Goal: Information Seeking & Learning: Learn about a topic

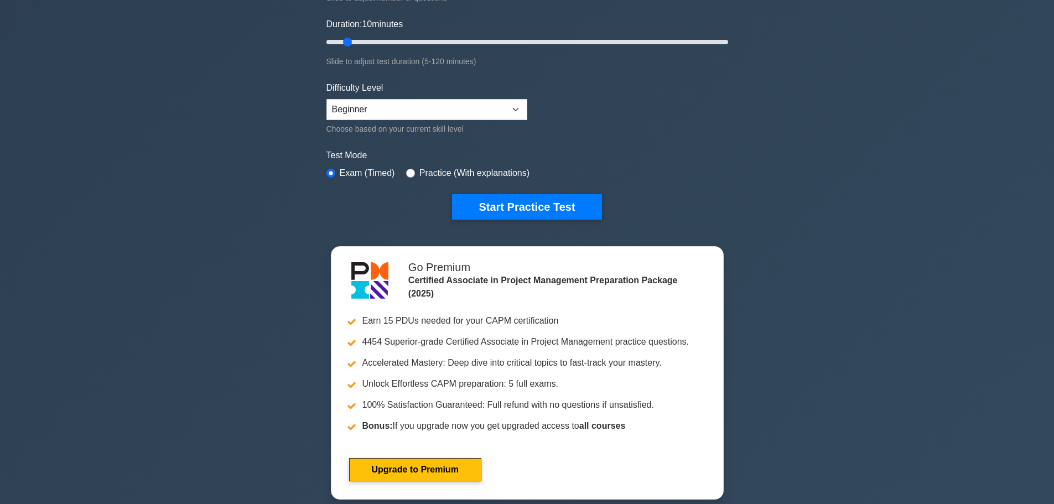
scroll to position [55, 0]
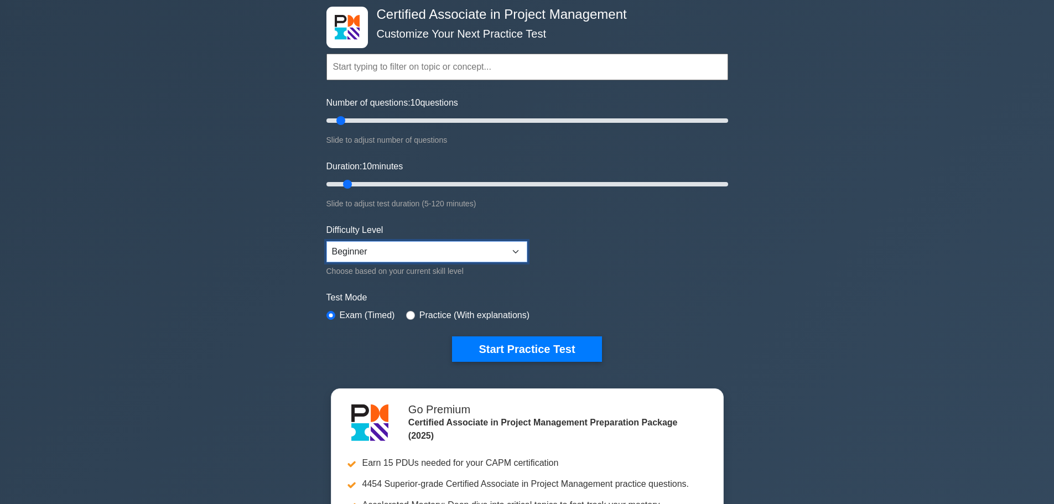
click at [416, 255] on select "Beginner Intermediate Expert" at bounding box center [427, 251] width 201 height 21
click at [416, 73] on input "text" at bounding box center [528, 67] width 402 height 27
drag, startPoint x: 338, startPoint y: 120, endPoint x: 427, endPoint y: 117, distance: 89.2
type input "55"
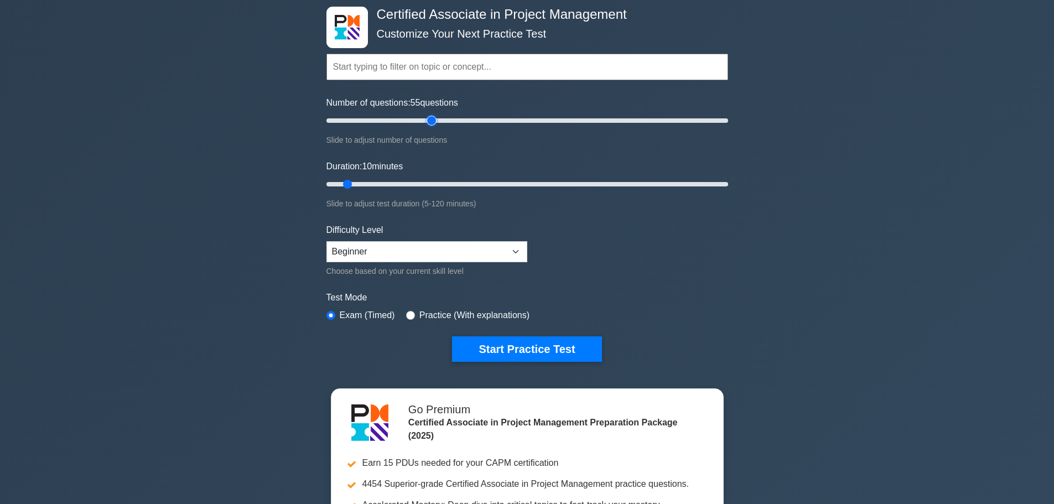
click at [427, 117] on input "Number of questions: 55 questions" at bounding box center [528, 120] width 402 height 13
drag, startPoint x: 350, startPoint y: 186, endPoint x: 441, endPoint y: 184, distance: 90.8
type input "35"
click at [441, 184] on input "Duration: 35 minutes" at bounding box center [528, 184] width 402 height 13
click at [417, 246] on select "Beginner Intermediate Expert" at bounding box center [427, 251] width 201 height 21
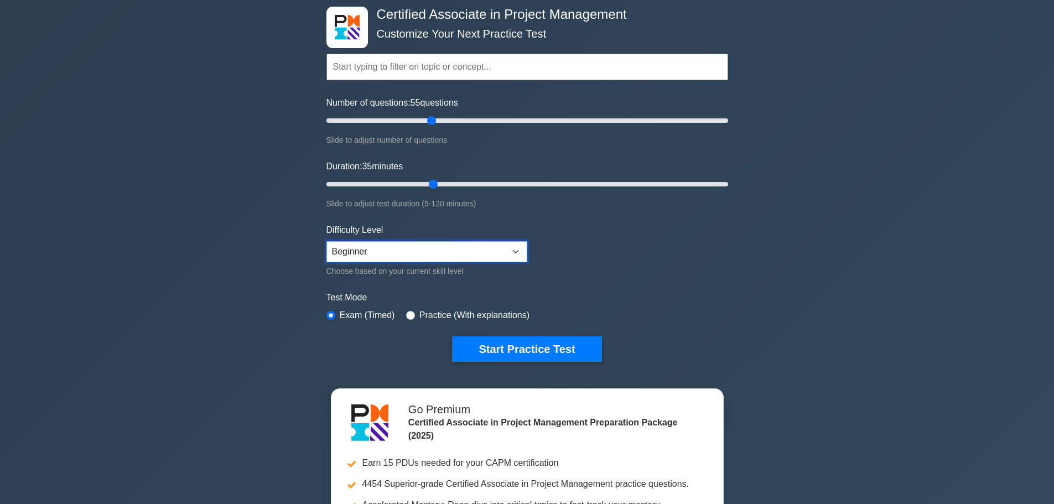
select select "intermediate"
click at [327, 241] on select "Beginner Intermediate Expert" at bounding box center [427, 251] width 201 height 21
click at [509, 347] on button "Start Practice Test" at bounding box center [526, 349] width 149 height 25
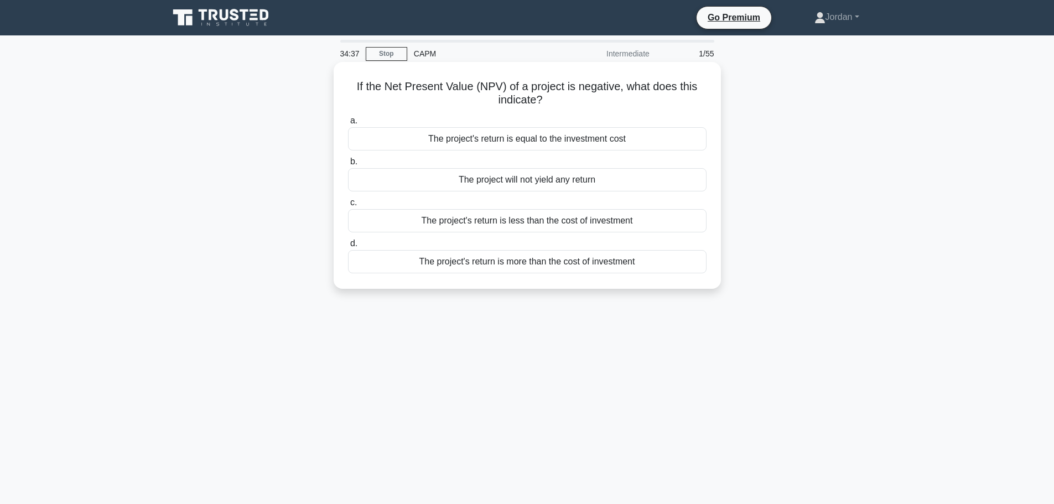
click at [463, 222] on div "The project's return is less than the cost of investment" at bounding box center [527, 220] width 359 height 23
click at [348, 206] on input "c. The project's return is less than the cost of investment" at bounding box center [348, 202] width 0 height 7
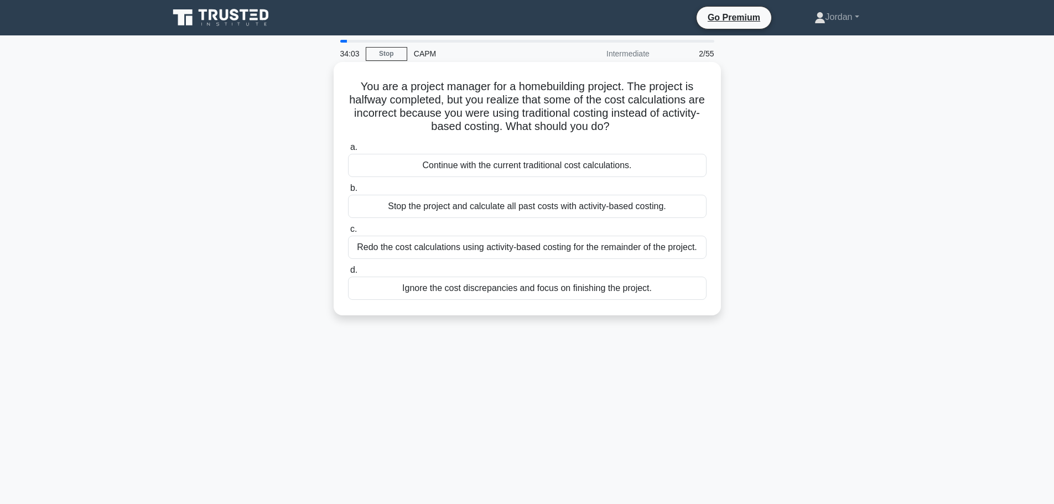
click at [498, 247] on div "Redo the cost calculations using activity-based costing for the remainder of th…" at bounding box center [527, 247] width 359 height 23
click at [348, 233] on input "c. Redo the cost calculations using activity-based costing for the remainder of…" at bounding box center [348, 229] width 0 height 7
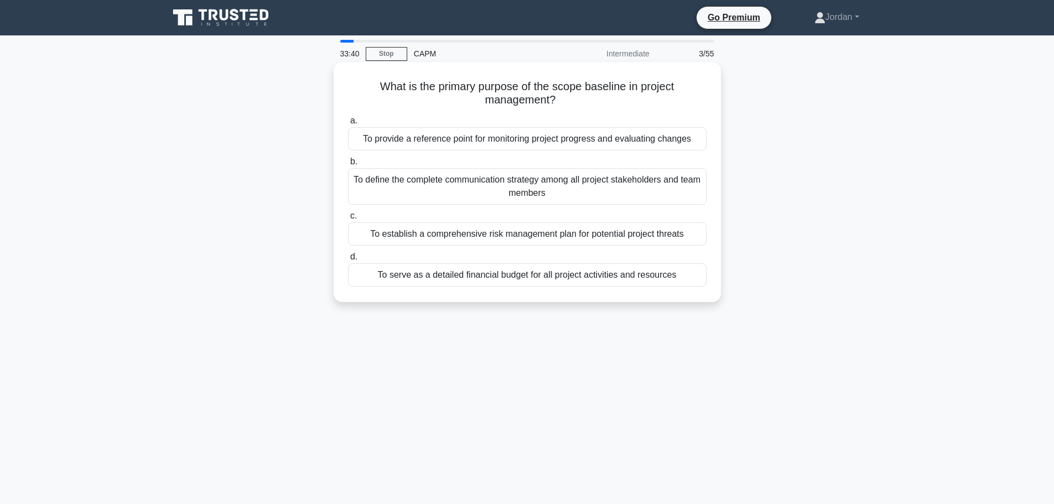
click at [498, 144] on div "To provide a reference point for monitoring project progress and evaluating cha…" at bounding box center [527, 138] width 359 height 23
click at [348, 125] on input "a. To provide a reference point for monitoring project progress and evaluating …" at bounding box center [348, 120] width 0 height 7
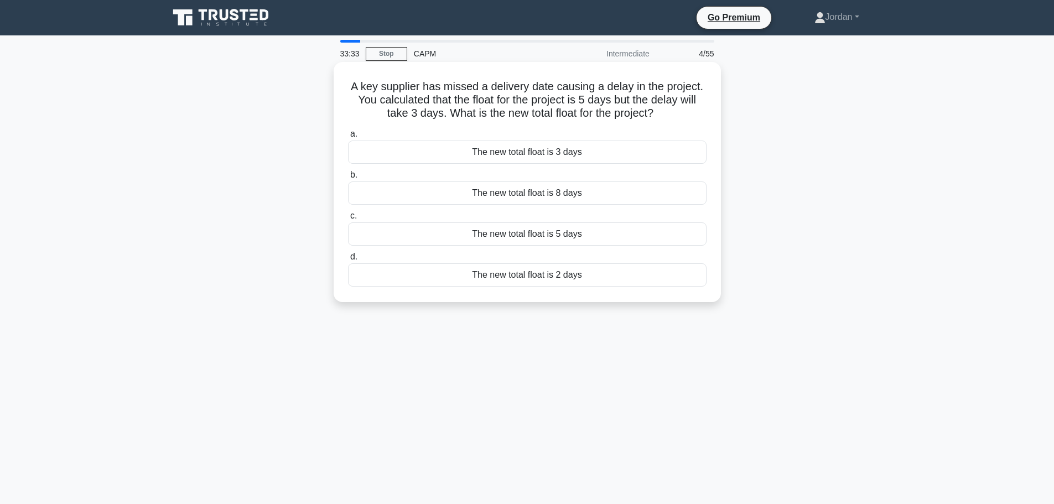
click at [511, 276] on div "The new total float is 2 days" at bounding box center [527, 274] width 359 height 23
click at [348, 261] on input "d. The new total float is 2 days" at bounding box center [348, 257] width 0 height 7
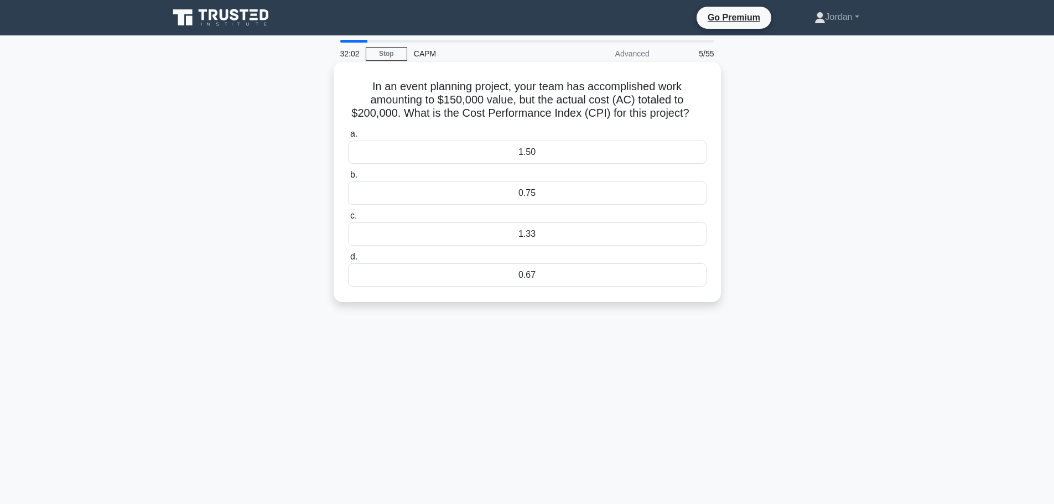
click at [411, 193] on div "0.75" at bounding box center [527, 193] width 359 height 23
click at [348, 179] on input "b. 0.75" at bounding box center [348, 175] width 0 height 7
click at [509, 282] on div "1.016" at bounding box center [527, 274] width 359 height 23
click at [348, 261] on input "d. 1.016" at bounding box center [348, 257] width 0 height 7
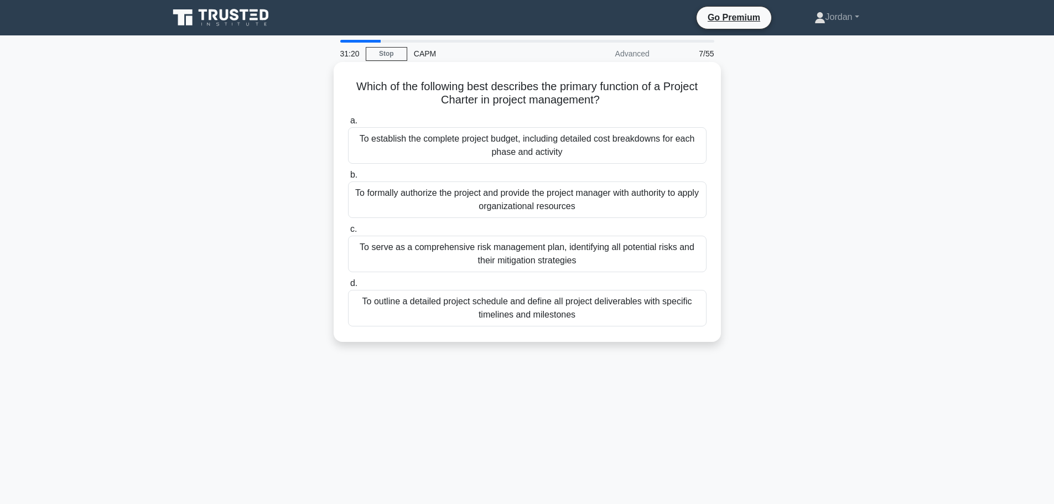
click at [529, 195] on div "To formally authorize the project and provide the project manager with authorit…" at bounding box center [527, 200] width 359 height 37
click at [348, 179] on input "b. To formally authorize the project and provide the project manager with autho…" at bounding box center [348, 175] width 0 height 7
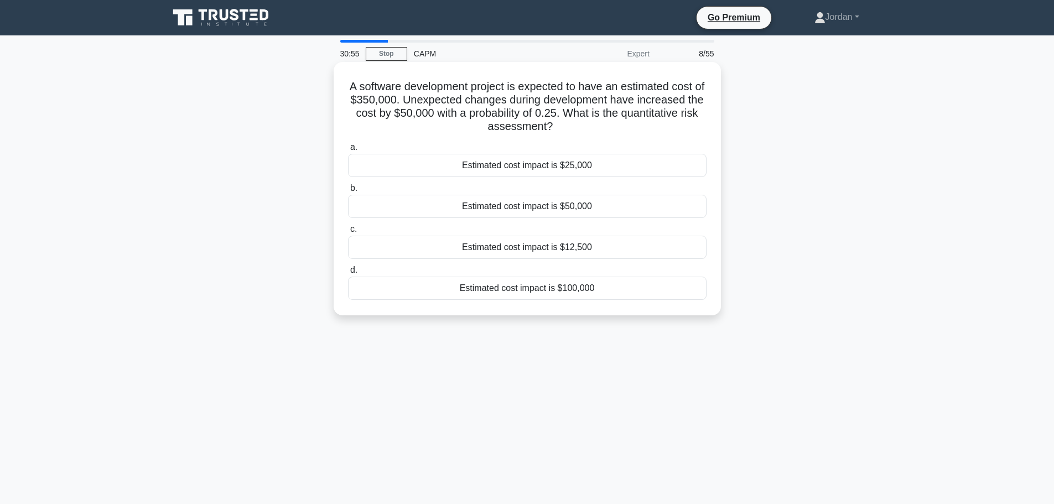
click at [441, 253] on div "Estimated cost impact is $12,500" at bounding box center [527, 247] width 359 height 23
click at [348, 233] on input "c. Estimated cost impact is $12,500" at bounding box center [348, 229] width 0 height 7
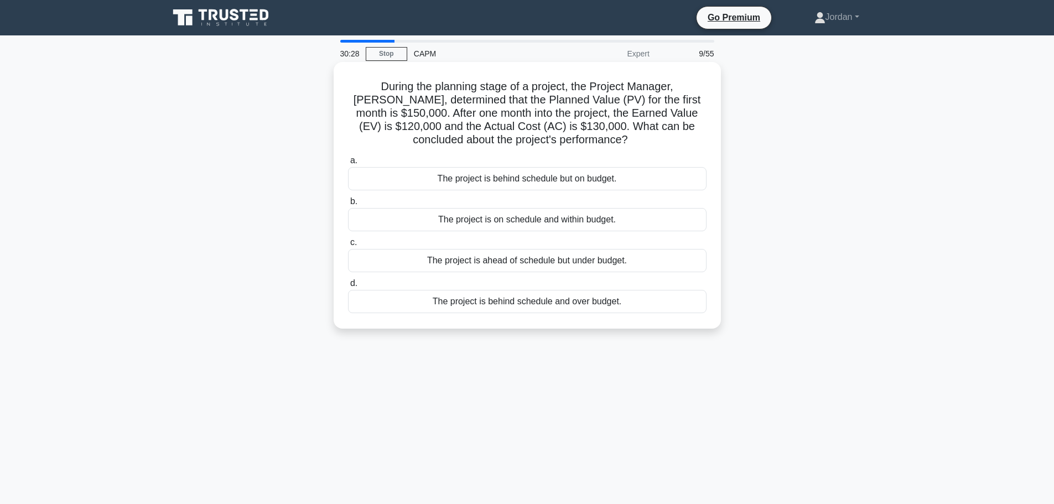
click at [483, 299] on div "The project is behind schedule and over budget." at bounding box center [527, 301] width 359 height 23
click at [348, 287] on input "d. The project is behind schedule and over budget." at bounding box center [348, 283] width 0 height 7
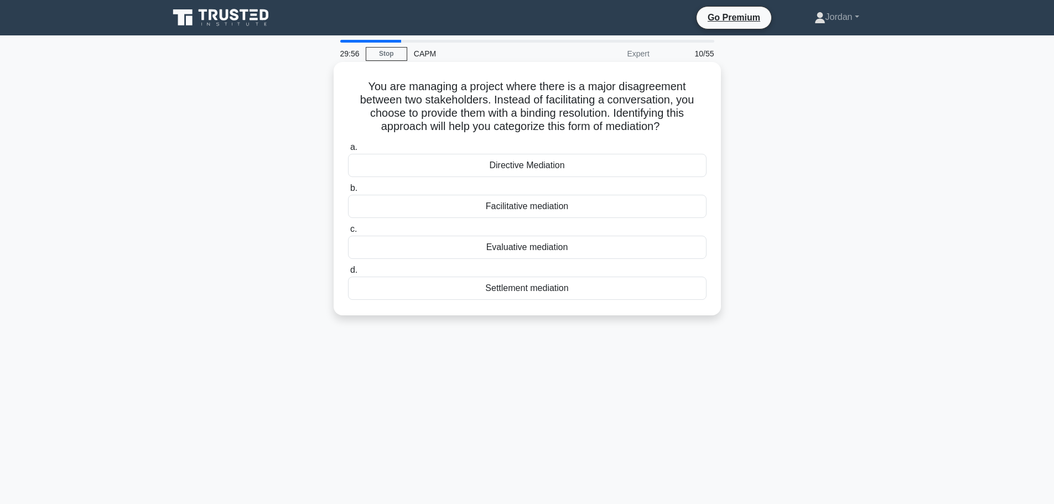
click at [523, 287] on div "Settlement mediation" at bounding box center [527, 288] width 359 height 23
click at [348, 274] on input "d. Settlement mediation" at bounding box center [348, 270] width 0 height 7
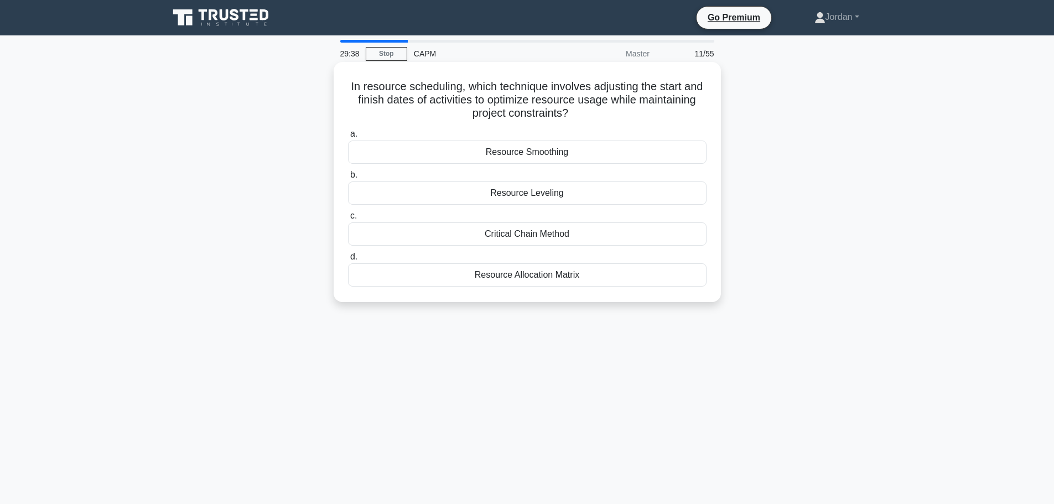
click at [489, 192] on div "Resource Leveling" at bounding box center [527, 193] width 359 height 23
click at [348, 179] on input "b. Resource Leveling" at bounding box center [348, 175] width 0 height 7
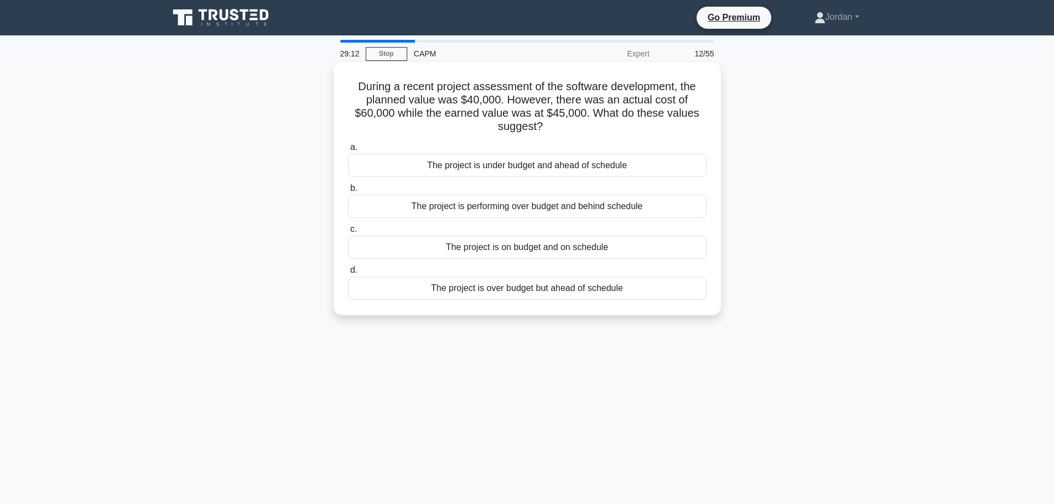
click at [523, 289] on div "The project is over budget but ahead of schedule" at bounding box center [527, 288] width 359 height 23
click at [348, 274] on input "d. The project is over budget but ahead of schedule" at bounding box center [348, 270] width 0 height 7
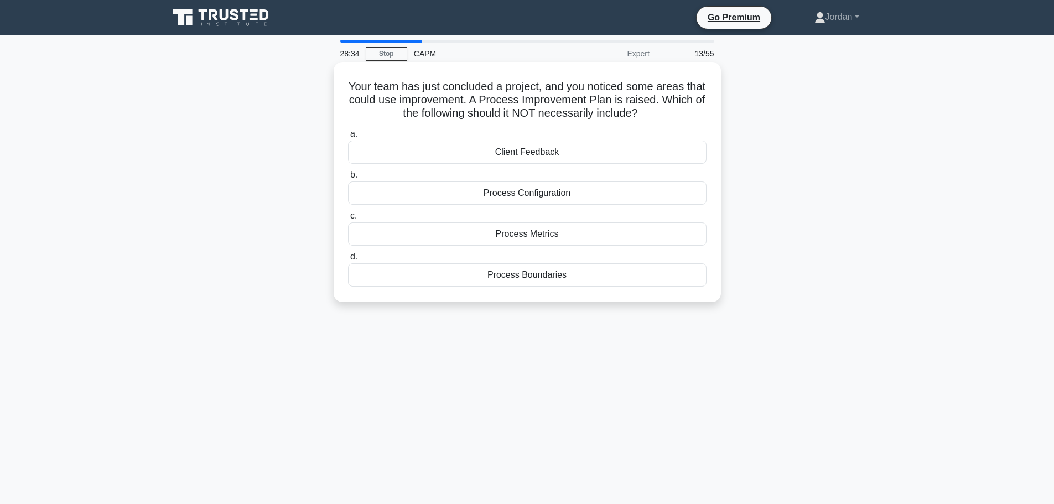
click at [432, 143] on div "Client Feedback" at bounding box center [527, 152] width 359 height 23
click at [348, 138] on input "a. Client Feedback" at bounding box center [348, 134] width 0 height 7
click at [460, 234] on div "$3,400.00" at bounding box center [527, 234] width 359 height 23
click at [348, 220] on input "c. $3,400.00" at bounding box center [348, 216] width 0 height 7
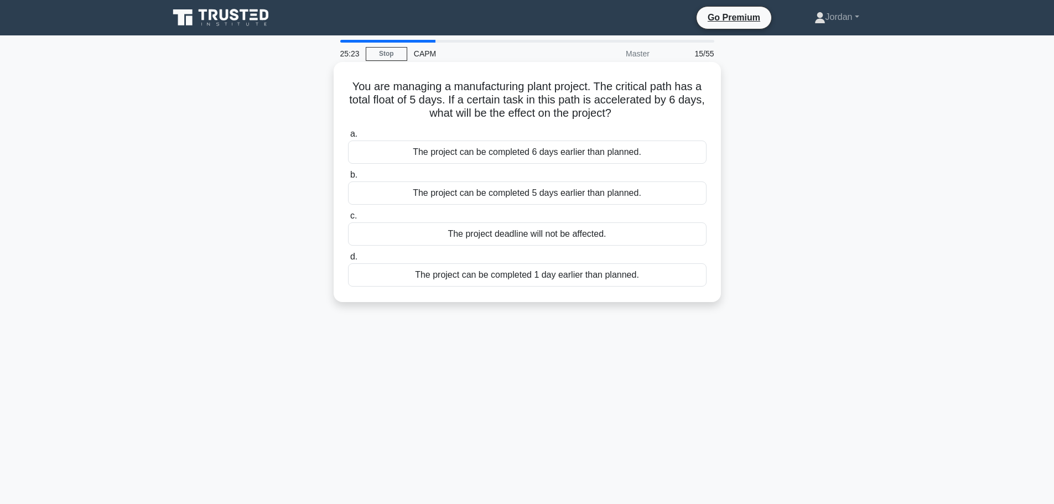
click at [454, 155] on div "The project can be completed 6 days earlier than planned." at bounding box center [527, 152] width 359 height 23
click at [348, 138] on input "a. The project can be completed 6 days earlier than planned." at bounding box center [348, 134] width 0 height 7
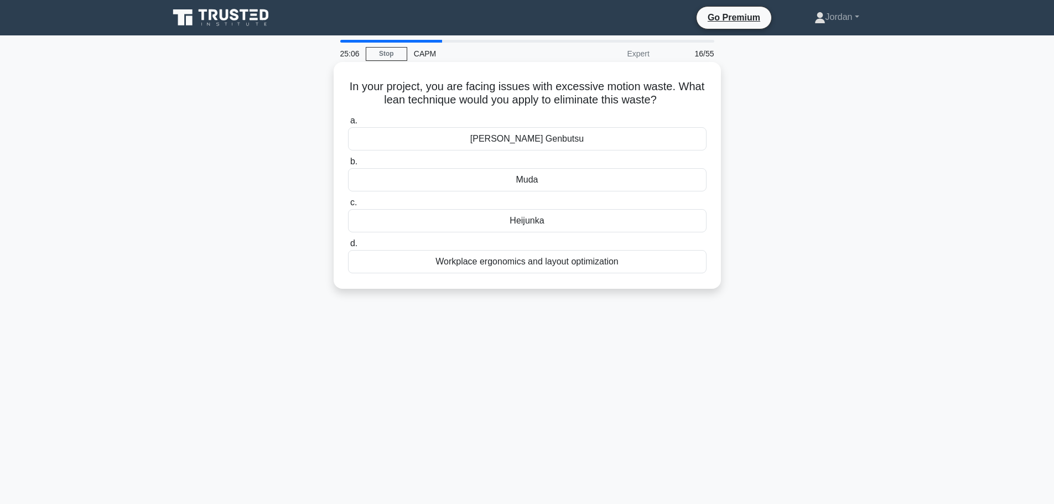
click at [470, 260] on div "Workplace ergonomics and layout optimization" at bounding box center [527, 261] width 359 height 23
click at [348, 247] on input "d. Workplace ergonomics and layout optimization" at bounding box center [348, 243] width 0 height 7
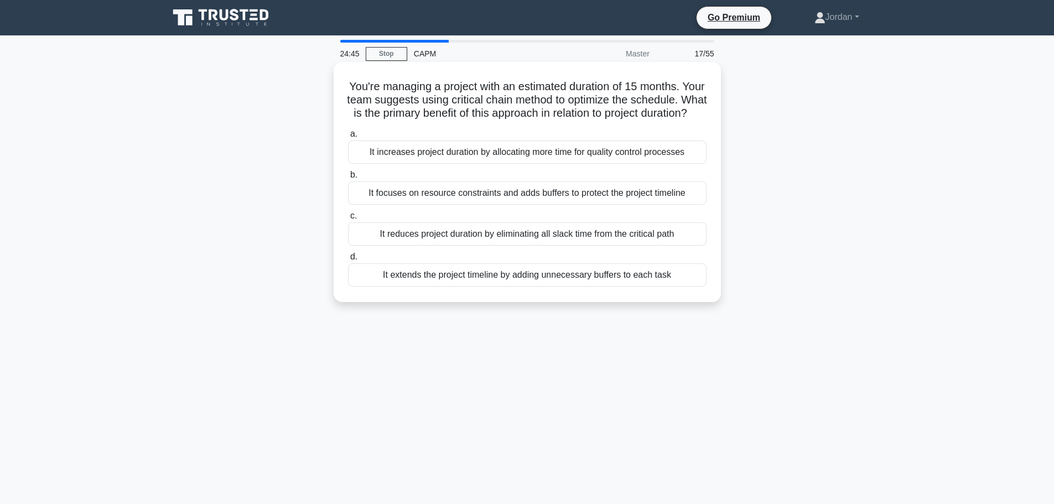
click at [494, 246] on div "It reduces project duration by eliminating all slack time from the critical path" at bounding box center [527, 234] width 359 height 23
click at [348, 220] on input "c. It reduces project duration by eliminating all slack time from the critical …" at bounding box center [348, 216] width 0 height 7
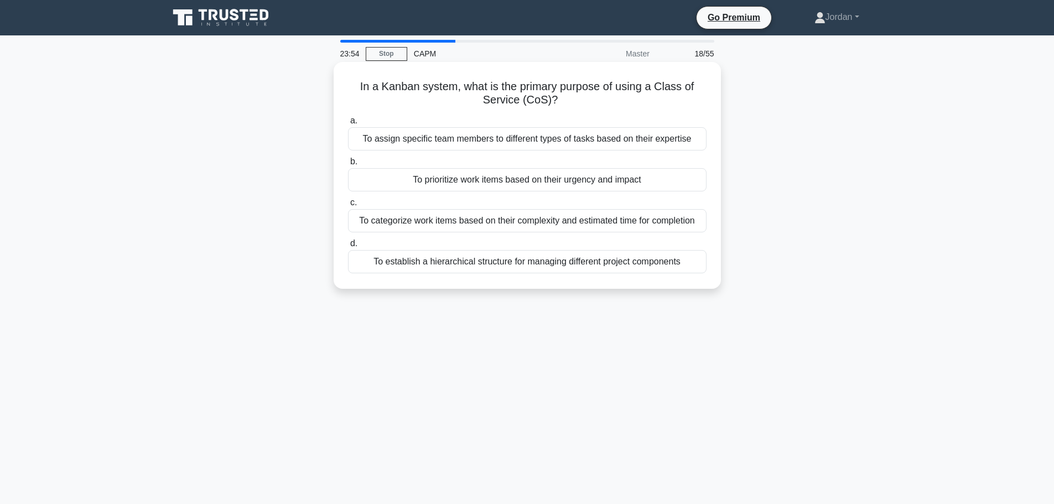
click at [417, 184] on div "To prioritize work items based on their urgency and impact" at bounding box center [527, 179] width 359 height 23
click at [348, 166] on input "b. To prioritize work items based on their urgency and impact" at bounding box center [348, 161] width 0 height 7
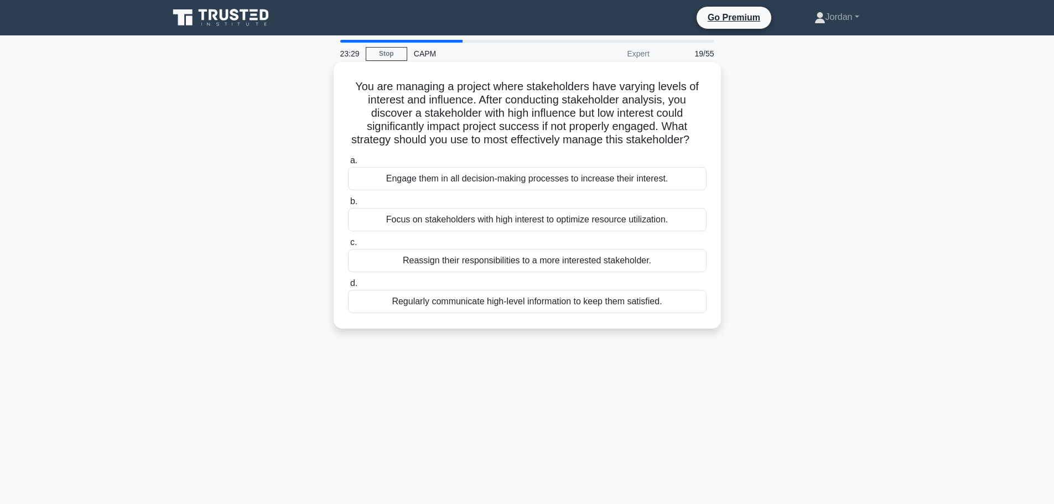
click at [472, 313] on div "Regularly communicate high-level information to keep them satisfied." at bounding box center [527, 301] width 359 height 23
click at [348, 287] on input "d. Regularly communicate high-level information to keep them satisfied." at bounding box center [348, 283] width 0 height 7
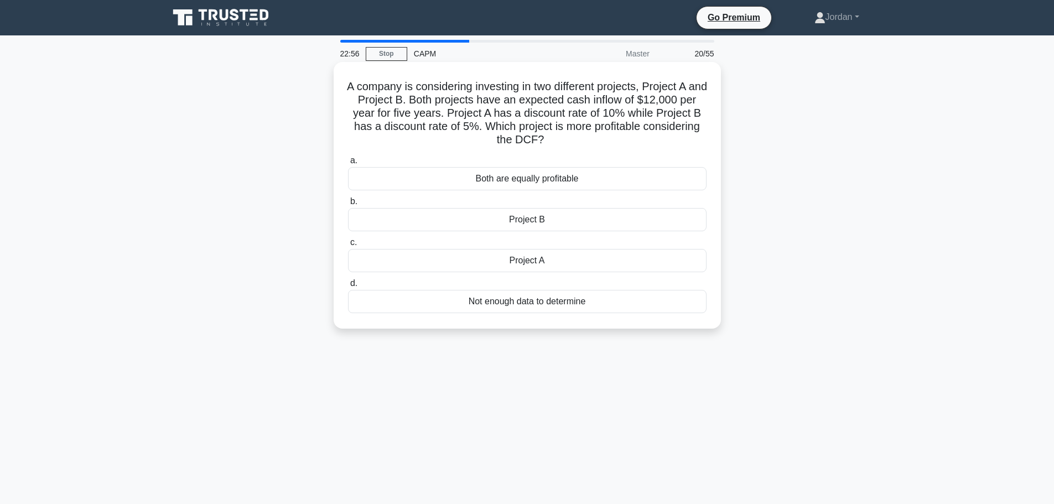
click at [524, 221] on div "Project B" at bounding box center [527, 219] width 359 height 23
click at [348, 205] on input "b. Project B" at bounding box center [348, 201] width 0 height 7
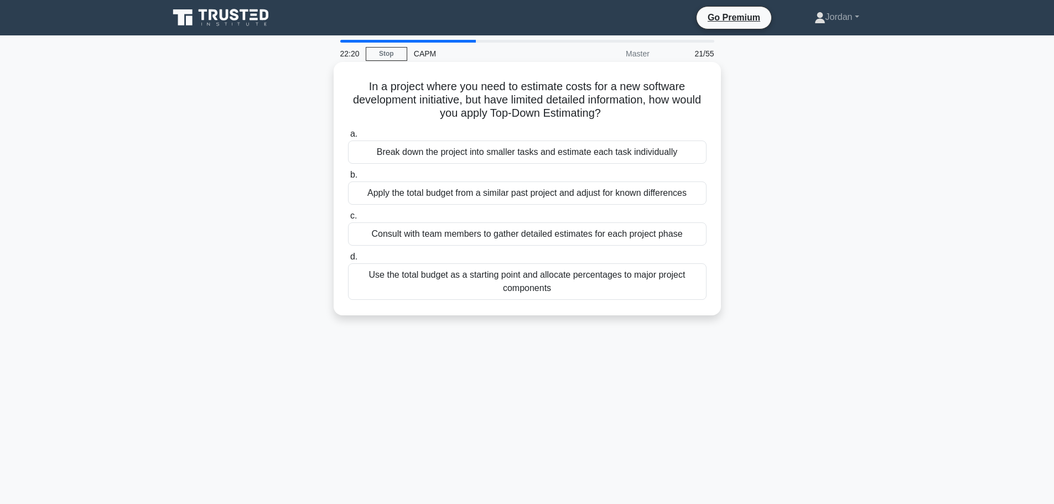
click at [555, 280] on div "Use the total budget as a starting point and allocate percentages to major proj…" at bounding box center [527, 281] width 359 height 37
click at [348, 261] on input "d. Use the total budget as a starting point and allocate percentages to major p…" at bounding box center [348, 257] width 0 height 7
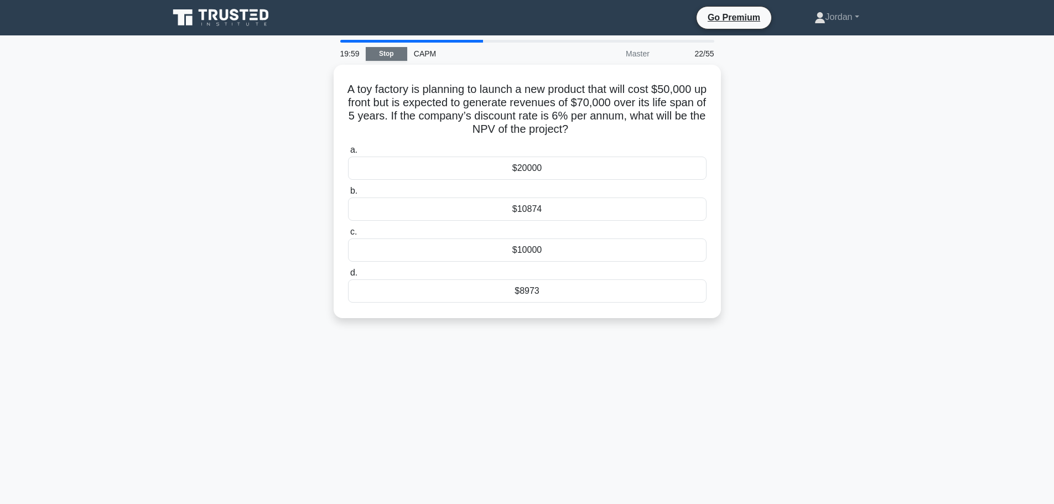
click at [400, 56] on link "Stop" at bounding box center [387, 54] width 42 height 14
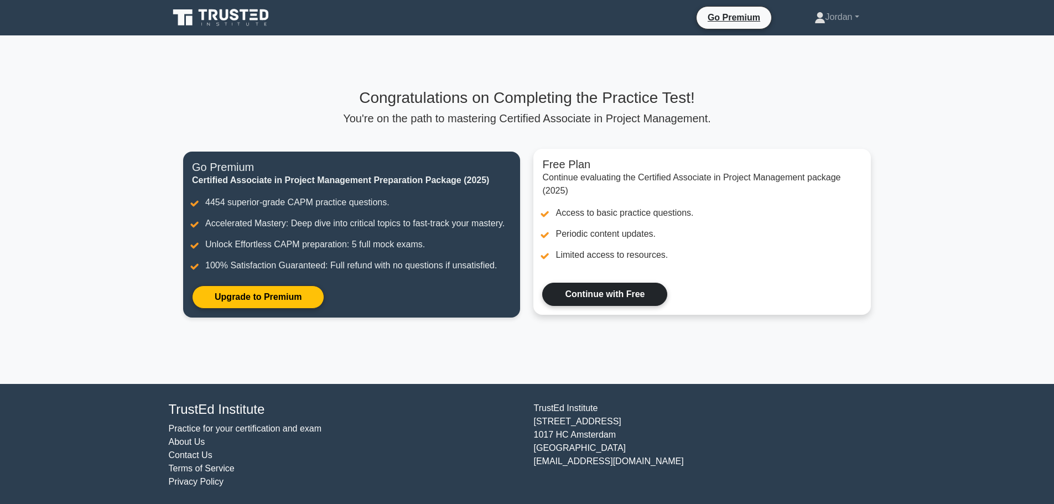
click at [593, 298] on link "Continue with Free" at bounding box center [604, 294] width 125 height 23
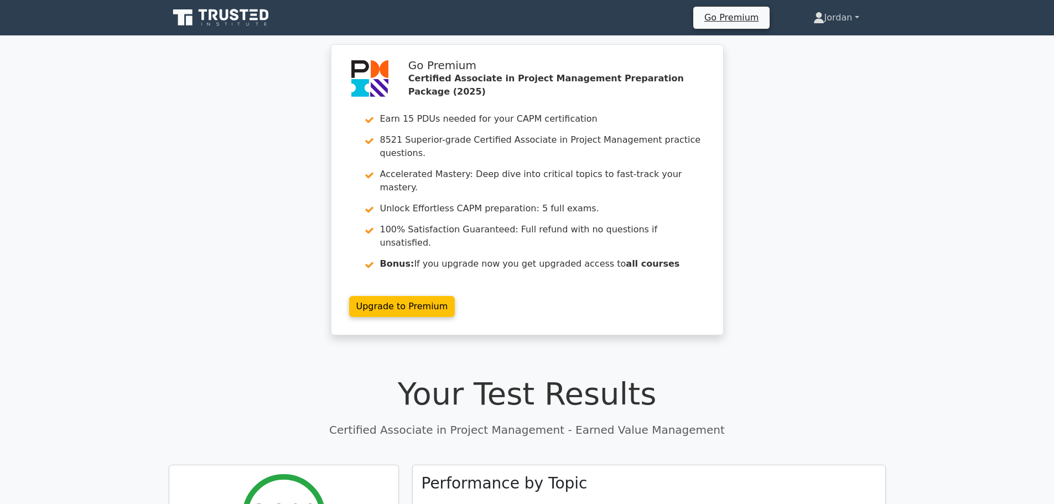
click at [851, 11] on link "Jordan" at bounding box center [836, 18] width 99 height 22
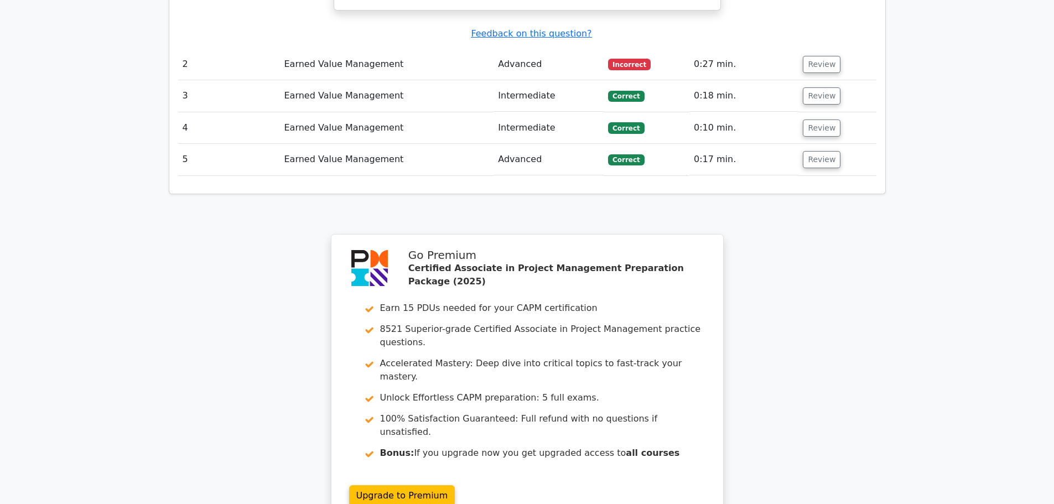
scroll to position [1476, 0]
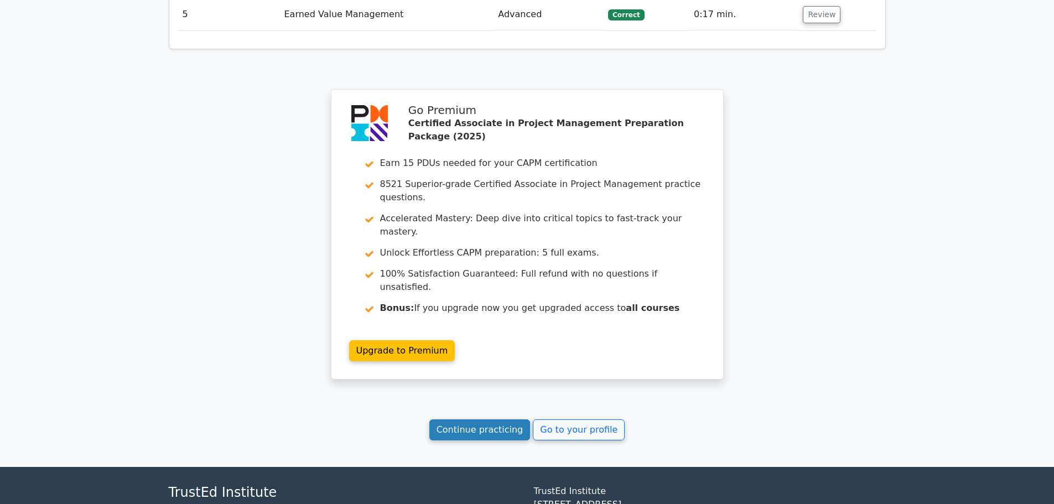
click at [508, 420] on link "Continue practicing" at bounding box center [480, 430] width 101 height 21
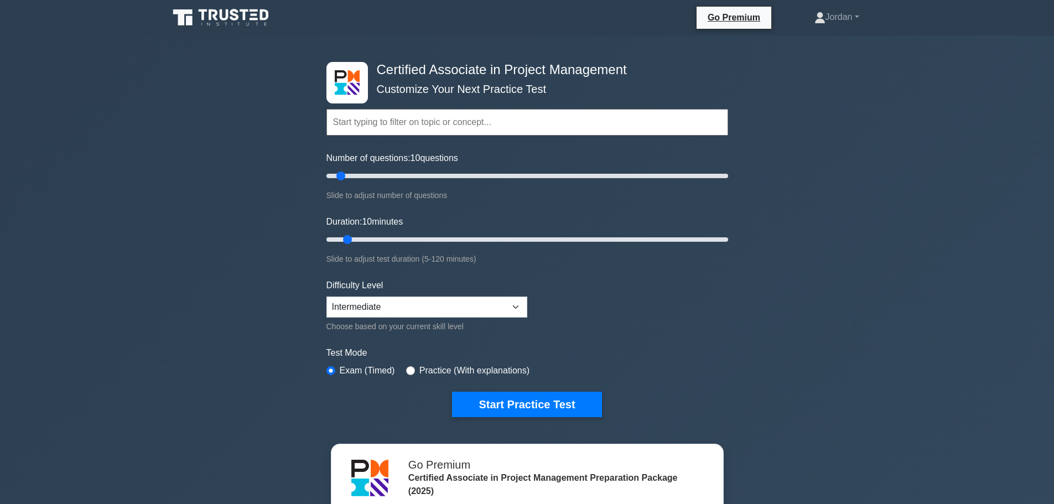
click at [421, 115] on input "text" at bounding box center [528, 122] width 402 height 27
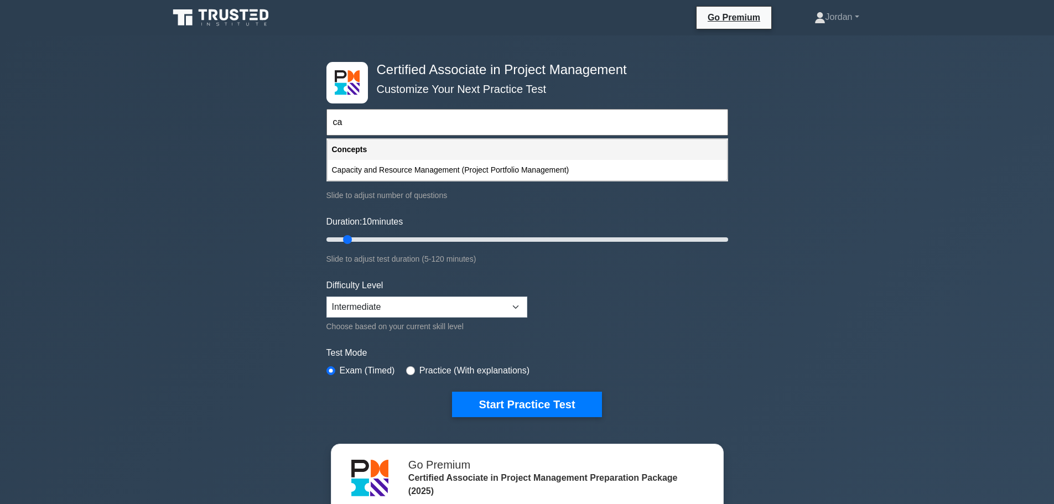
type input "c"
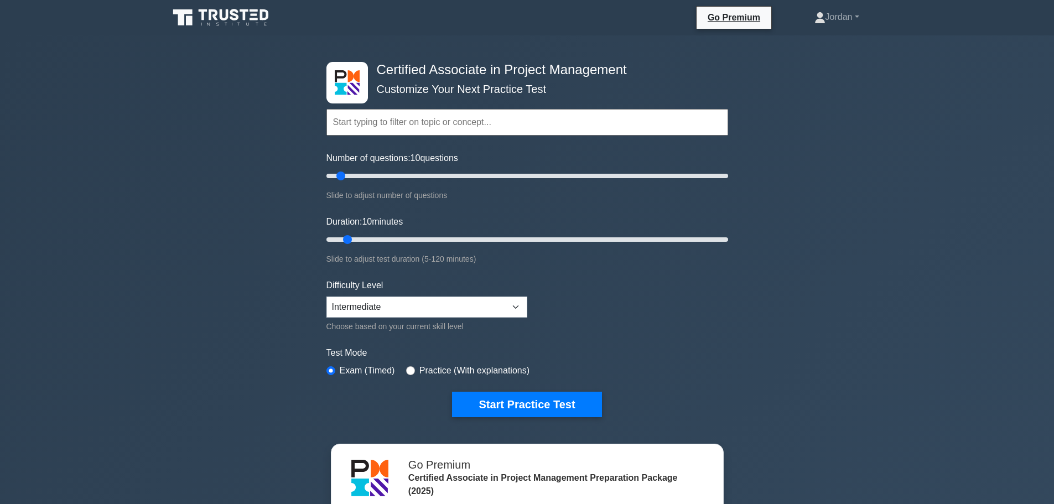
click at [240, 173] on div "Certified Associate in Project Management Customize Your Next Practice Test Top…" at bounding box center [527, 372] width 1054 height 675
click at [409, 370] on input "radio" at bounding box center [410, 370] width 9 height 9
radio input "true"
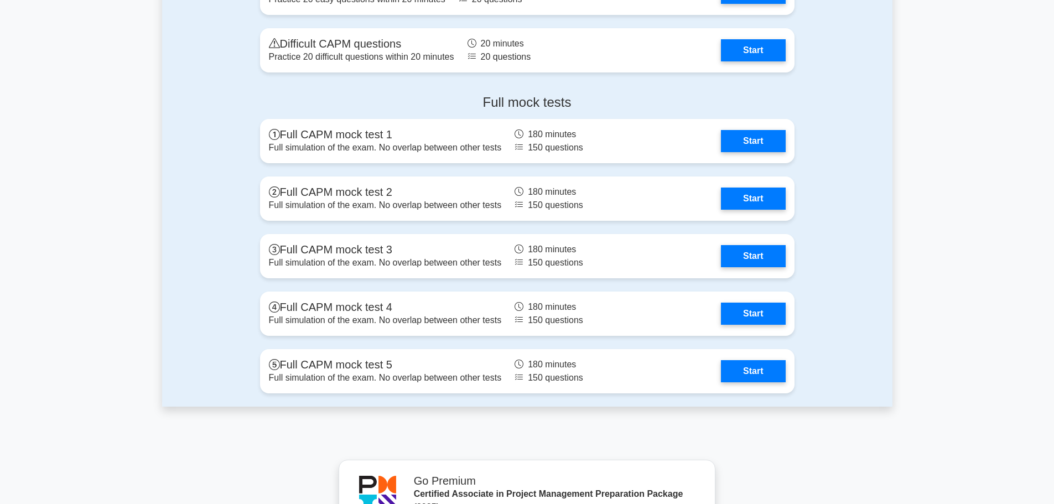
scroll to position [3044, 0]
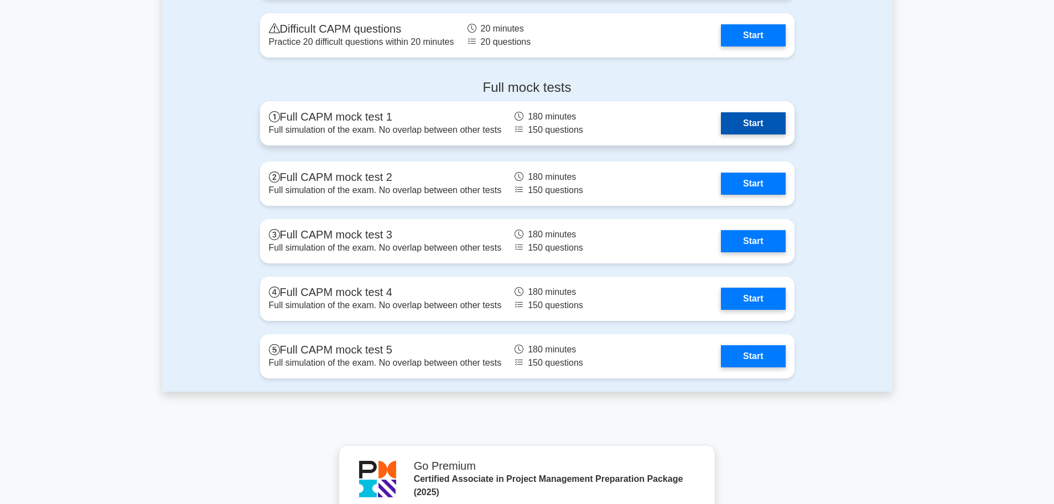
click at [743, 125] on link "Start" at bounding box center [753, 123] width 64 height 22
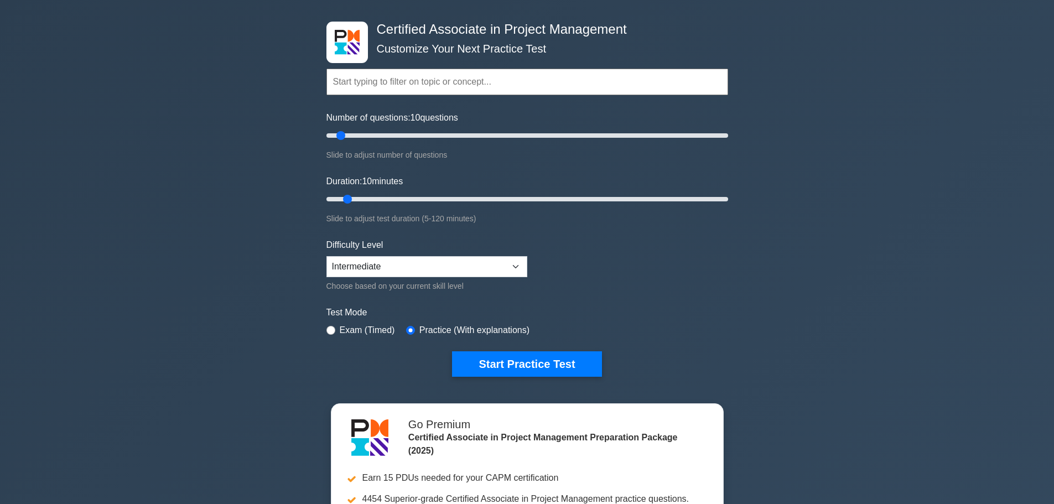
scroll to position [0, 0]
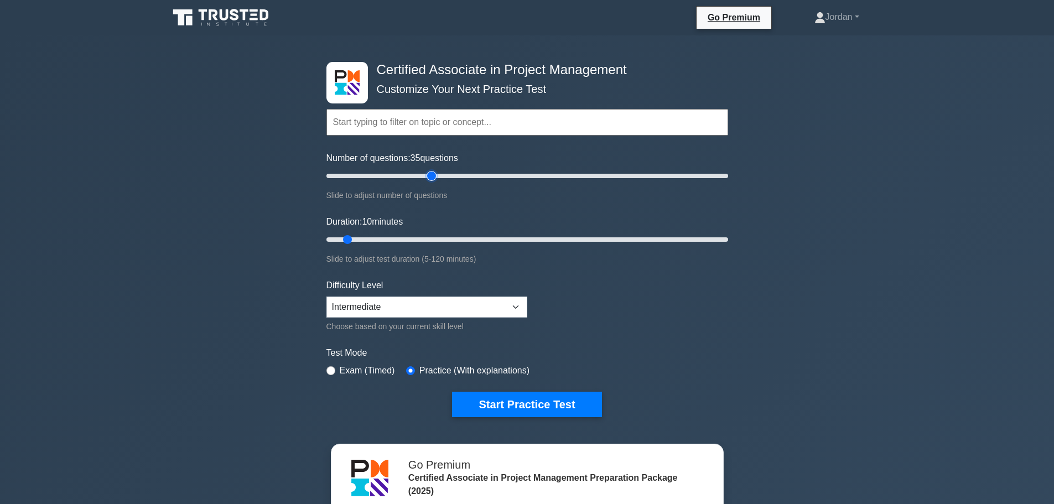
drag, startPoint x: 340, startPoint y: 177, endPoint x: 432, endPoint y: 178, distance: 91.9
type input "55"
click at [432, 178] on input "Number of questions: 35 questions" at bounding box center [528, 175] width 402 height 13
click at [531, 400] on button "Start Practice Test" at bounding box center [526, 404] width 149 height 25
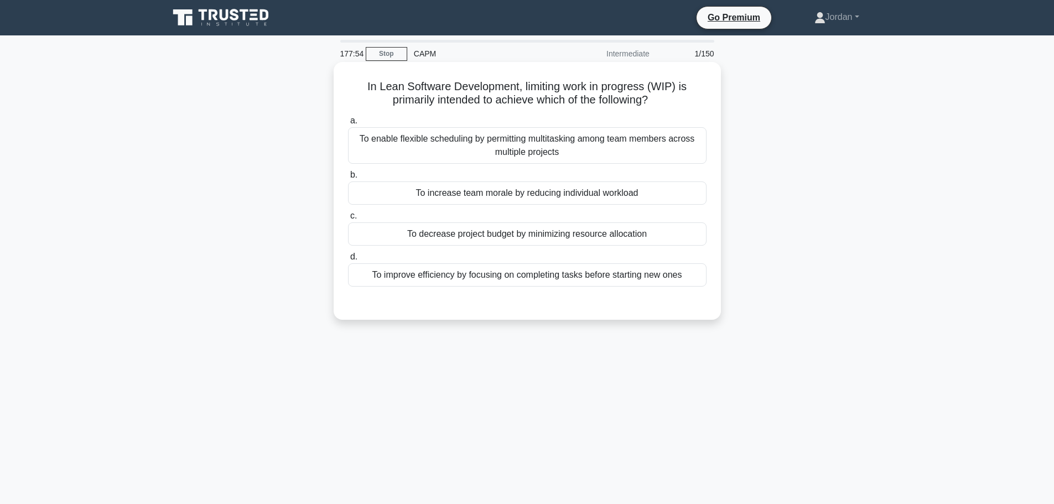
click at [528, 278] on div "To improve efficiency by focusing on completing tasks before starting new ones" at bounding box center [527, 274] width 359 height 23
click at [348, 261] on input "d. To improve efficiency by focusing on completing tasks before starting new on…" at bounding box center [348, 257] width 0 height 7
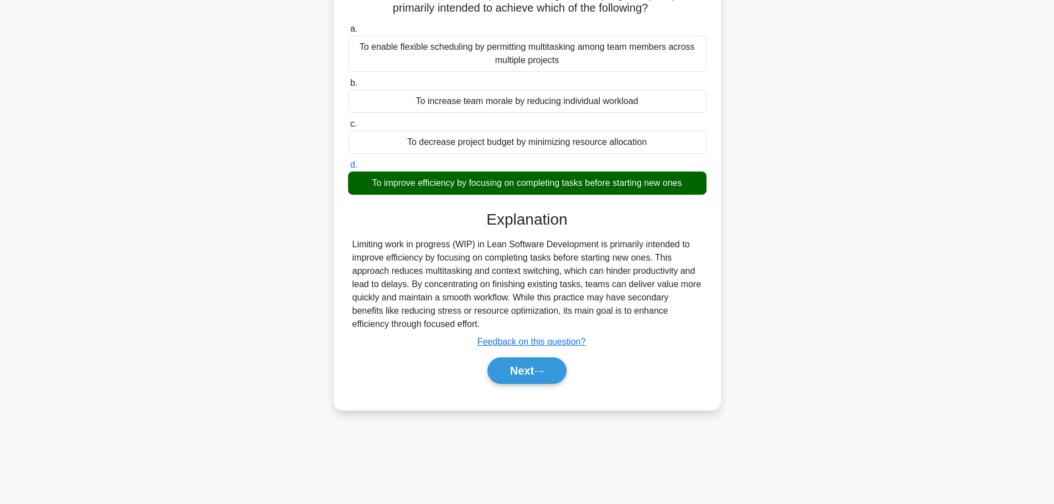
scroll to position [94, 0]
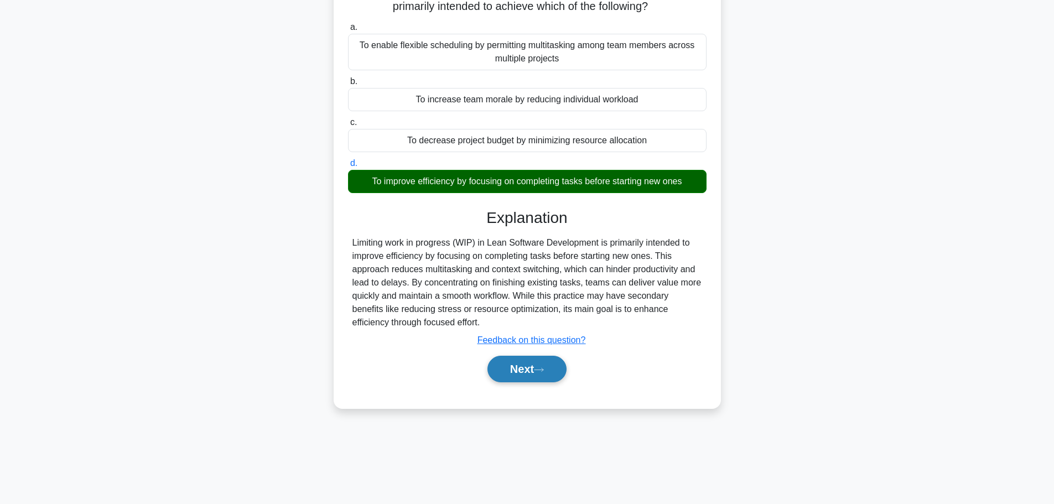
click at [544, 371] on icon at bounding box center [539, 369] width 9 height 3
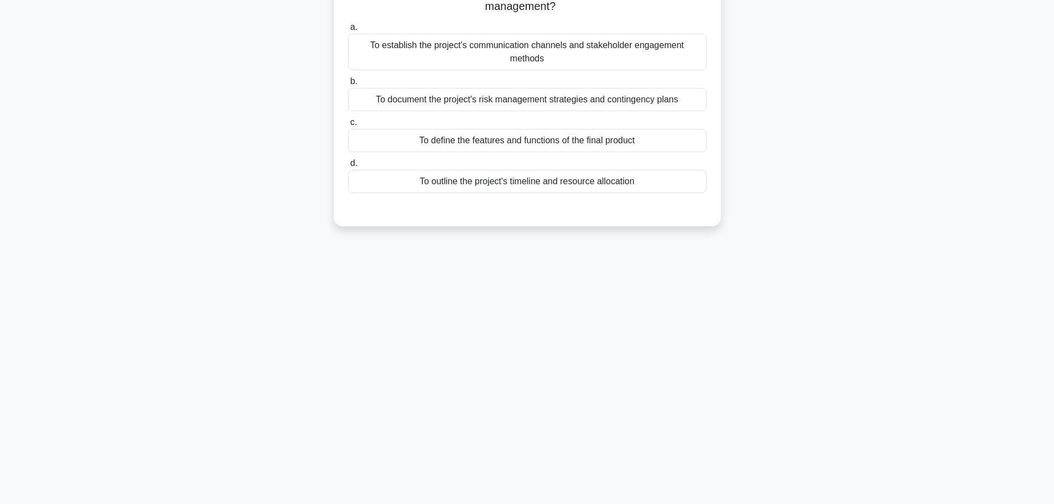
scroll to position [0, 0]
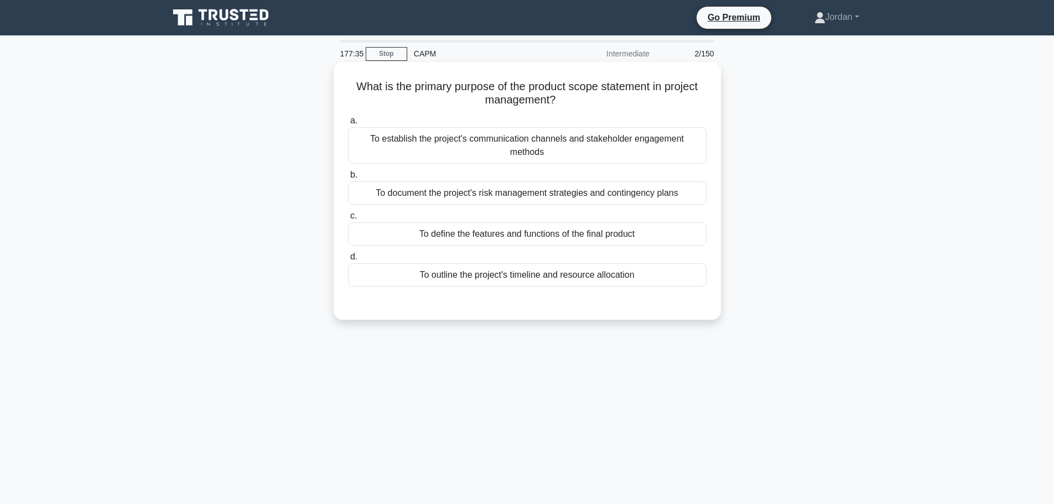
click at [484, 240] on div "To define the features and functions of the final product" at bounding box center [527, 234] width 359 height 23
click at [348, 220] on input "c. To define the features and functions of the final product" at bounding box center [348, 216] width 0 height 7
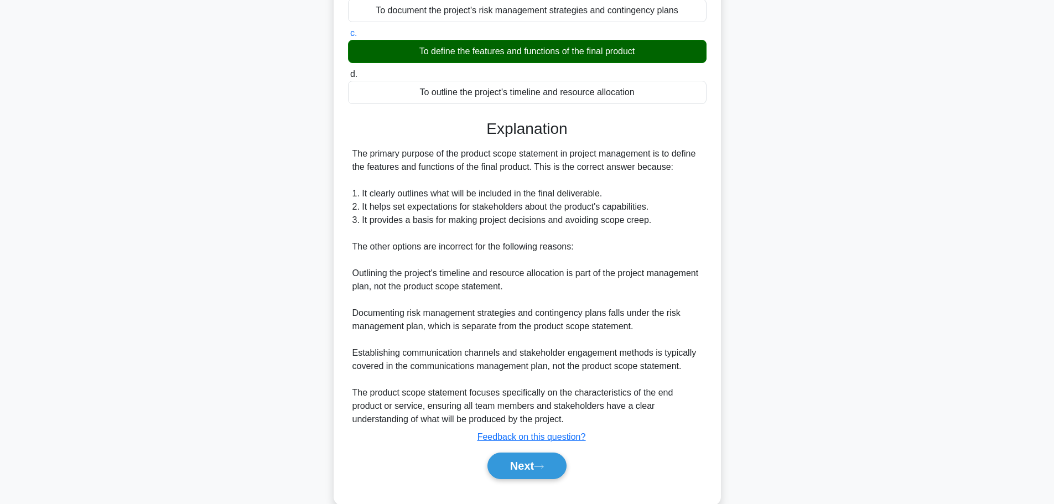
scroll to position [205, 0]
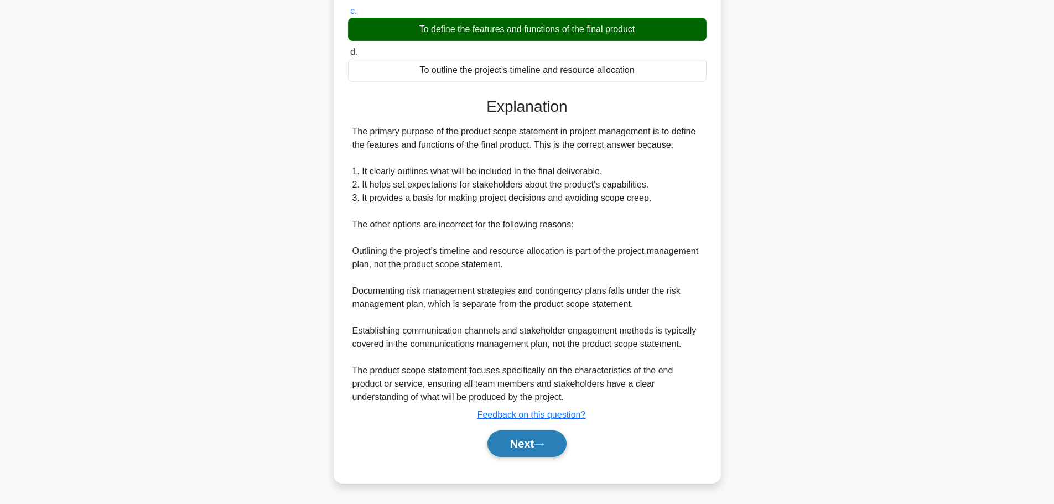
click at [534, 446] on button "Next" at bounding box center [527, 444] width 79 height 27
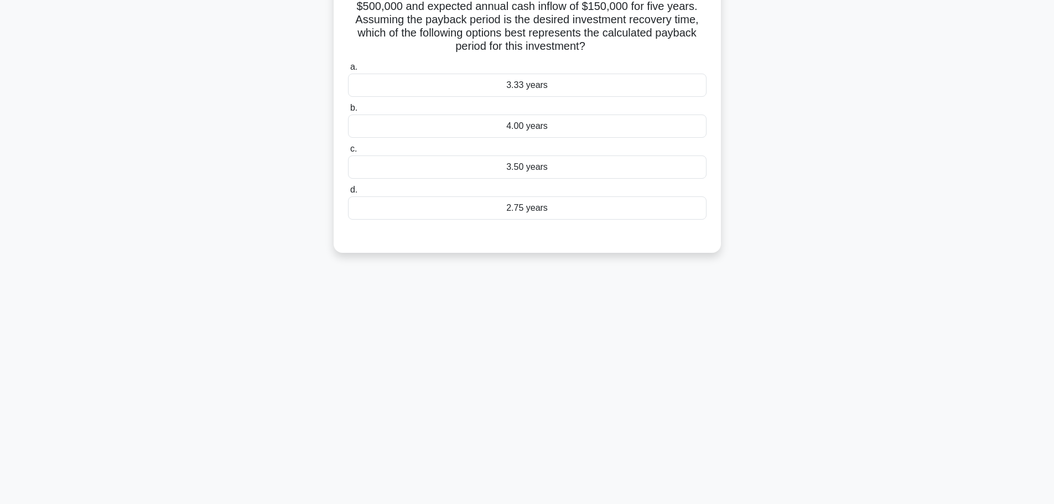
scroll to position [0, 0]
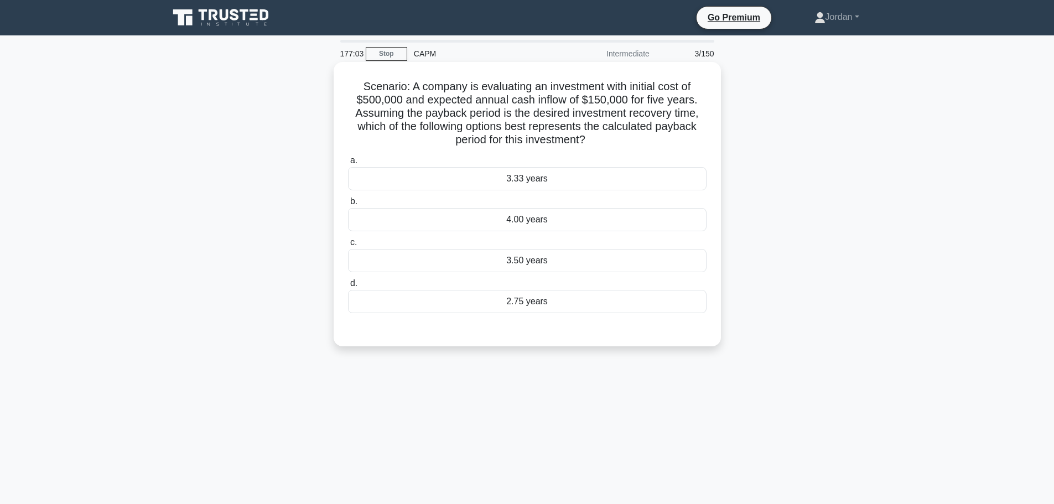
click at [463, 182] on div "3.33 years" at bounding box center [527, 178] width 359 height 23
click at [348, 164] on input "a. 3.33 years" at bounding box center [348, 160] width 0 height 7
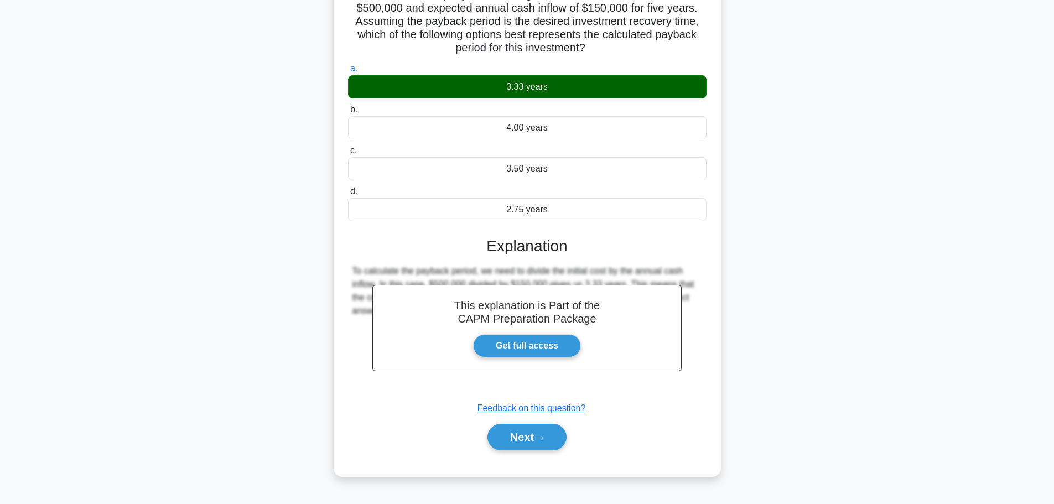
scroll to position [94, 0]
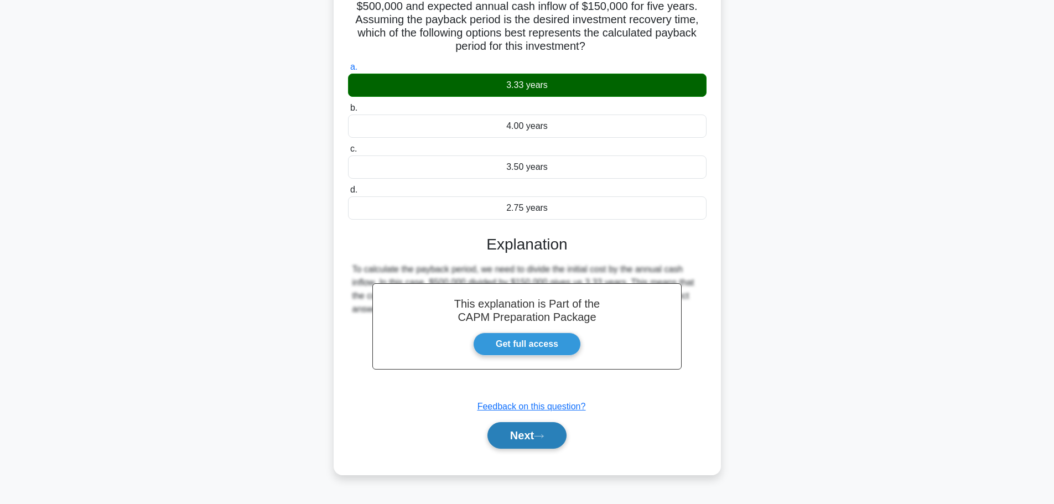
click at [533, 438] on button "Next" at bounding box center [527, 435] width 79 height 27
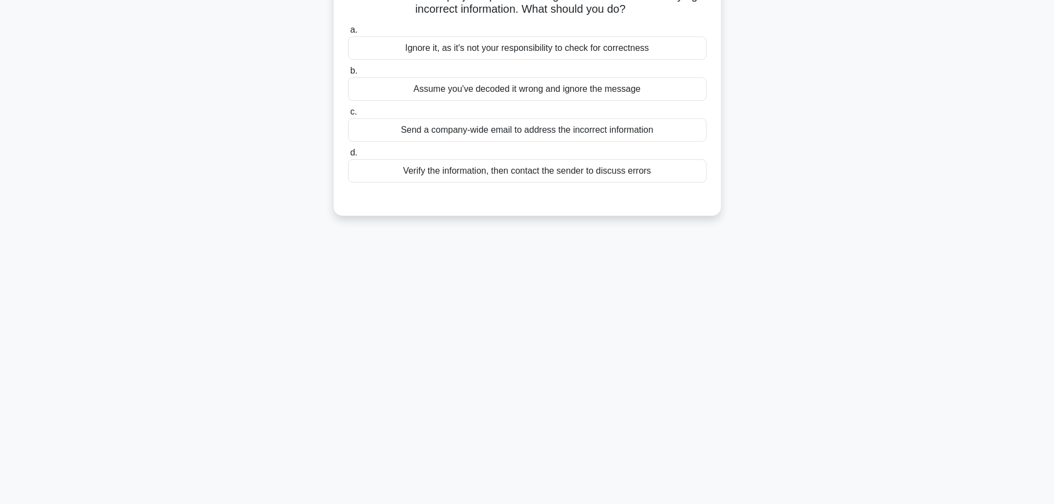
scroll to position [0, 0]
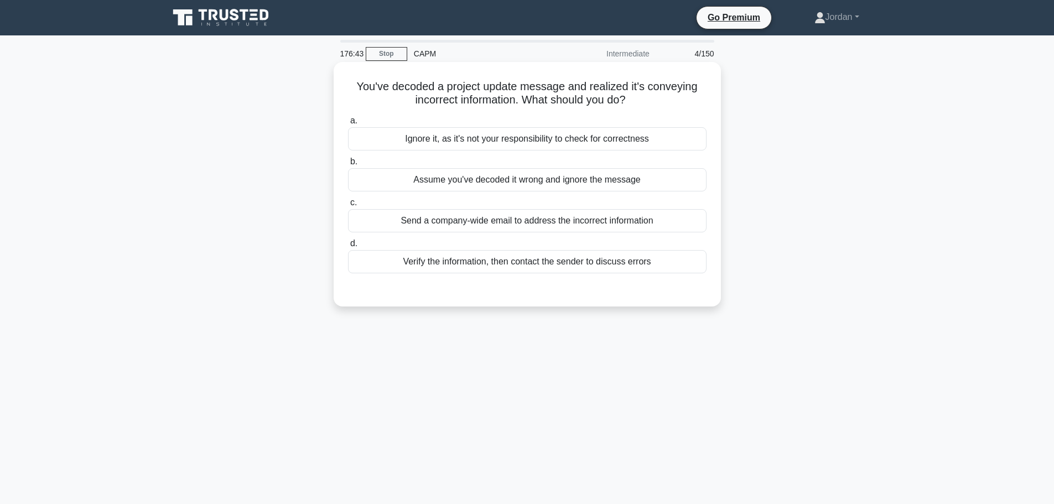
click at [499, 264] on div "Verify the information, then contact the sender to discuss errors" at bounding box center [527, 261] width 359 height 23
click at [348, 247] on input "d. Verify the information, then contact the sender to discuss errors" at bounding box center [348, 243] width 0 height 7
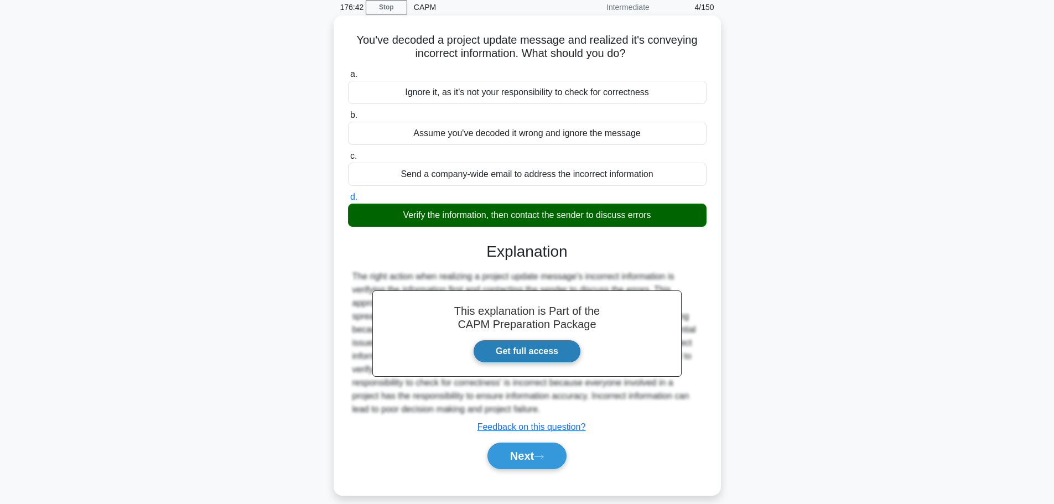
scroll to position [94, 0]
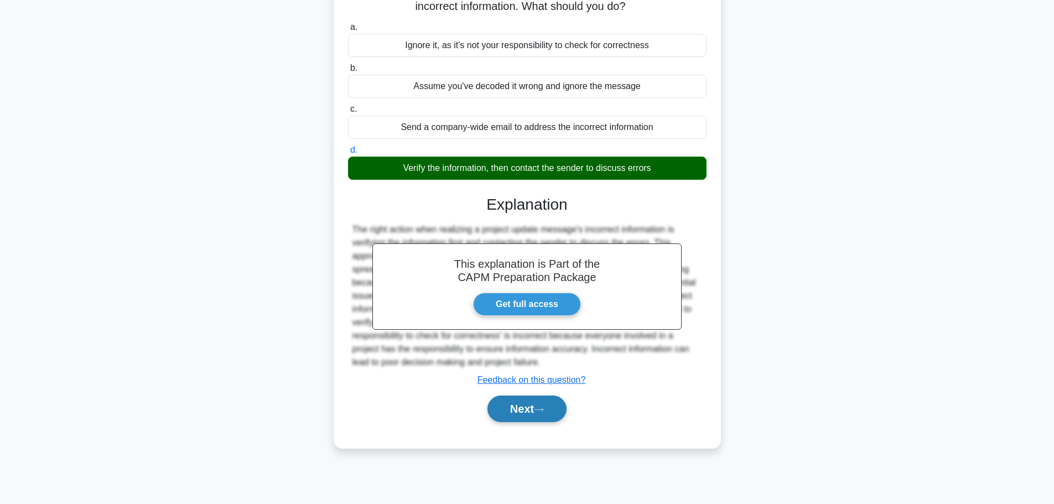
click at [519, 420] on button "Next" at bounding box center [527, 409] width 79 height 27
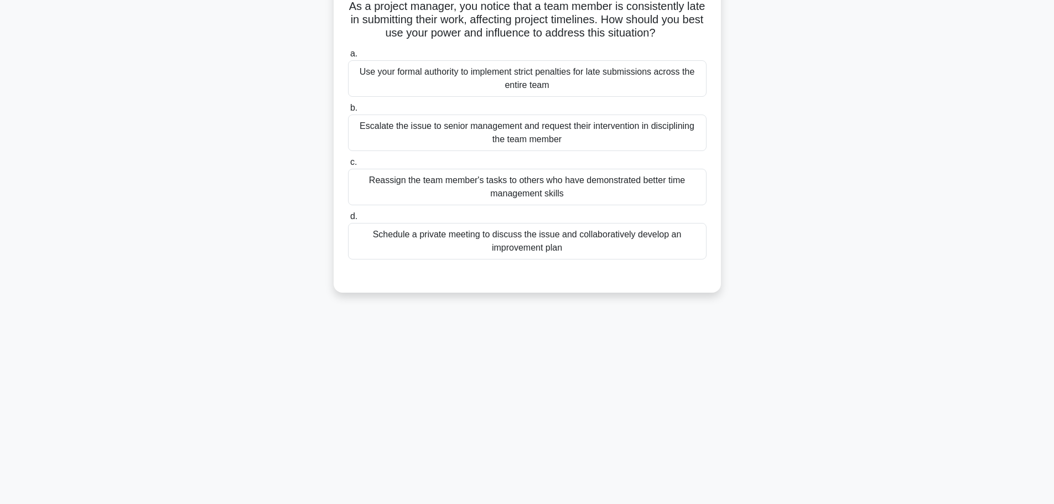
scroll to position [0, 0]
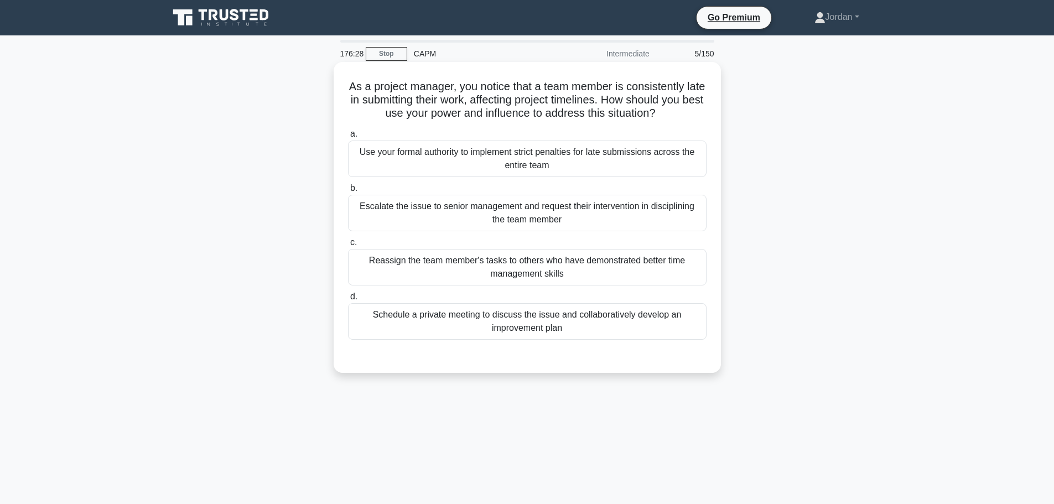
click at [526, 322] on div "Schedule a private meeting to discuss the issue and collaboratively develop an …" at bounding box center [527, 321] width 359 height 37
click at [484, 322] on div "Schedule a private meeting to discuss the issue and collaboratively develop an …" at bounding box center [527, 321] width 359 height 37
click at [348, 301] on input "d. Schedule a private meeting to discuss the issue and collaboratively develop …" at bounding box center [348, 296] width 0 height 7
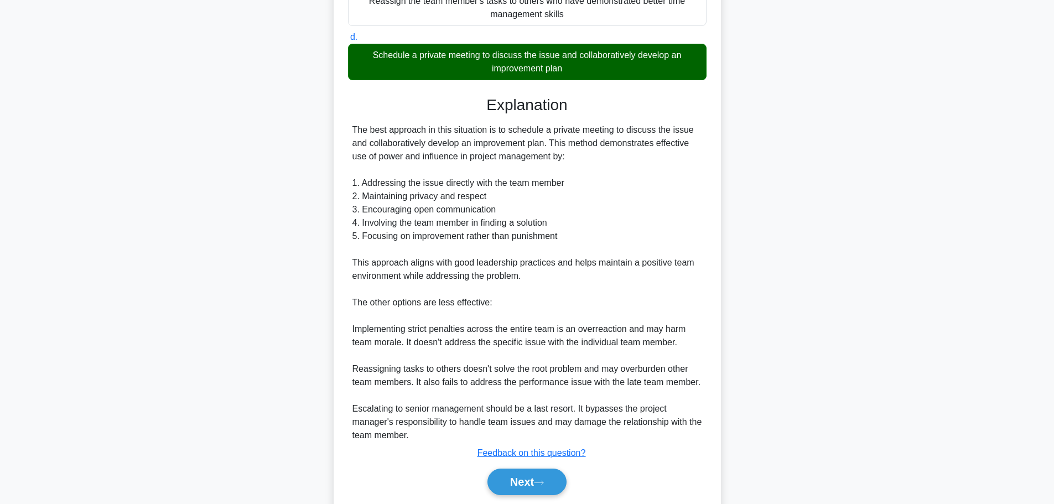
scroll to position [298, 0]
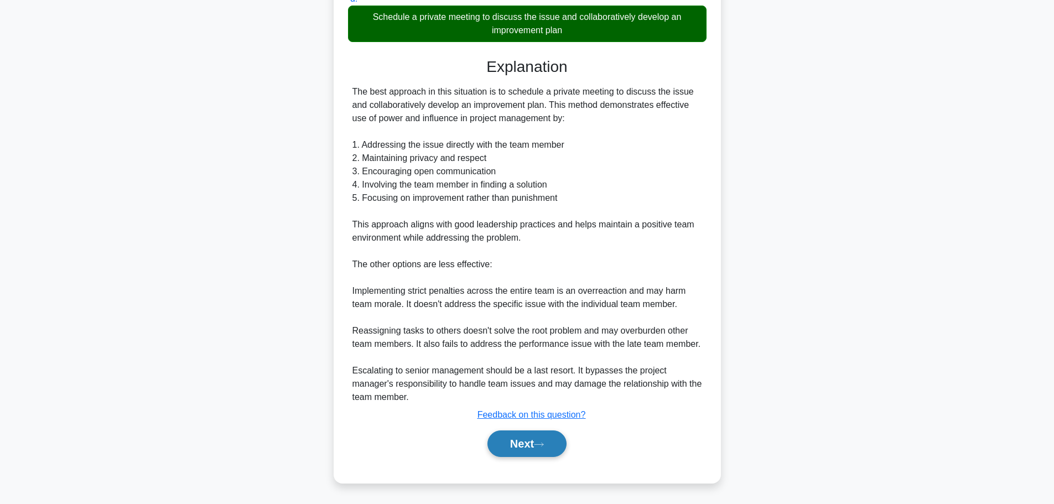
click at [525, 444] on button "Next" at bounding box center [527, 444] width 79 height 27
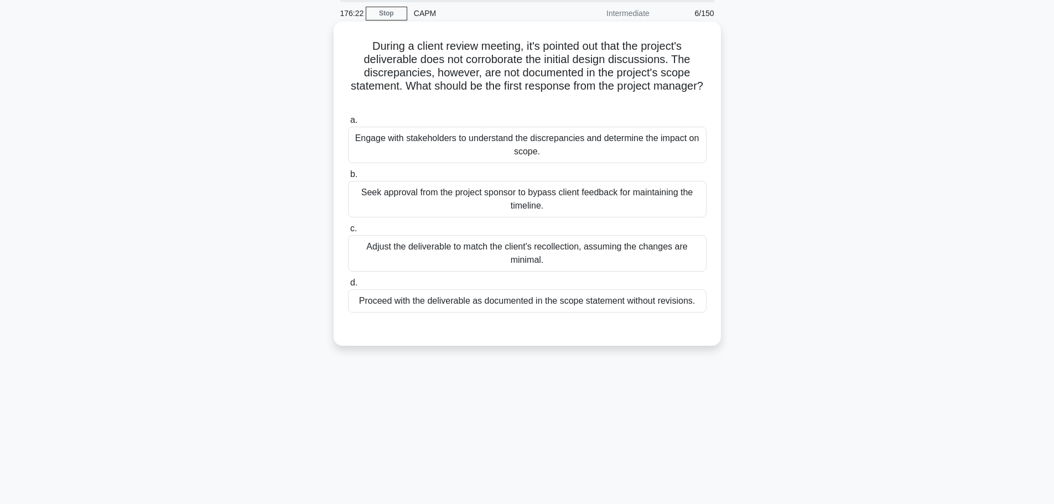
scroll to position [0, 0]
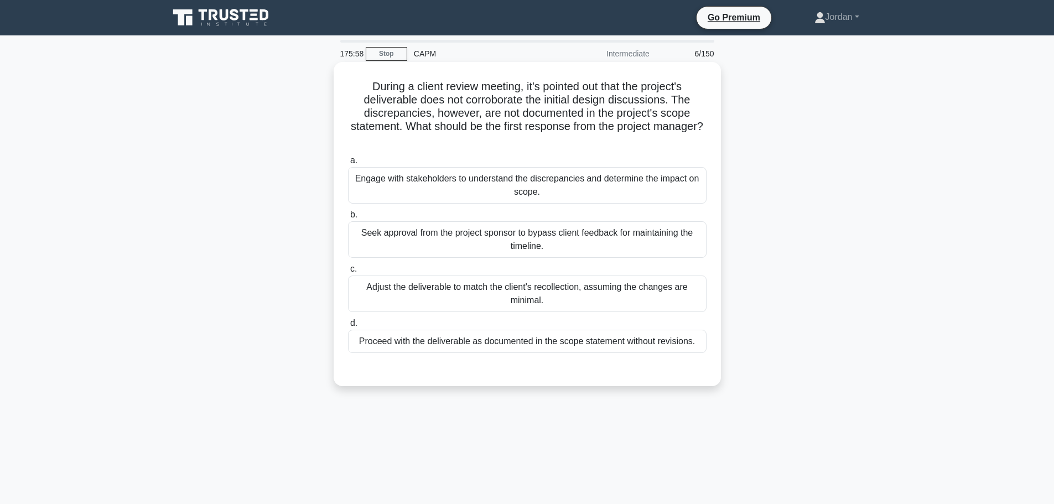
click at [670, 189] on div "Engage with stakeholders to understand the discrepancies and determine the impa…" at bounding box center [527, 185] width 359 height 37
click at [348, 164] on input "a. Engage with stakeholders to understand the discrepancies and determine the i…" at bounding box center [348, 160] width 0 height 7
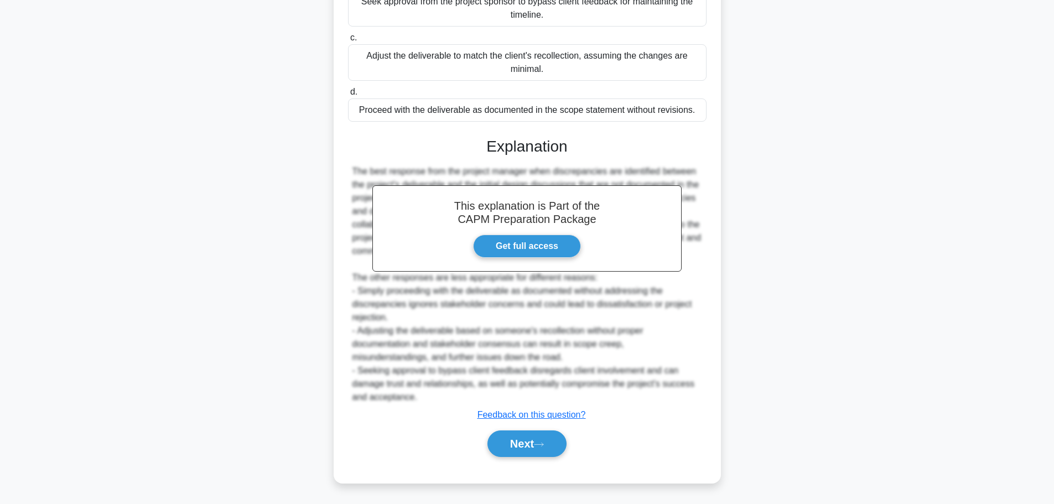
scroll to position [232, 0]
click at [522, 439] on button "Next" at bounding box center [527, 444] width 79 height 27
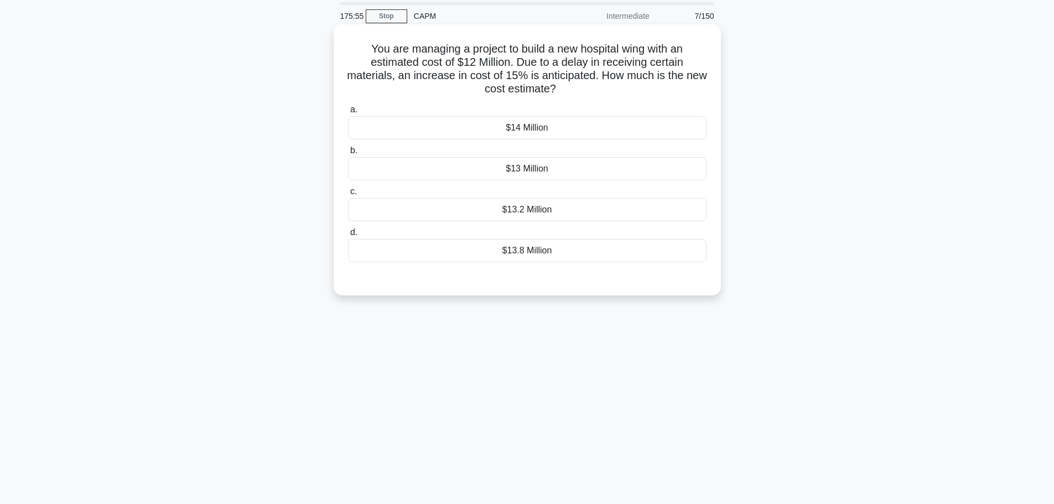
scroll to position [0, 0]
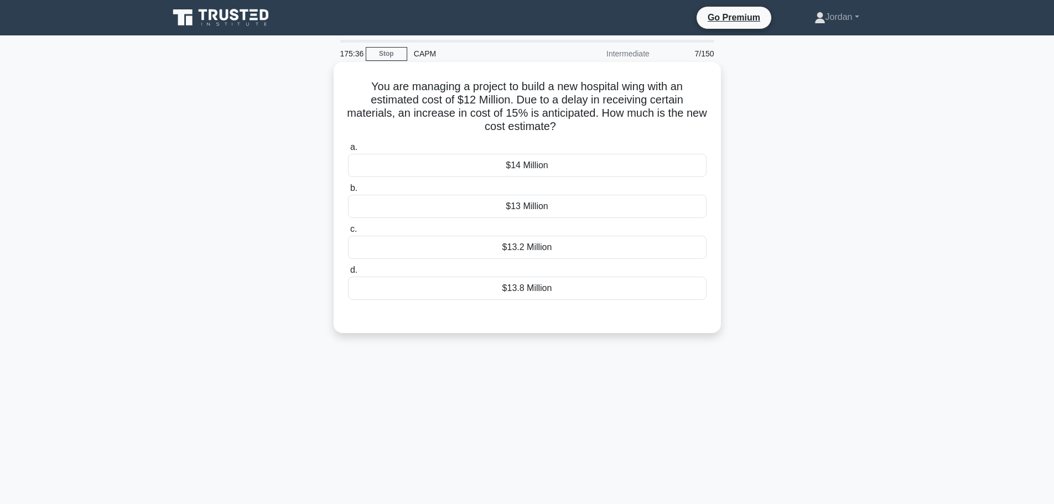
click at [454, 287] on div "$13.8 Million" at bounding box center [527, 288] width 359 height 23
click at [348, 274] on input "d. $13.8 Million" at bounding box center [348, 270] width 0 height 7
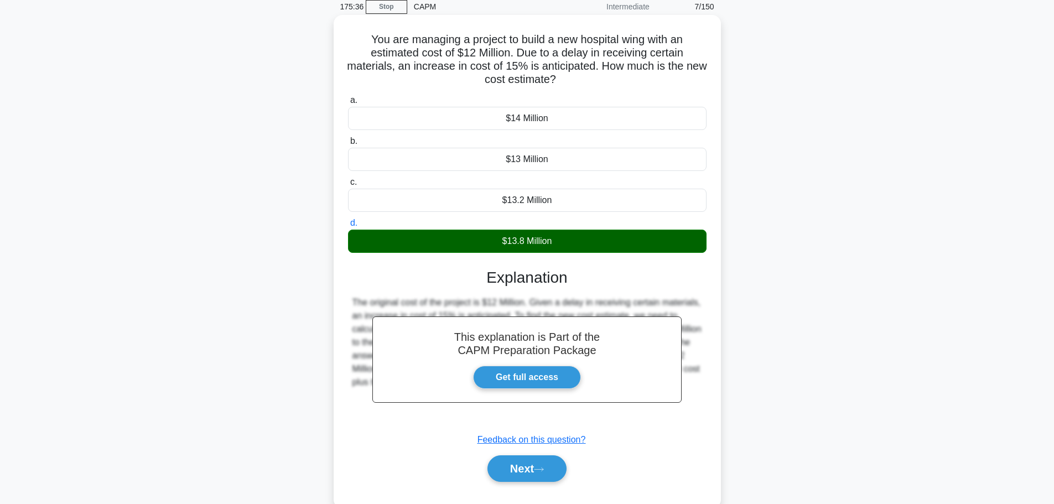
scroll to position [94, 0]
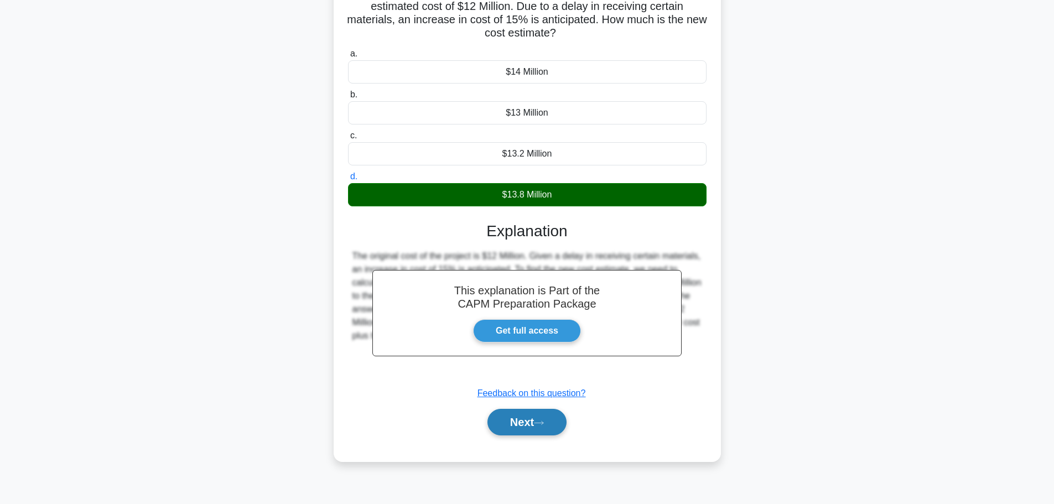
click at [524, 435] on button "Next" at bounding box center [527, 422] width 79 height 27
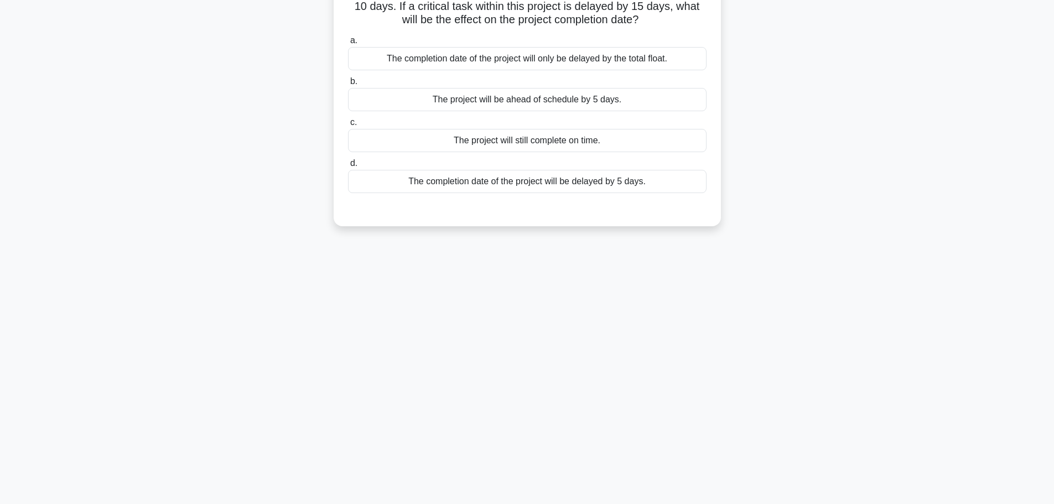
scroll to position [0, 0]
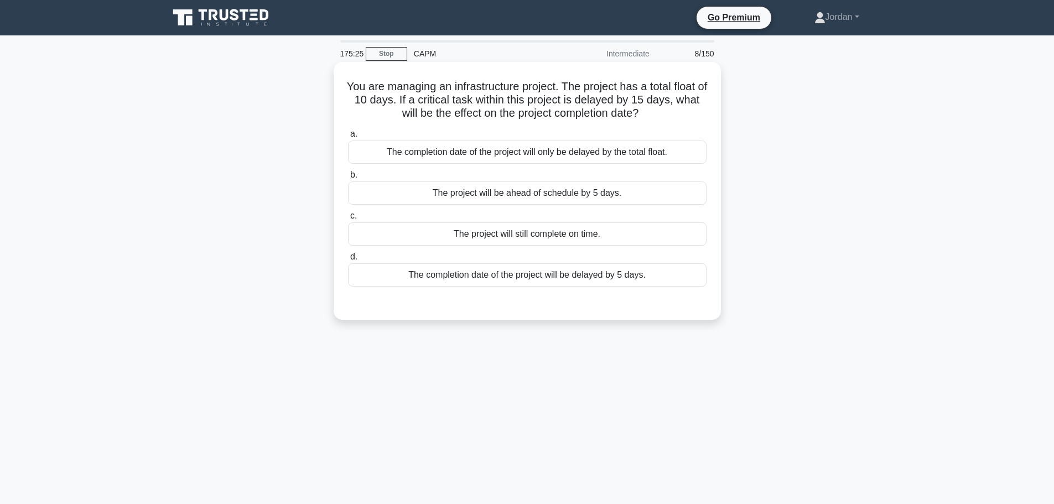
click at [513, 281] on div "The completion date of the project will be delayed by 5 days." at bounding box center [527, 274] width 359 height 23
click at [348, 261] on input "d. The completion date of the project will be delayed by 5 days." at bounding box center [348, 257] width 0 height 7
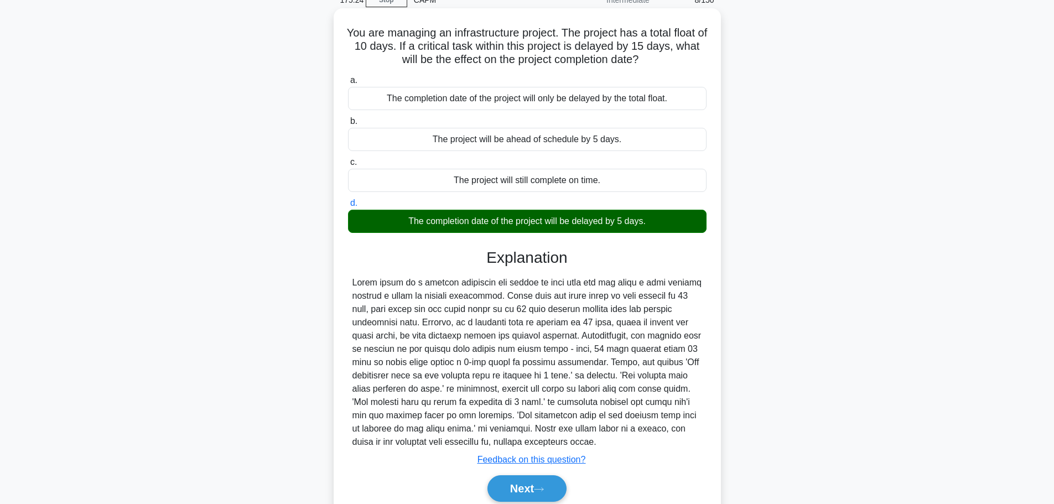
scroll to position [99, 0]
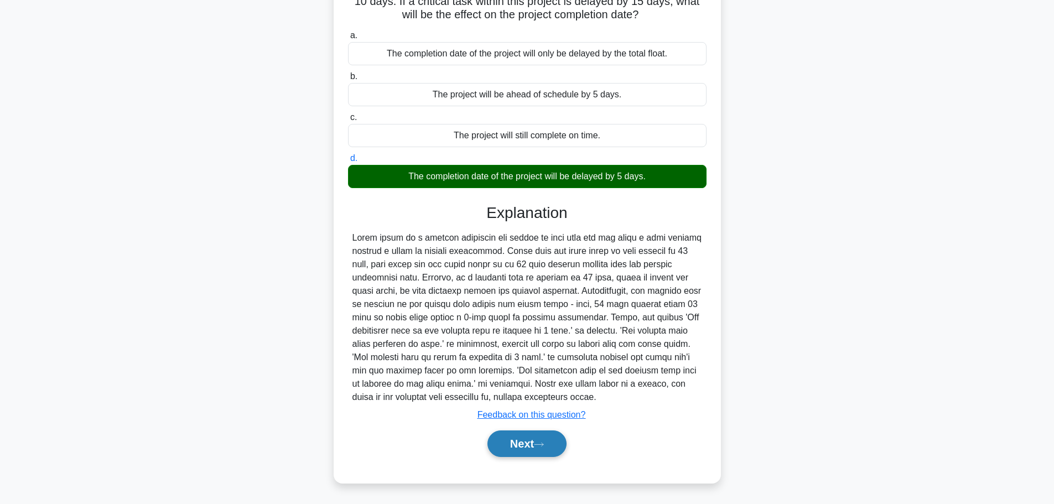
click at [510, 439] on button "Next" at bounding box center [527, 444] width 79 height 27
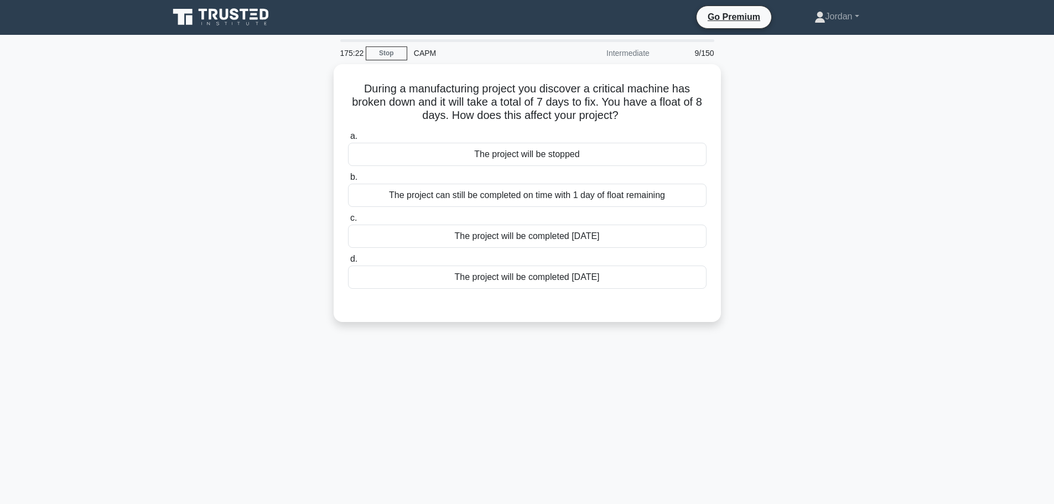
scroll to position [0, 0]
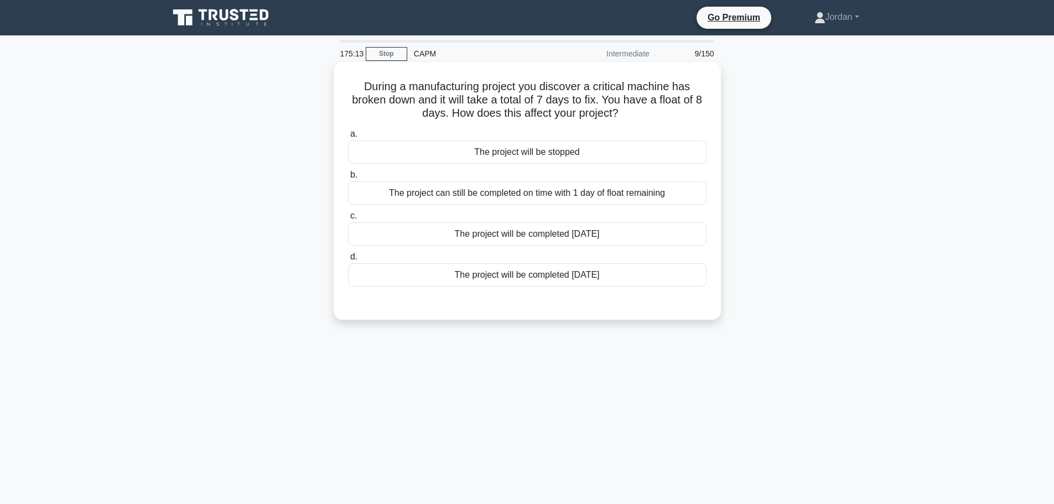
click at [503, 191] on div "The project can still be completed on time with 1 day of float remaining" at bounding box center [527, 193] width 359 height 23
click at [348, 179] on input "b. The project can still be completed on time with 1 day of float remaining" at bounding box center [348, 175] width 0 height 7
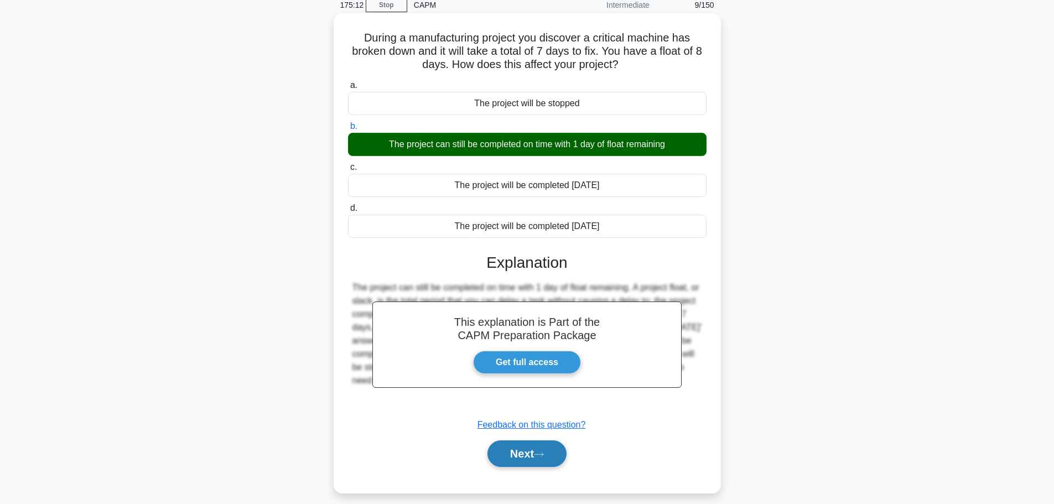
scroll to position [94, 0]
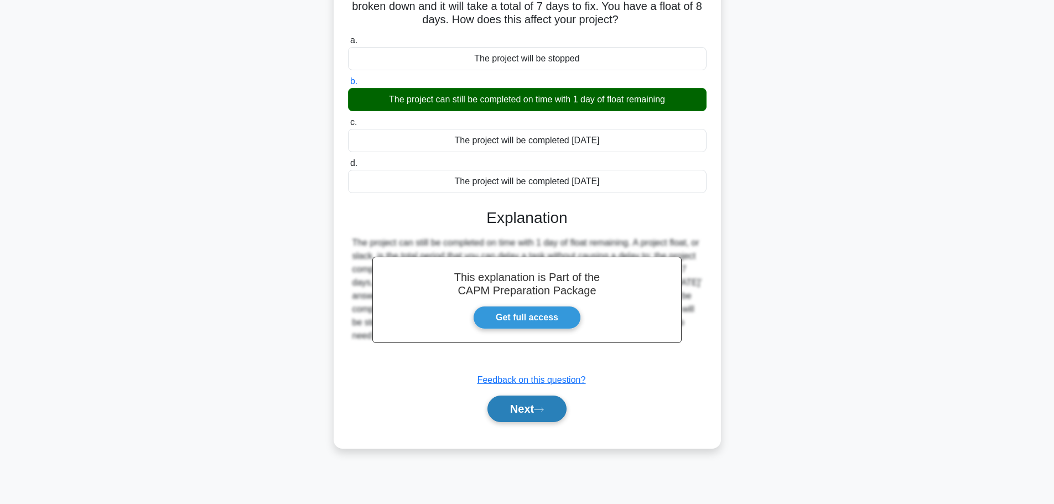
click at [523, 413] on button "Next" at bounding box center [527, 409] width 79 height 27
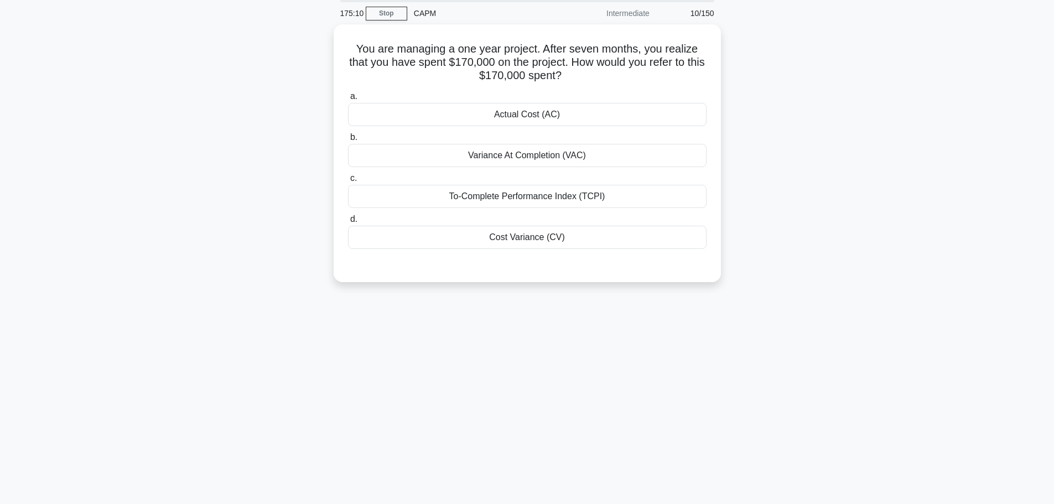
scroll to position [0, 0]
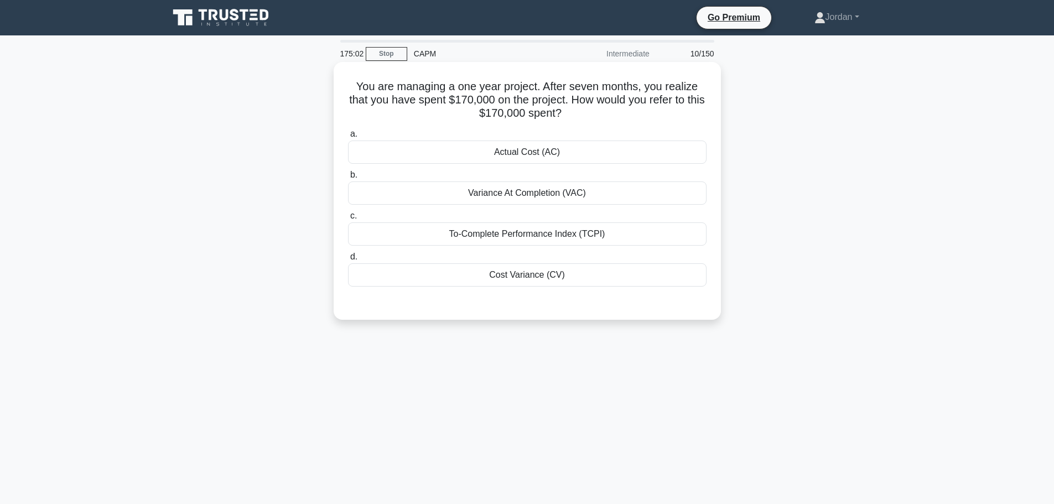
click at [521, 156] on div "Actual Cost (AC)" at bounding box center [527, 152] width 359 height 23
click at [348, 138] on input "a. Actual Cost (AC)" at bounding box center [348, 134] width 0 height 7
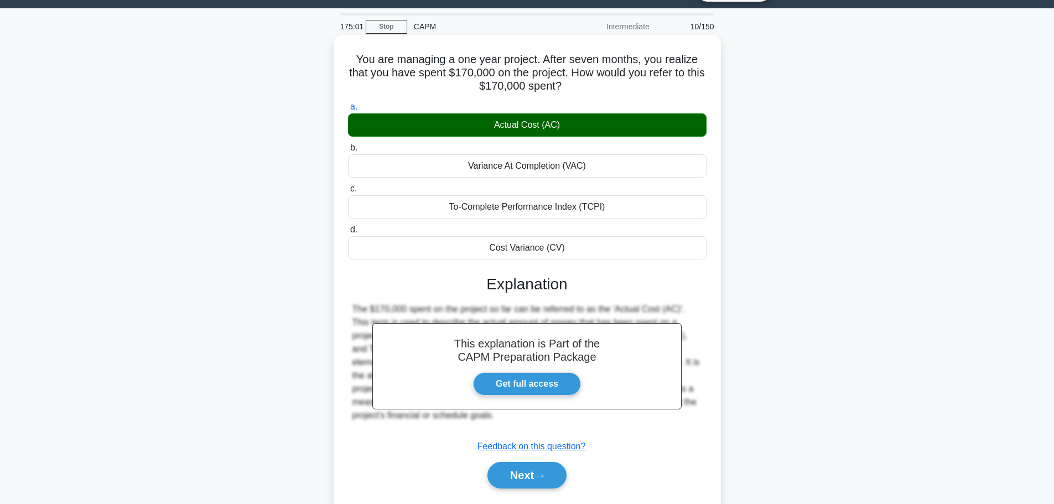
scroll to position [94, 0]
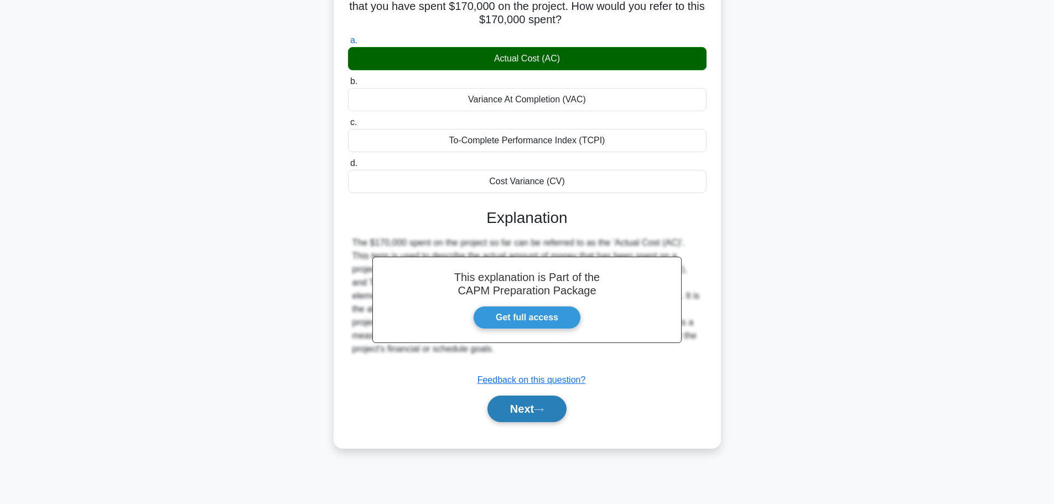
click at [529, 418] on button "Next" at bounding box center [527, 409] width 79 height 27
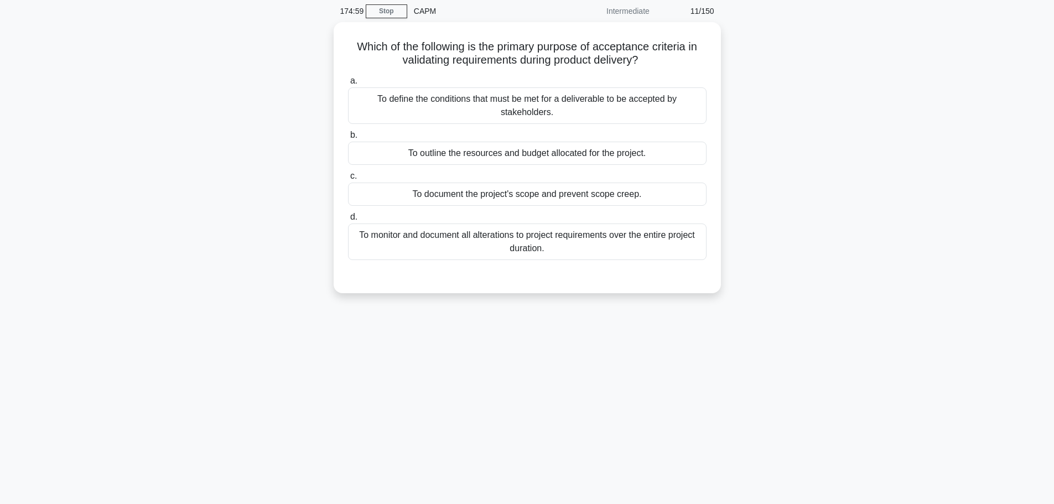
scroll to position [0, 0]
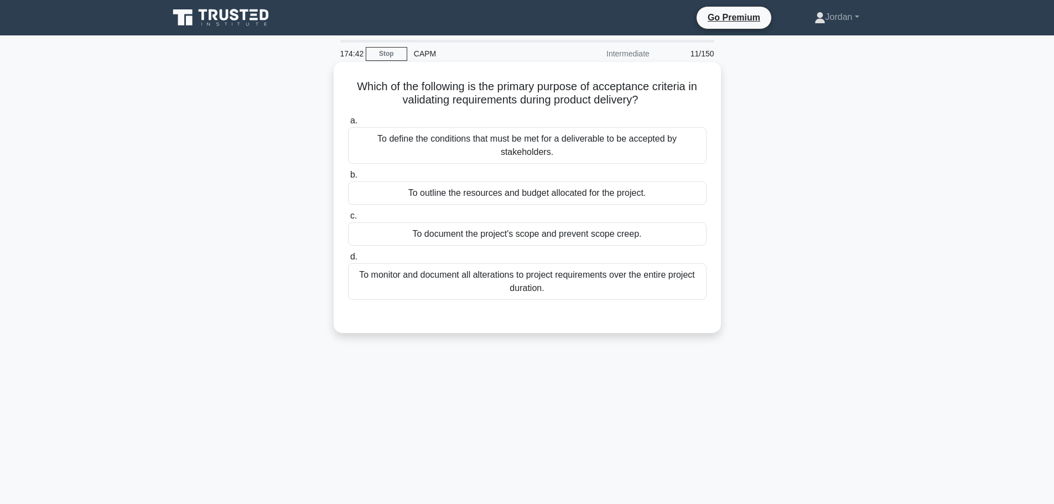
click at [562, 156] on div "To define the conditions that must be met for a deliverable to be accepted by s…" at bounding box center [527, 145] width 359 height 37
click at [348, 125] on input "a. To define the conditions that must be met for a deliverable to be accepted b…" at bounding box center [348, 120] width 0 height 7
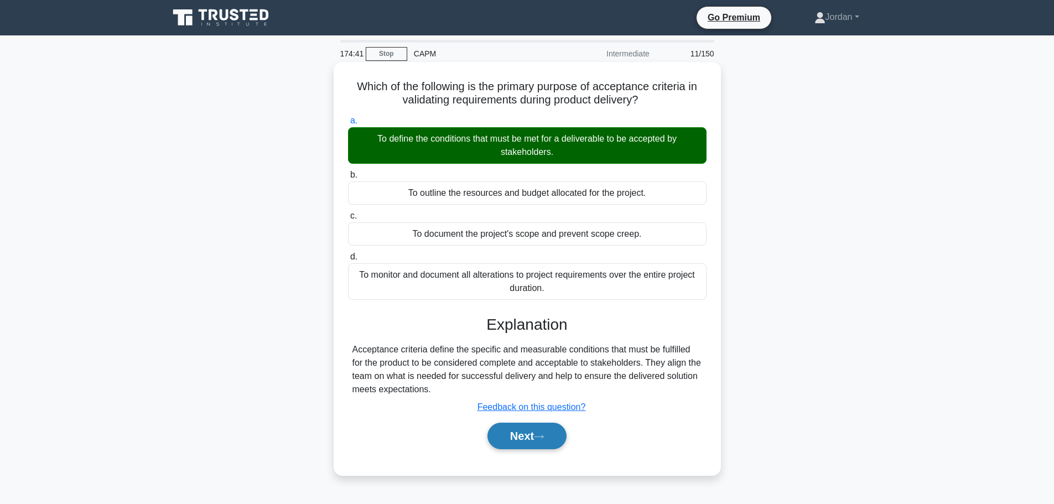
click at [541, 434] on button "Next" at bounding box center [527, 436] width 79 height 27
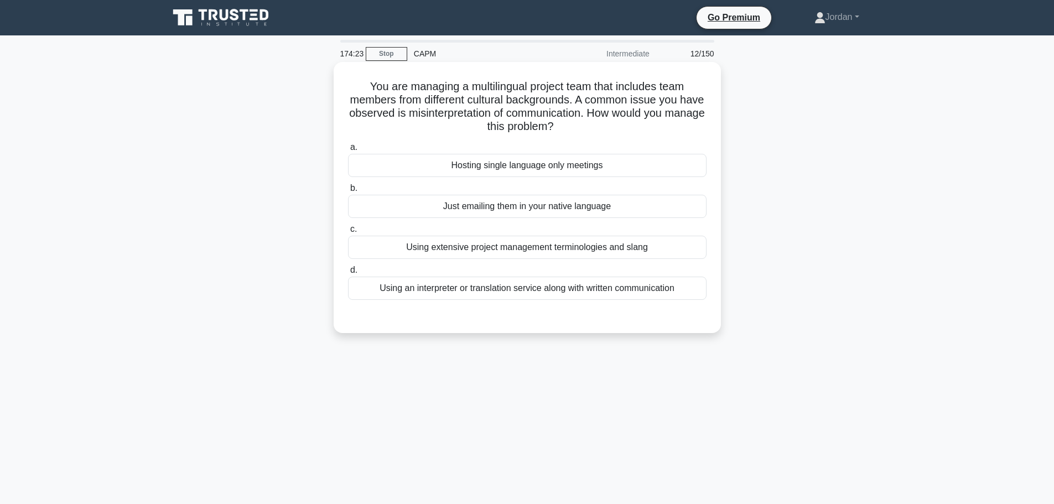
click at [548, 288] on div "Using an interpreter or translation service along with written communication" at bounding box center [527, 288] width 359 height 23
click at [547, 289] on div "Using an interpreter or translation service along with written communication" at bounding box center [527, 288] width 359 height 23
click at [348, 274] on input "d. Using an interpreter or translation service along with written communication" at bounding box center [348, 270] width 0 height 7
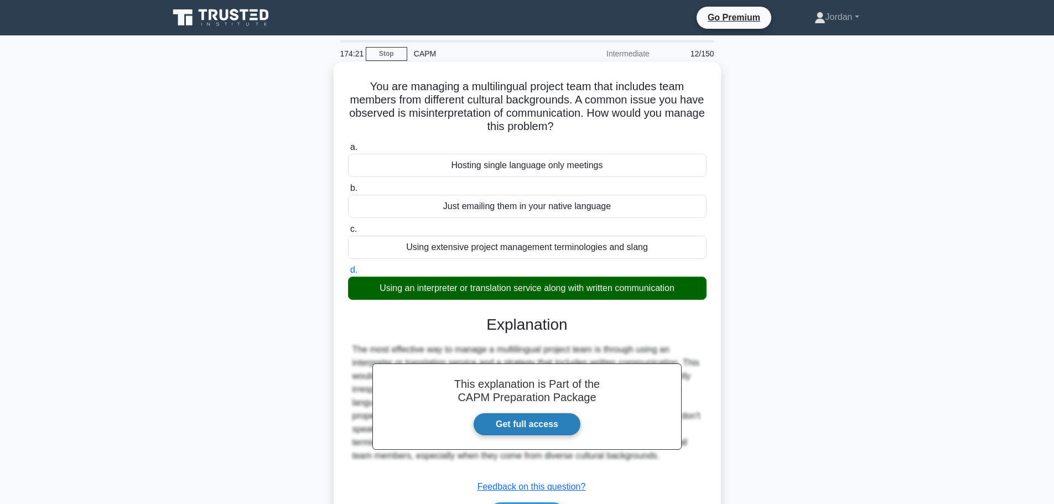
scroll to position [94, 0]
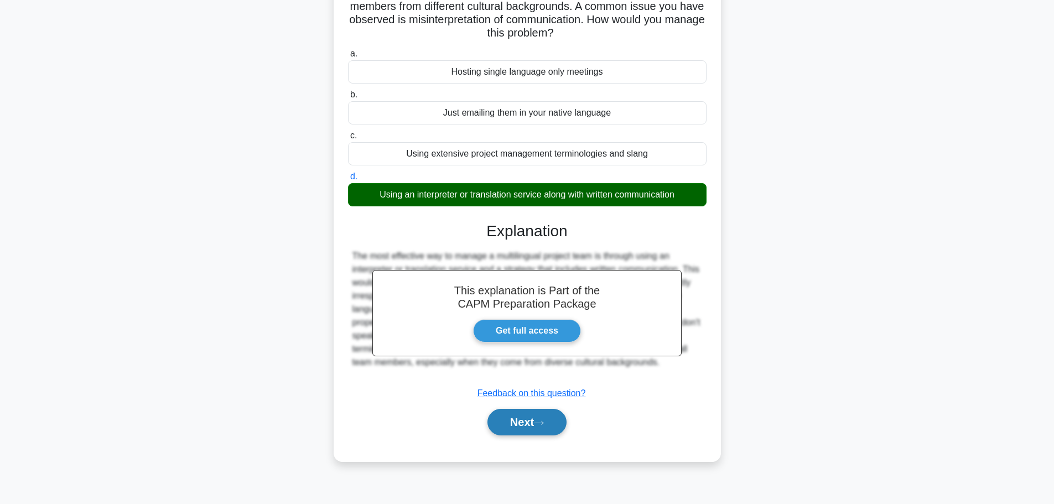
click at [549, 412] on button "Next" at bounding box center [527, 422] width 79 height 27
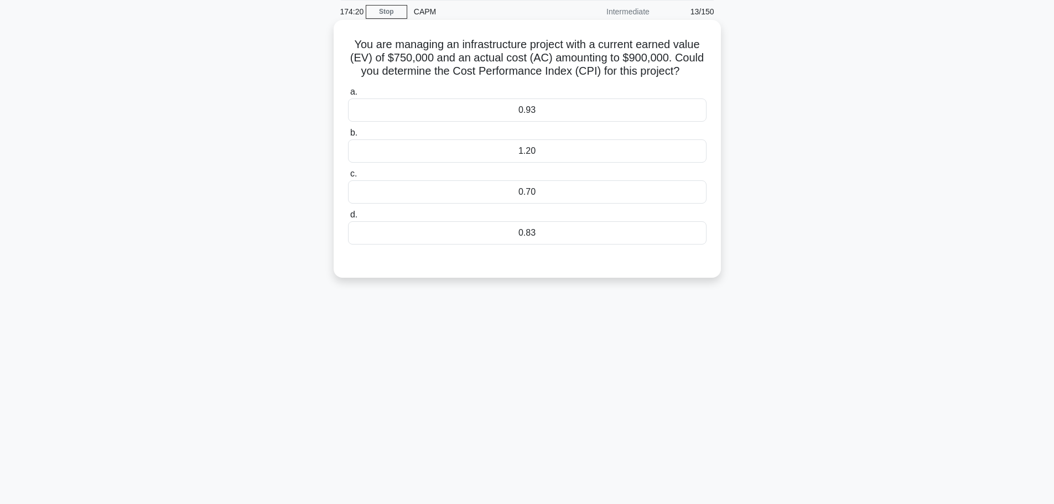
scroll to position [0, 0]
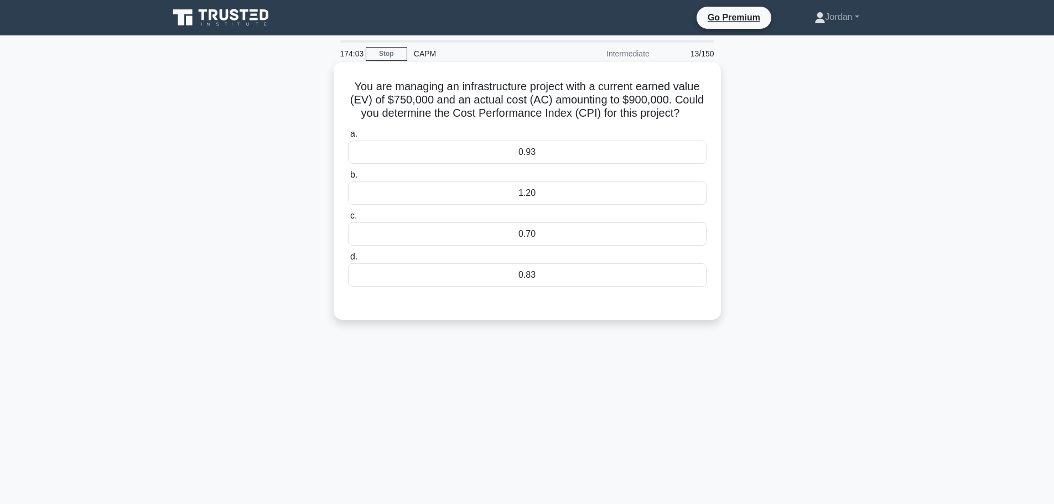
click at [483, 192] on div "1.20" at bounding box center [527, 193] width 359 height 23
click at [348, 179] on input "b. 1.20" at bounding box center [348, 175] width 0 height 7
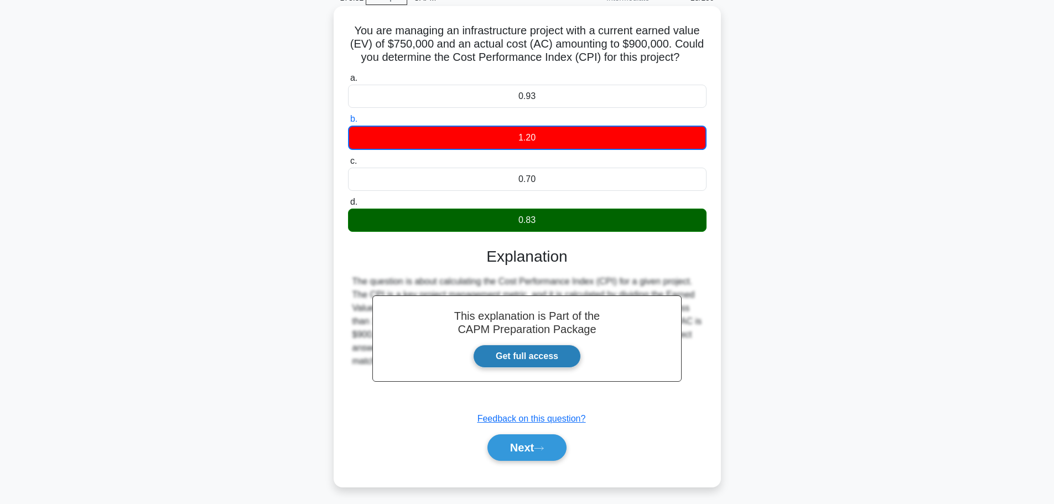
scroll to position [94, 0]
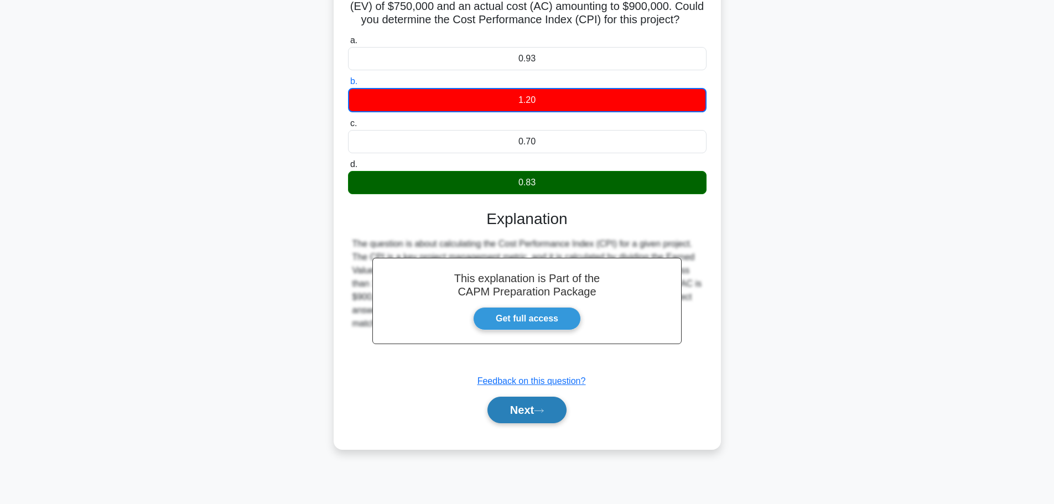
click at [546, 408] on button "Next" at bounding box center [527, 410] width 79 height 27
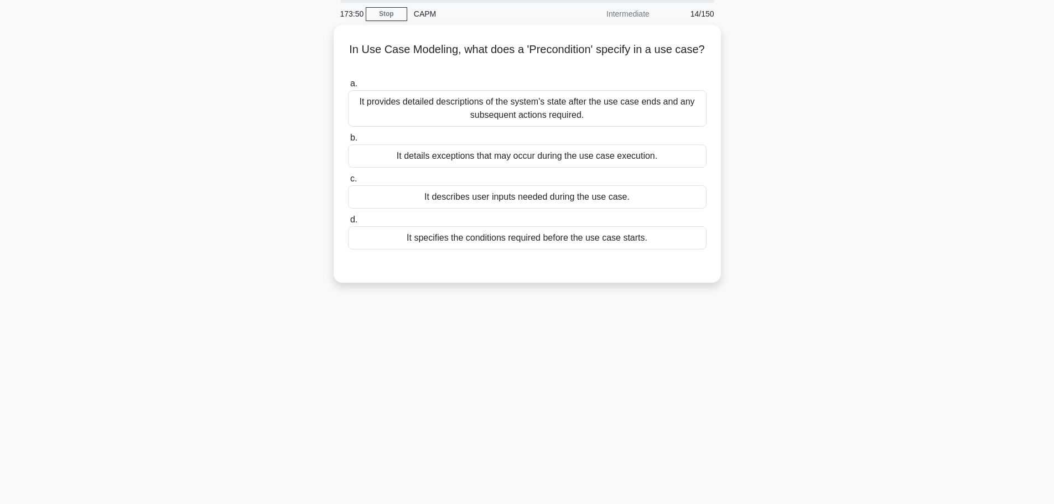
scroll to position [0, 0]
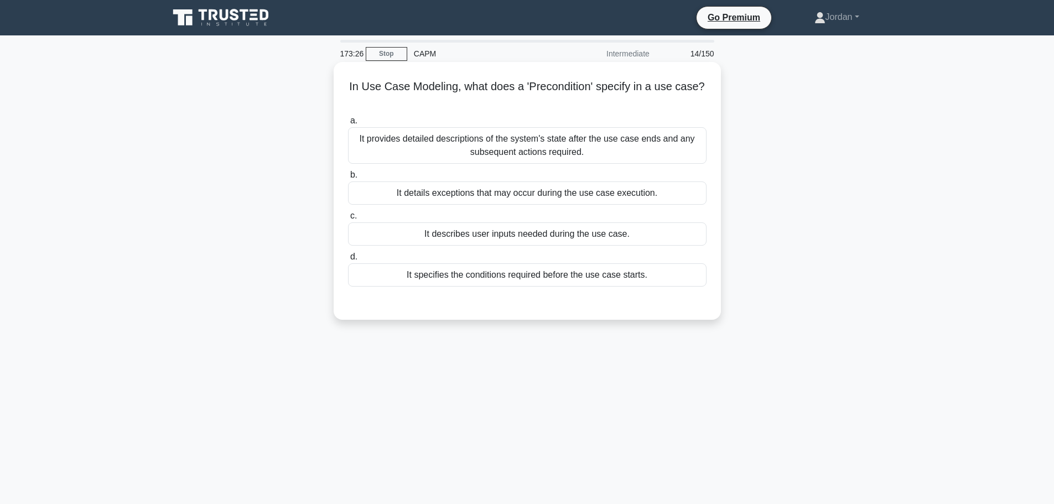
click at [489, 278] on div "It specifies the conditions required before the use case starts." at bounding box center [527, 274] width 359 height 23
click at [348, 261] on input "d. It specifies the conditions required before the use case starts." at bounding box center [348, 257] width 0 height 7
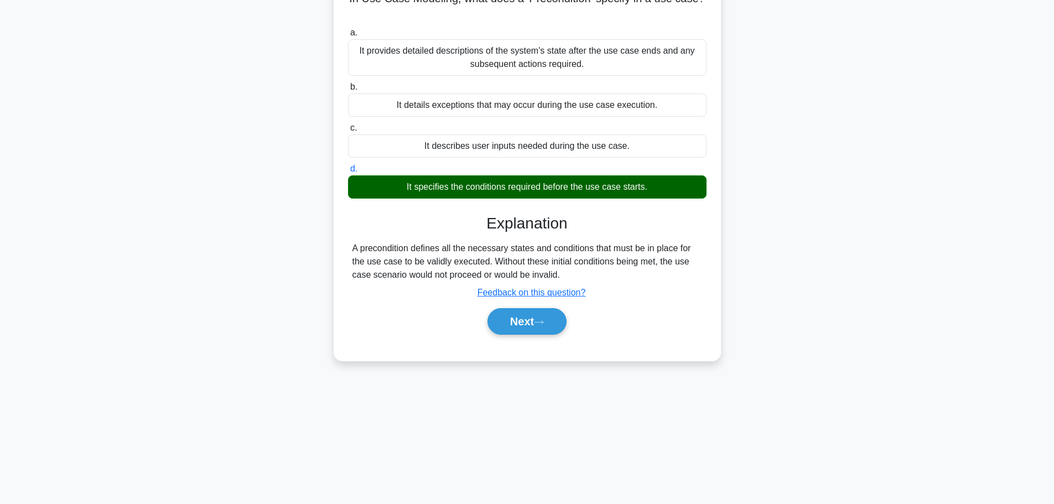
scroll to position [94, 0]
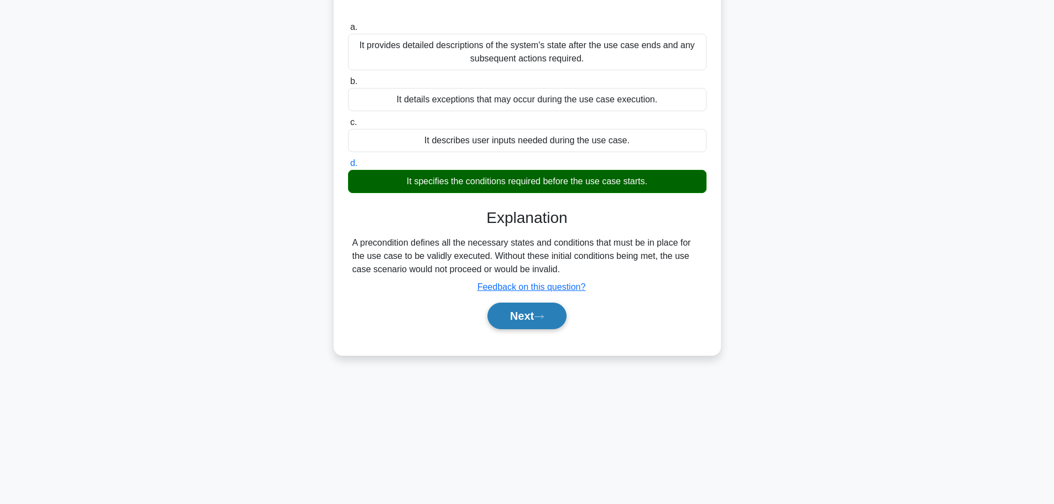
click at [541, 319] on icon at bounding box center [539, 317] width 10 height 6
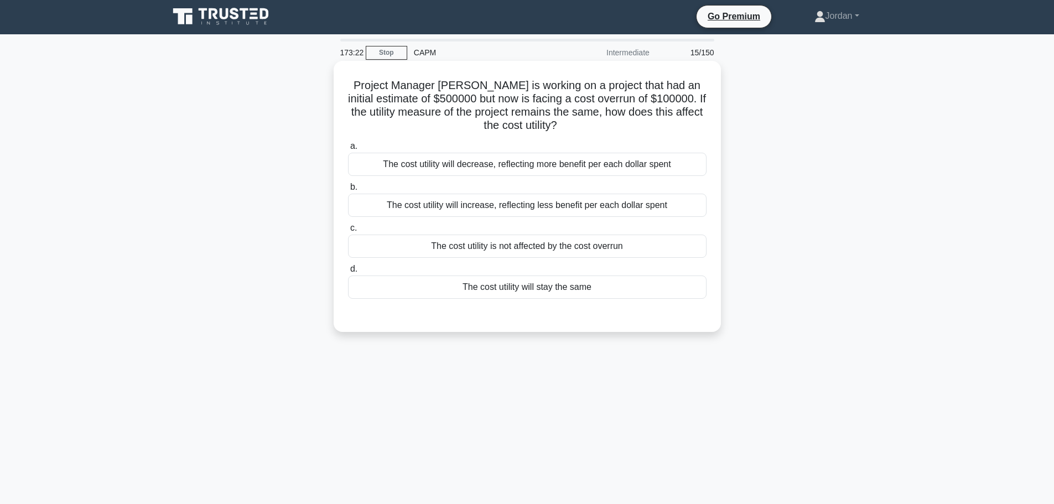
scroll to position [0, 0]
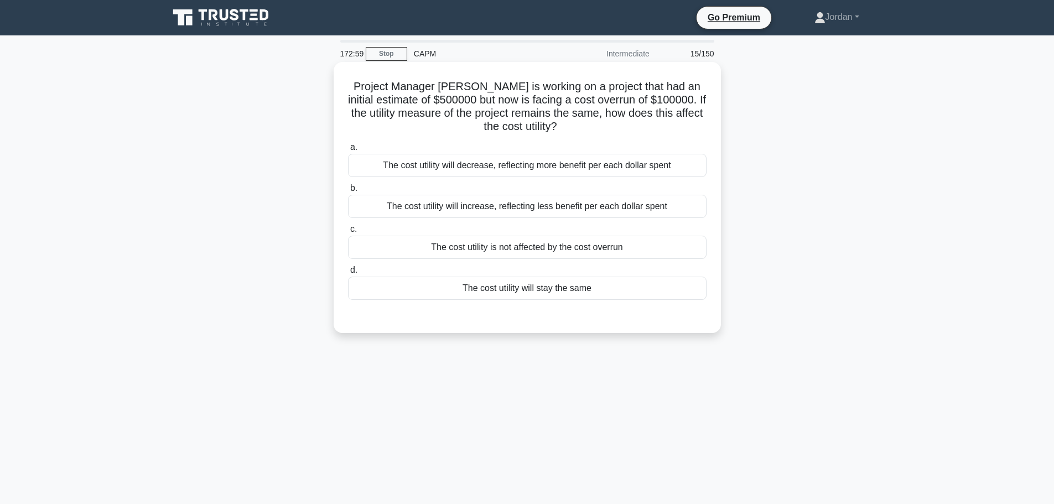
click at [560, 204] on div "The cost utility will increase, reflecting less benefit per each dollar spent" at bounding box center [527, 206] width 359 height 23
click at [348, 192] on input "b. The cost utility will increase, reflecting less benefit per each dollar spent" at bounding box center [348, 188] width 0 height 7
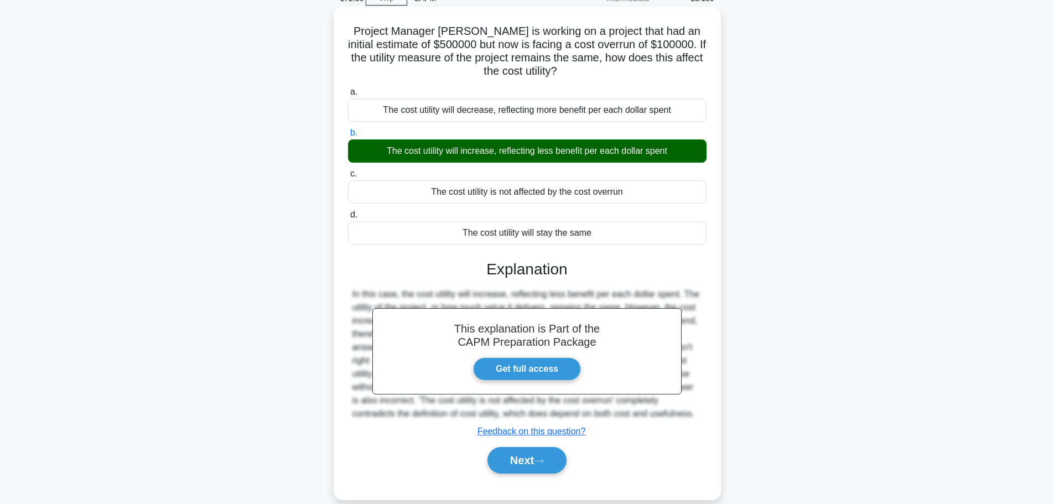
scroll to position [94, 0]
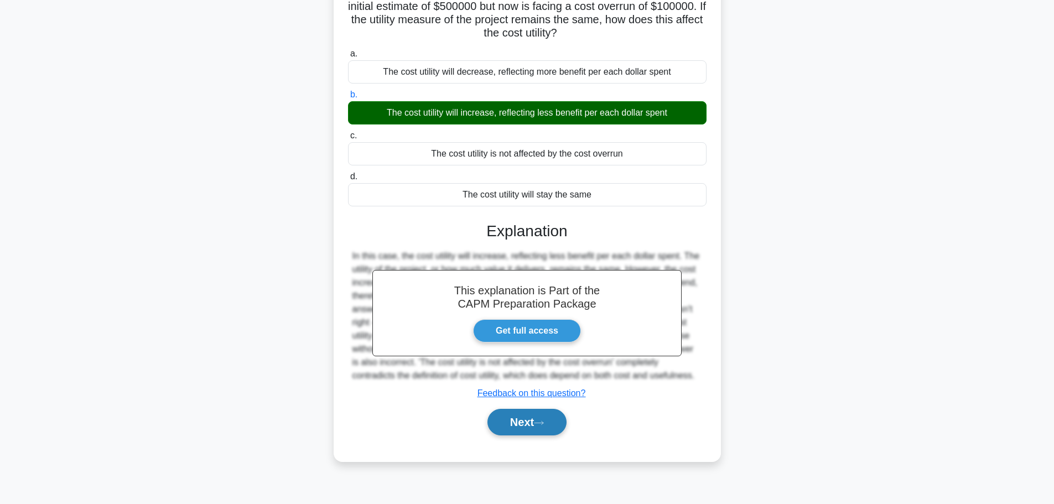
click at [536, 420] on button "Next" at bounding box center [527, 422] width 79 height 27
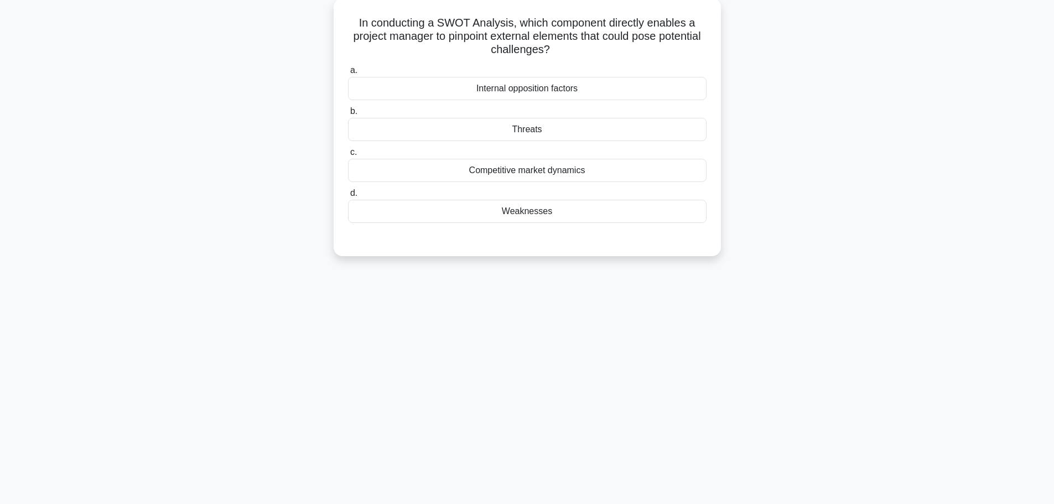
scroll to position [0, 0]
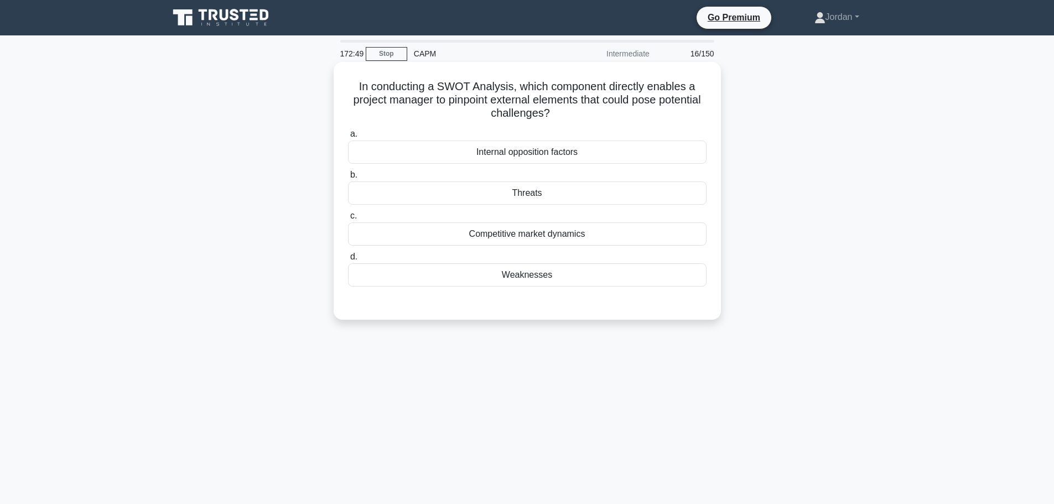
click at [508, 191] on div "Threats" at bounding box center [527, 193] width 359 height 23
click at [348, 179] on input "b. Threats" at bounding box center [348, 175] width 0 height 7
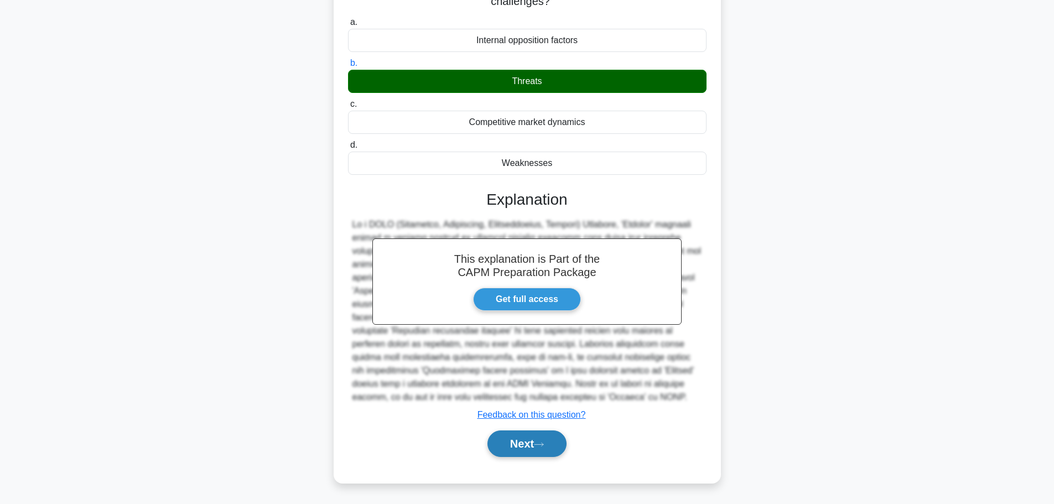
click at [528, 437] on button "Next" at bounding box center [527, 444] width 79 height 27
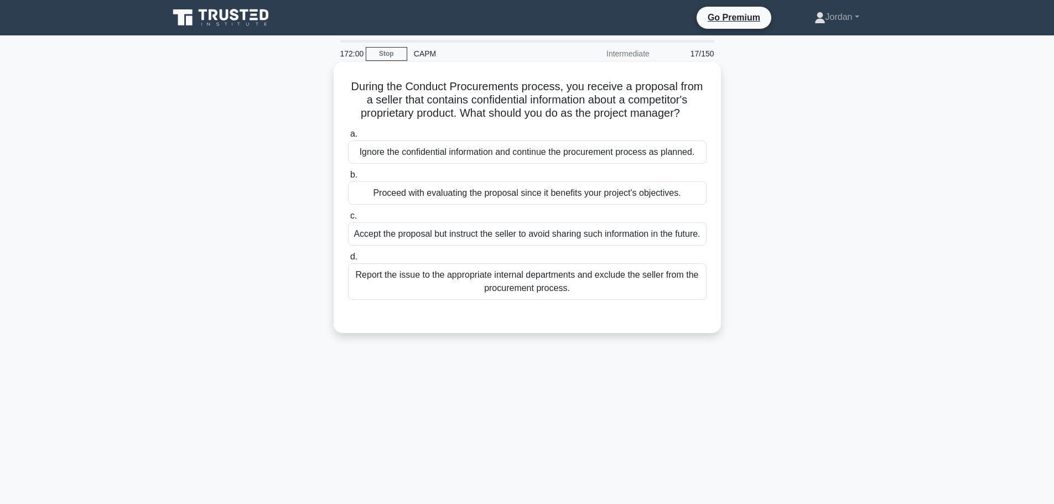
click at [523, 239] on div "Accept the proposal but instruct the seller to avoid sharing such information i…" at bounding box center [527, 234] width 359 height 23
click at [348, 220] on input "c. Accept the proposal but instruct the seller to avoid sharing such informatio…" at bounding box center [348, 216] width 0 height 7
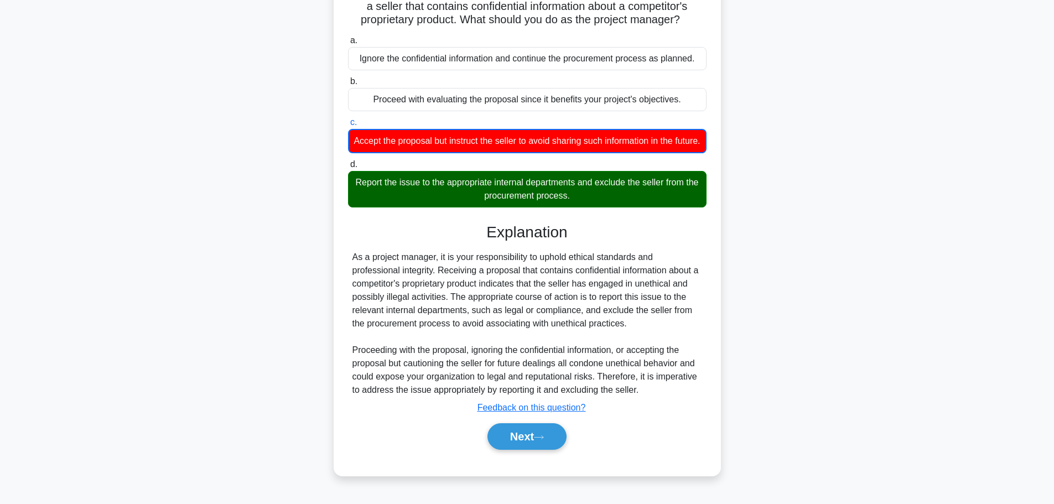
scroll to position [100, 0]
click at [537, 441] on button "Next" at bounding box center [527, 436] width 79 height 27
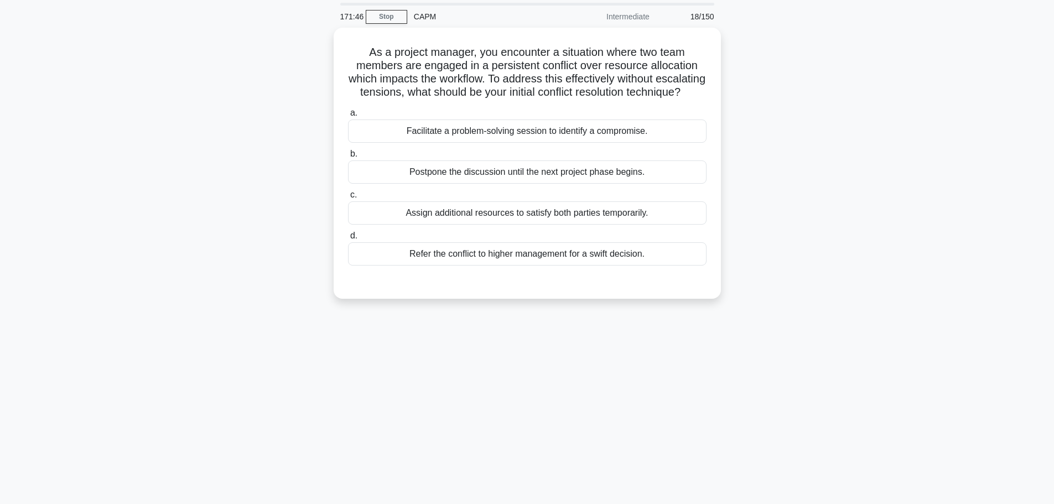
scroll to position [0, 0]
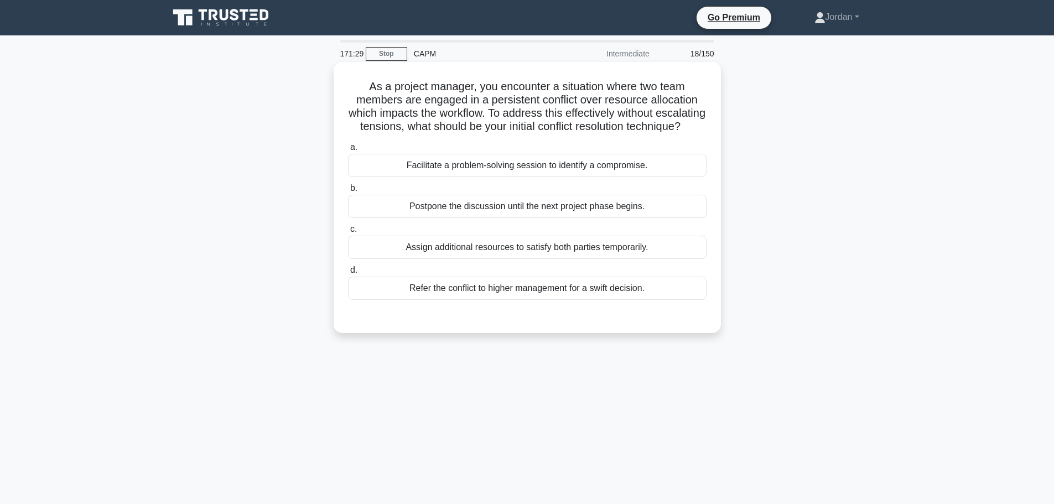
click at [536, 177] on div "Facilitate a problem-solving session to identify a compromise." at bounding box center [527, 165] width 359 height 23
click at [348, 151] on input "a. Facilitate a problem-solving session to identify a compromise." at bounding box center [348, 147] width 0 height 7
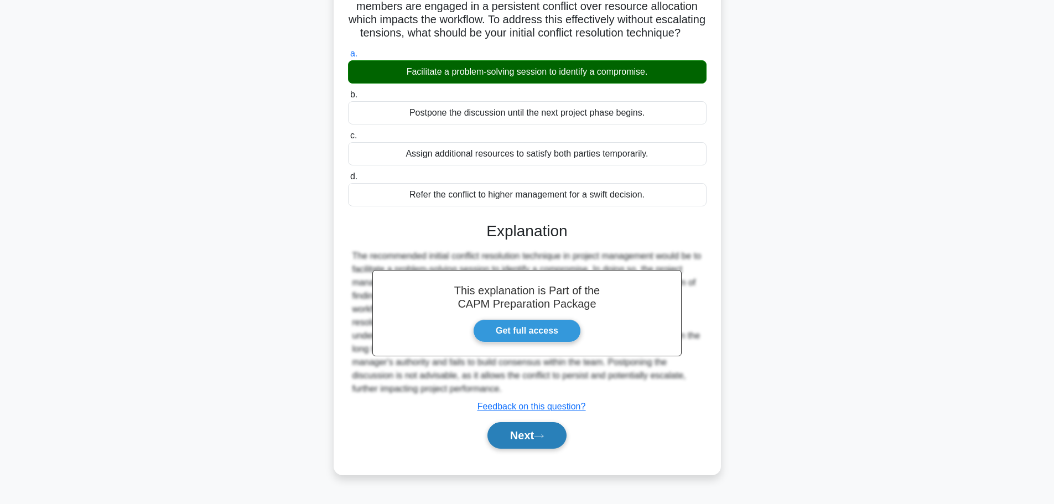
click at [526, 443] on button "Next" at bounding box center [527, 435] width 79 height 27
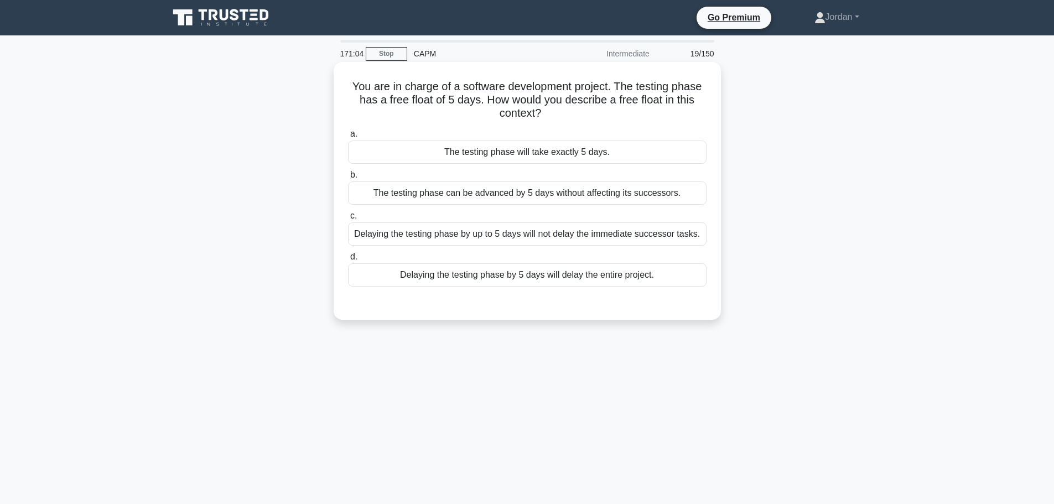
click at [508, 237] on div "Delaying the testing phase by up to 5 days will not delay the immediate success…" at bounding box center [527, 234] width 359 height 23
click at [348, 220] on input "c. Delaying the testing phase by up to 5 days will not delay the immediate succ…" at bounding box center [348, 216] width 0 height 7
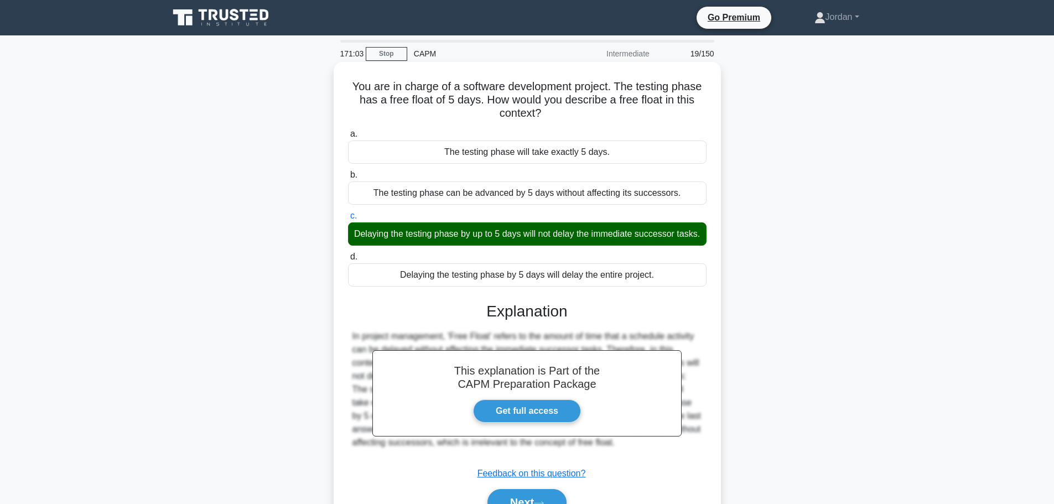
scroll to position [94, 0]
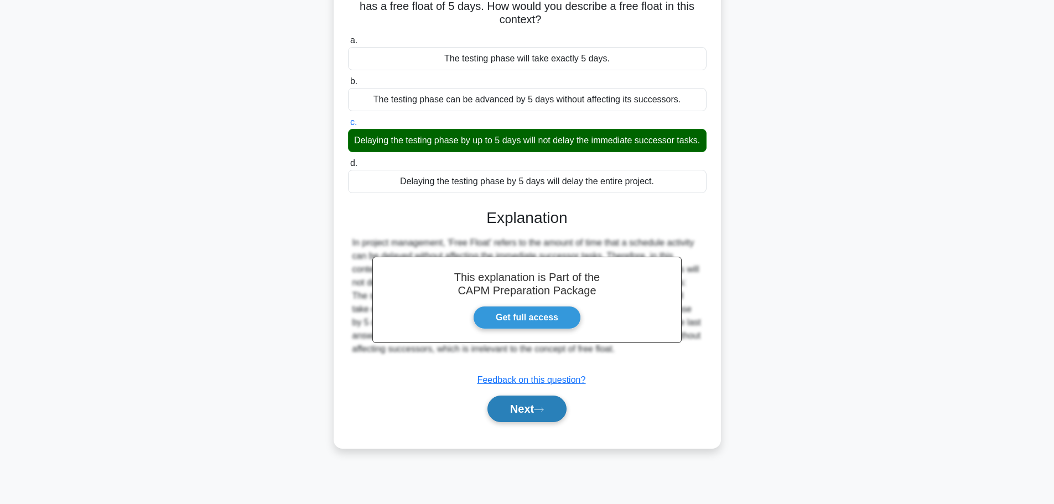
click at [519, 422] on button "Next" at bounding box center [527, 409] width 79 height 27
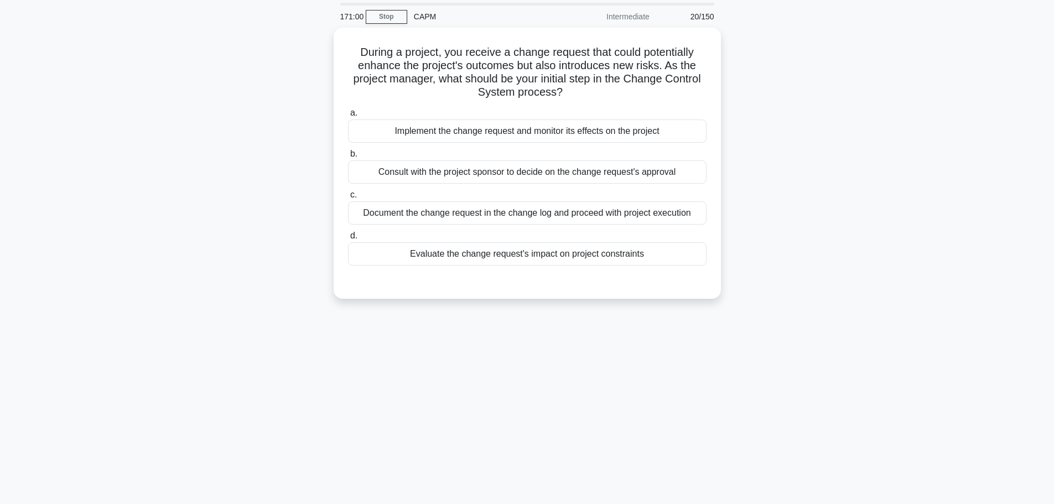
scroll to position [0, 0]
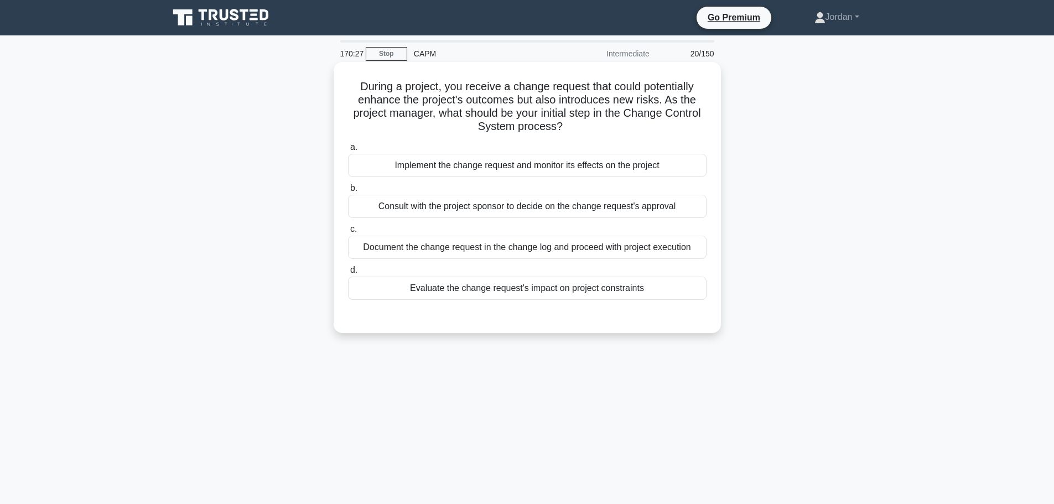
click at [448, 170] on div "Implement the change request and monitor its effects on the project" at bounding box center [527, 165] width 359 height 23
click at [348, 151] on input "a. Implement the change request and monitor its effects on the project" at bounding box center [348, 147] width 0 height 7
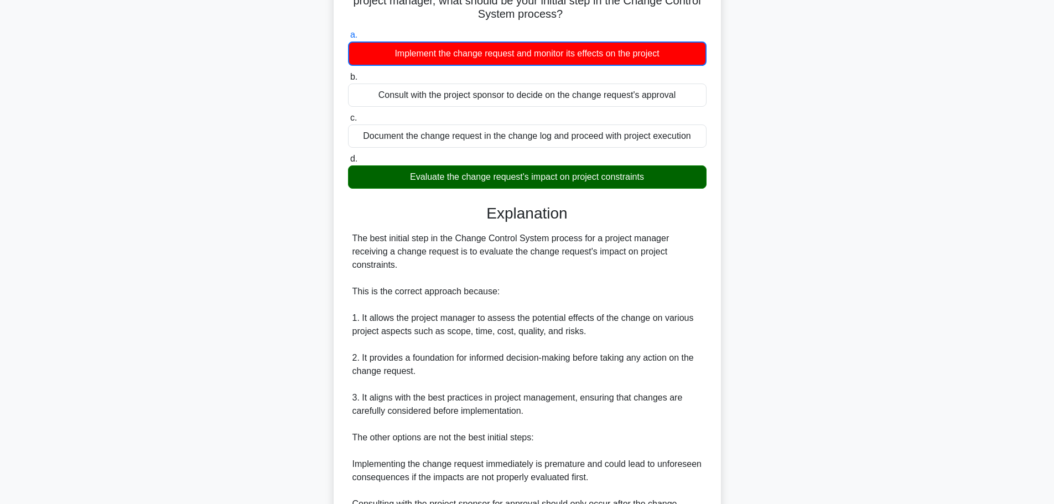
scroll to position [332, 0]
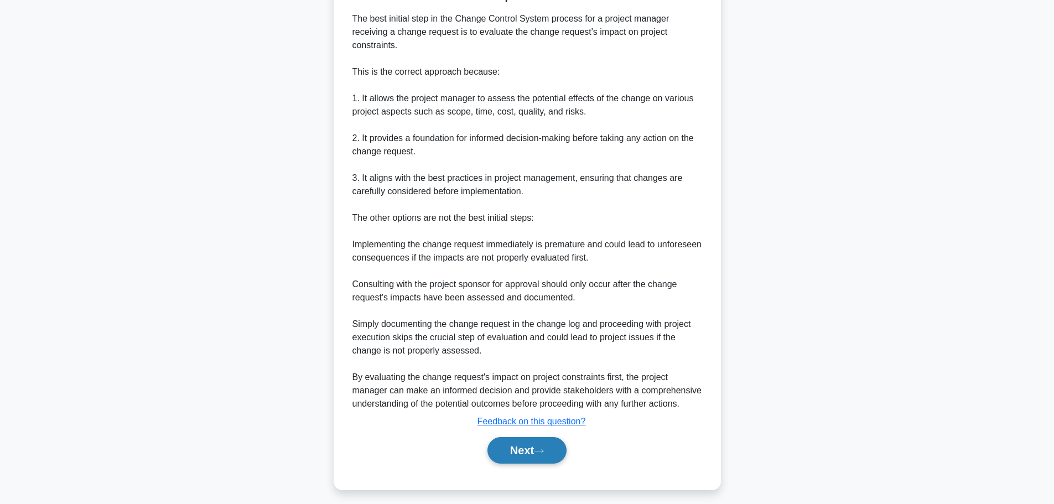
click at [509, 444] on button "Next" at bounding box center [527, 450] width 79 height 27
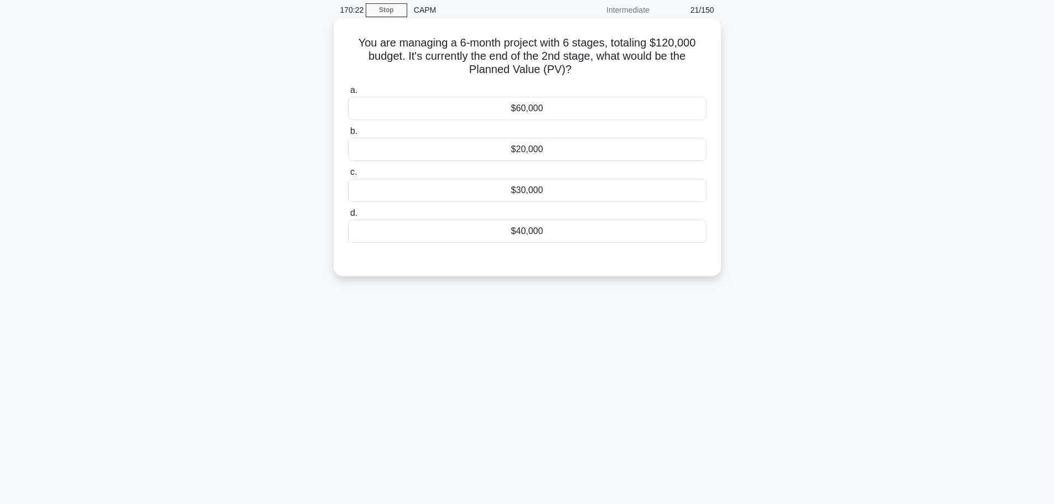
scroll to position [0, 0]
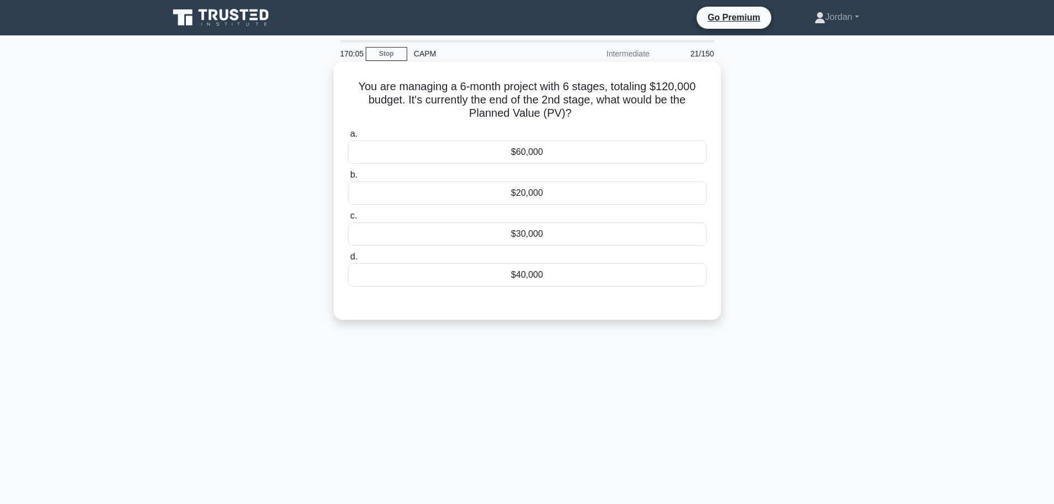
click at [500, 278] on div "$40,000" at bounding box center [527, 274] width 359 height 23
click at [348, 261] on input "d. $40,000" at bounding box center [348, 257] width 0 height 7
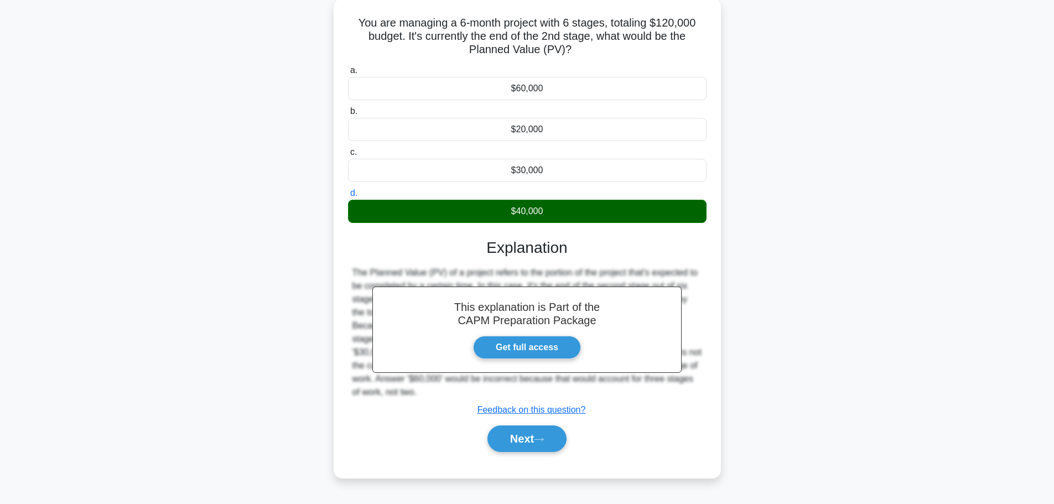
scroll to position [94, 0]
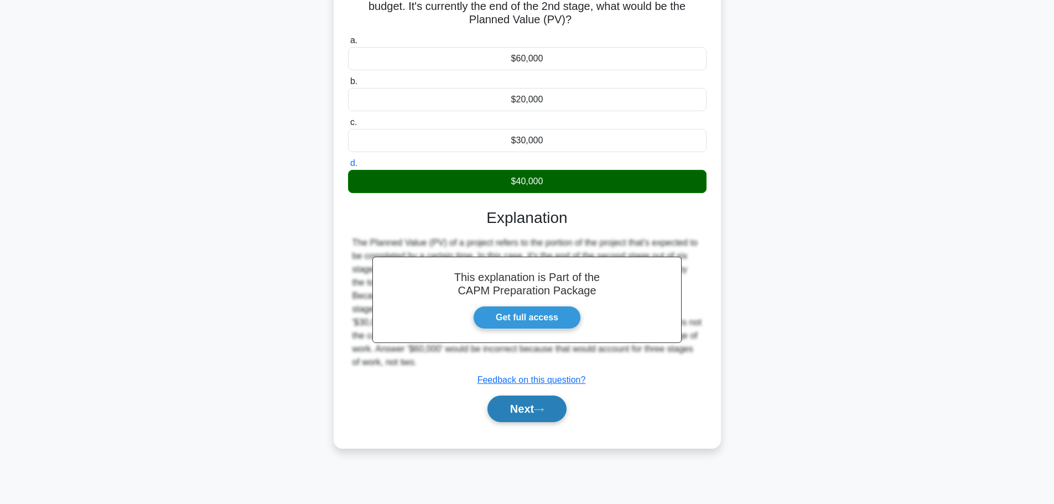
click at [521, 411] on button "Next" at bounding box center [527, 409] width 79 height 27
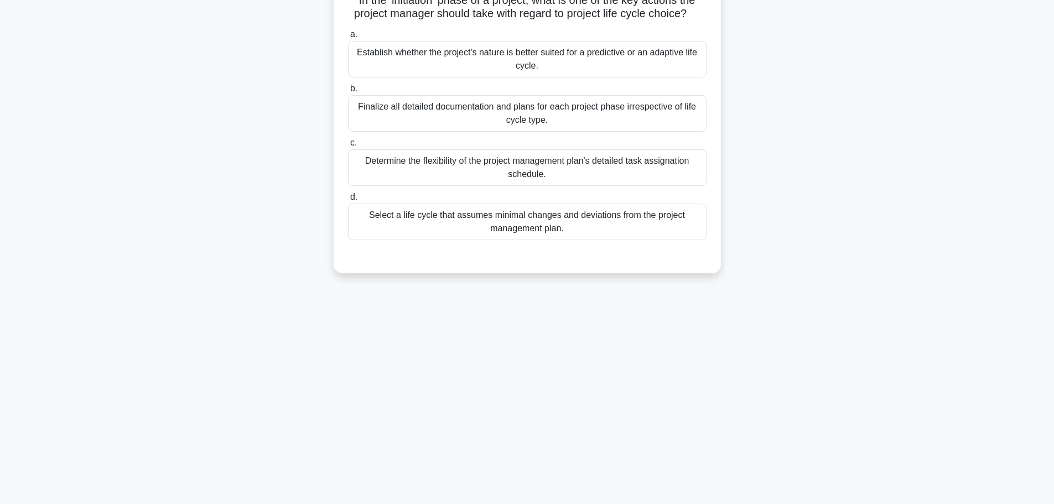
scroll to position [0, 0]
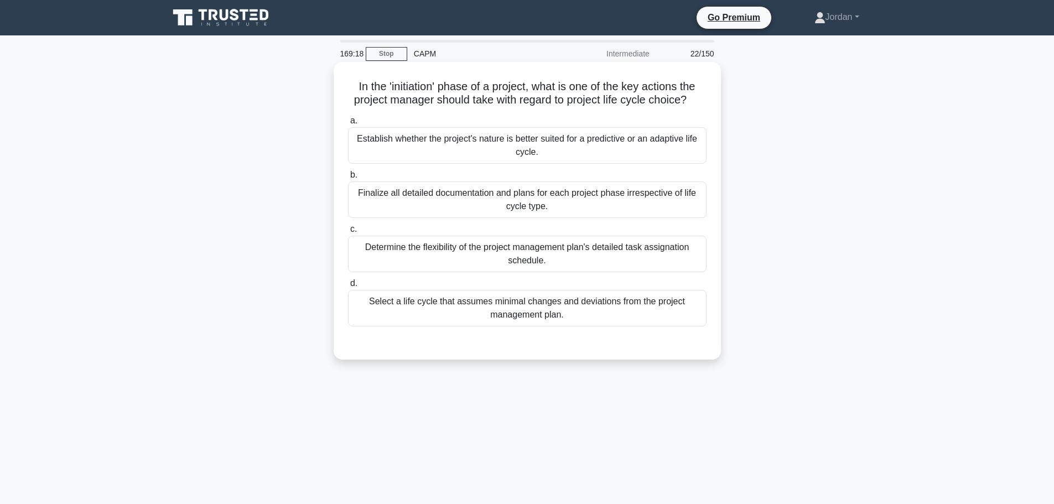
click at [534, 161] on div "Establish whether the project's nature is better suited for a predictive or an …" at bounding box center [527, 145] width 359 height 37
click at [348, 125] on input "a. Establish whether the project's nature is better suited for a predictive or …" at bounding box center [348, 120] width 0 height 7
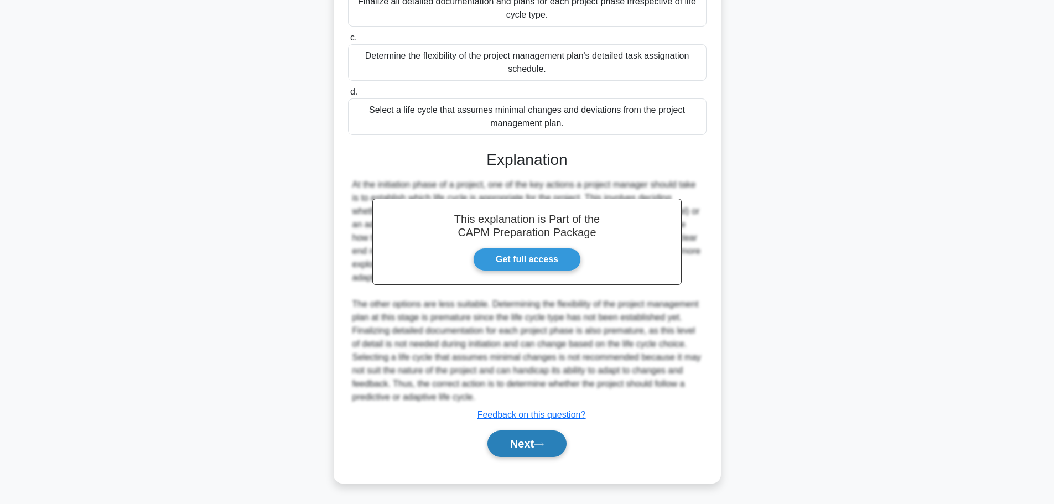
click at [527, 431] on button "Next" at bounding box center [527, 444] width 79 height 27
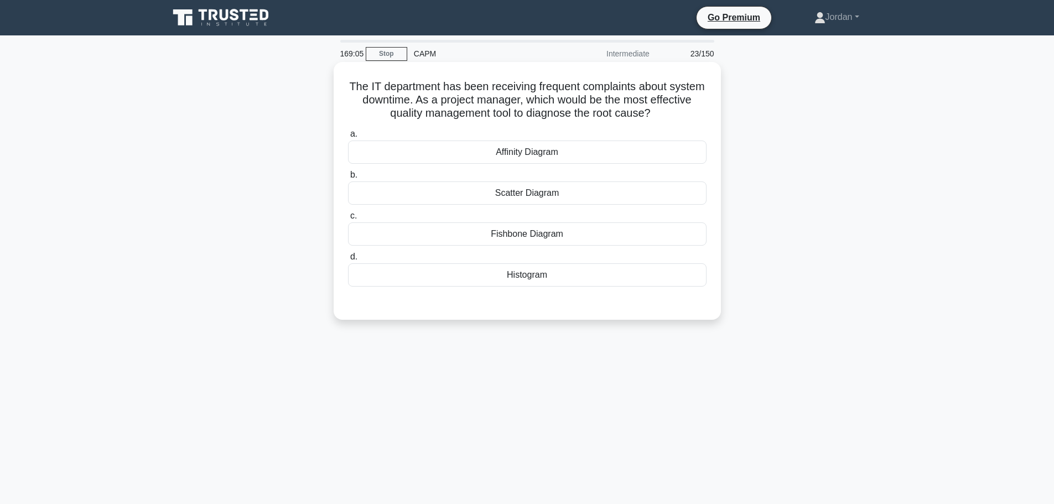
click at [528, 236] on div "Fishbone Diagram" at bounding box center [527, 234] width 359 height 23
click at [348, 220] on input "c. Fishbone Diagram" at bounding box center [348, 216] width 0 height 7
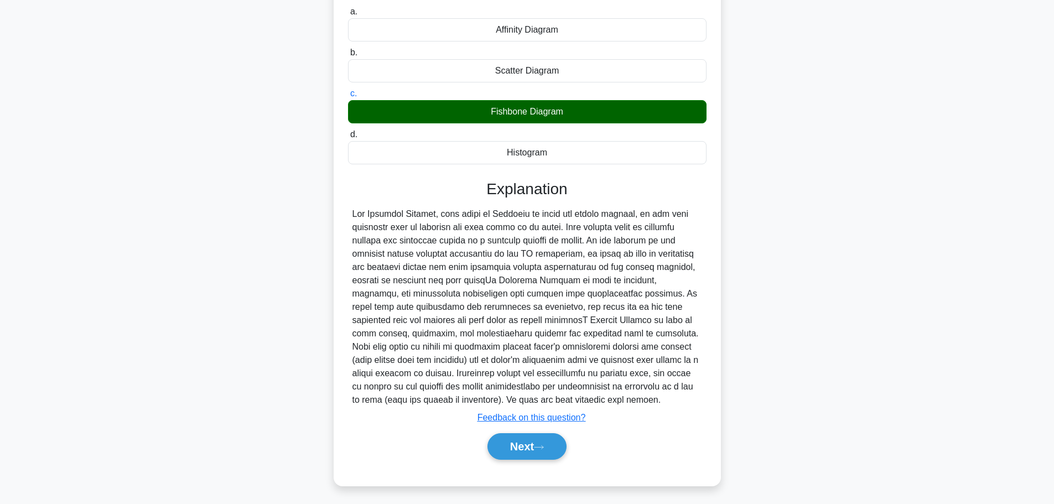
scroll to position [126, 0]
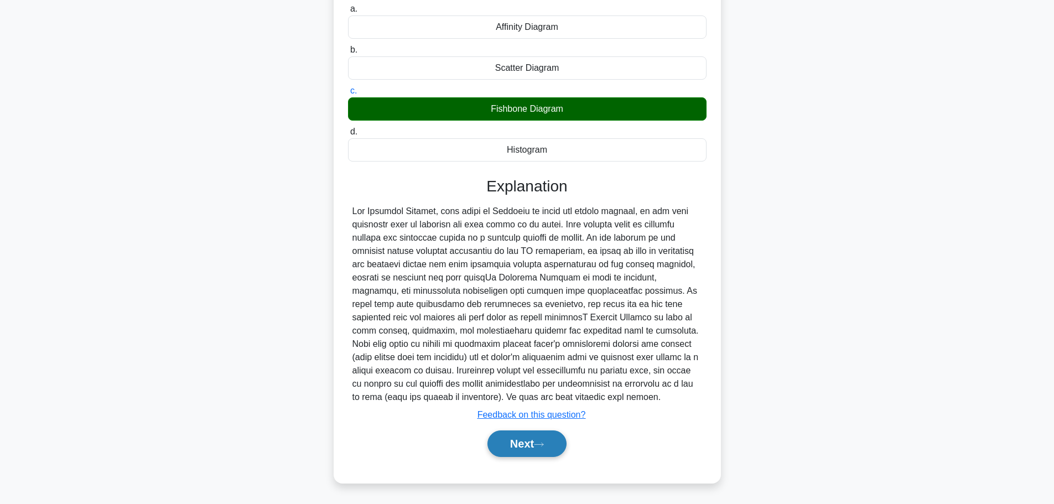
click at [524, 439] on button "Next" at bounding box center [527, 444] width 79 height 27
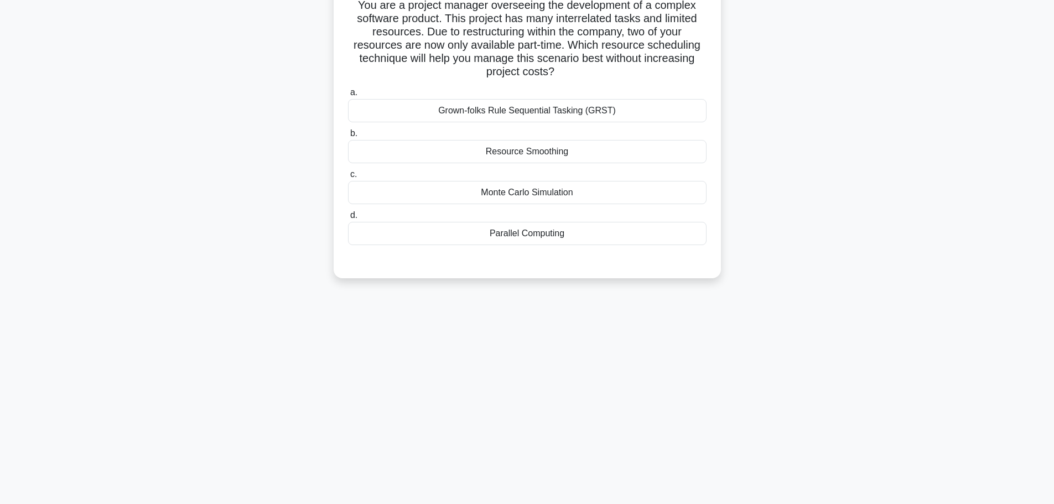
scroll to position [0, 0]
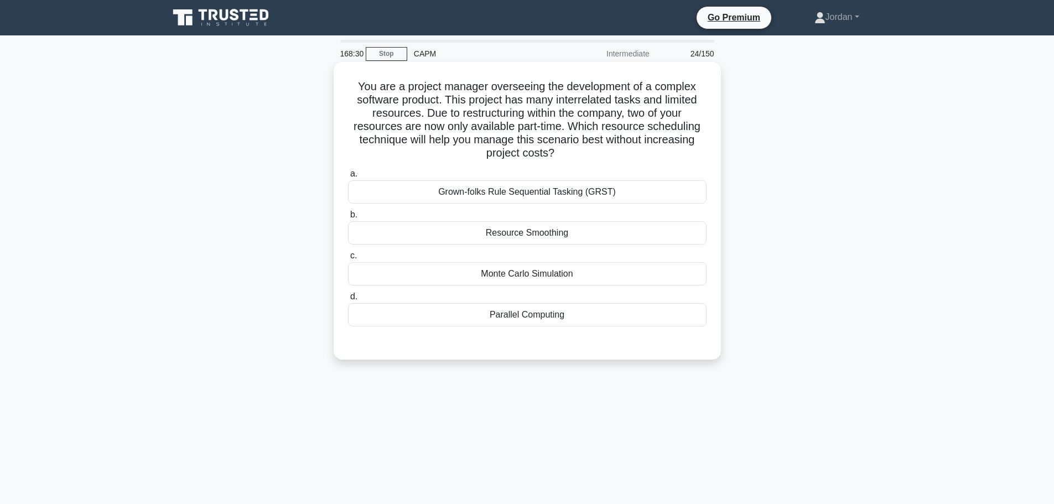
click at [539, 241] on div "Resource Smoothing" at bounding box center [527, 232] width 359 height 23
click at [348, 219] on input "b. Resource Smoothing" at bounding box center [348, 214] width 0 height 7
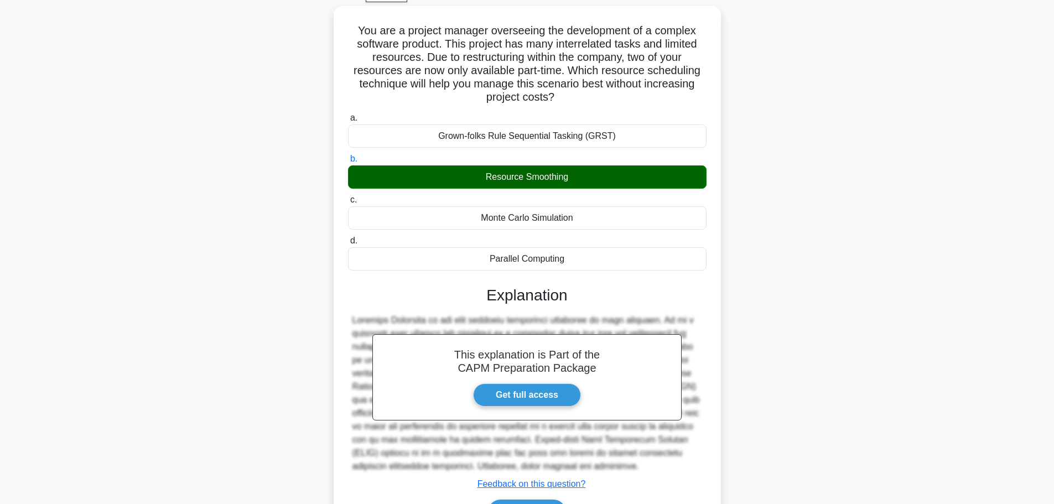
scroll to position [126, 0]
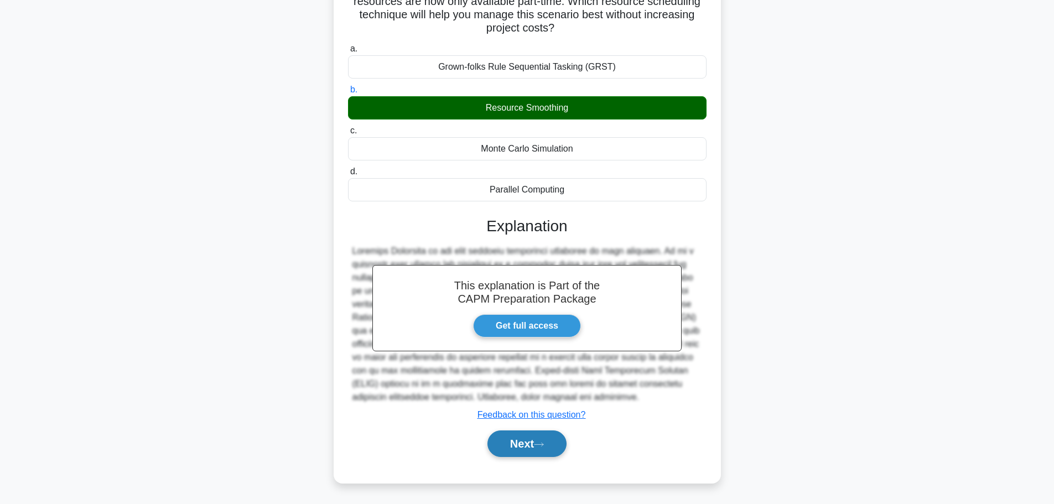
click at [516, 445] on button "Next" at bounding box center [527, 444] width 79 height 27
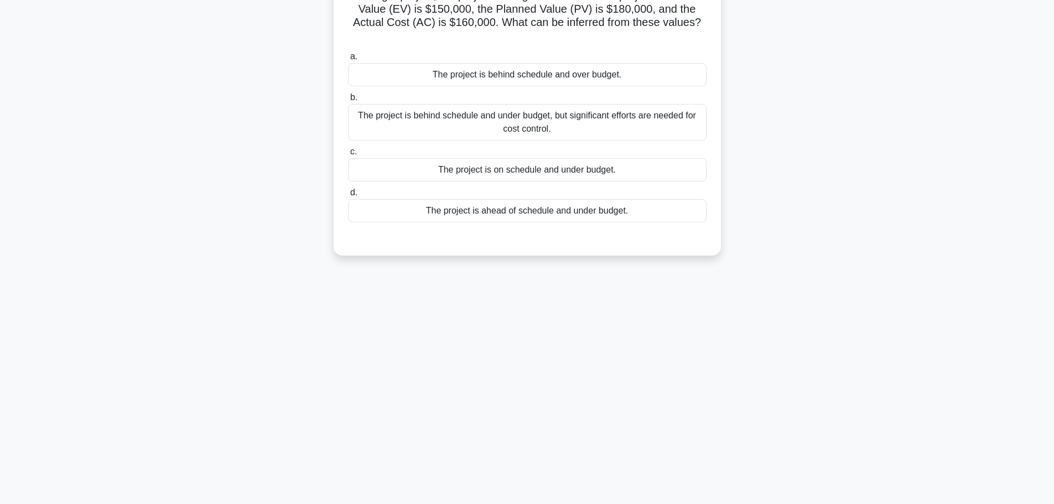
scroll to position [0, 0]
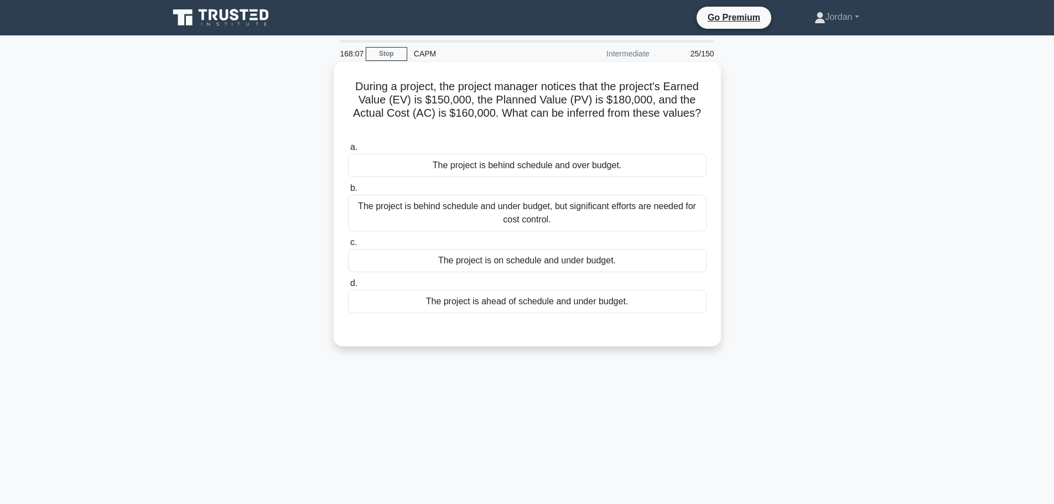
click at [535, 162] on div "The project is behind schedule and over budget." at bounding box center [527, 165] width 359 height 23
click at [348, 151] on input "a. The project is behind schedule and over budget." at bounding box center [348, 147] width 0 height 7
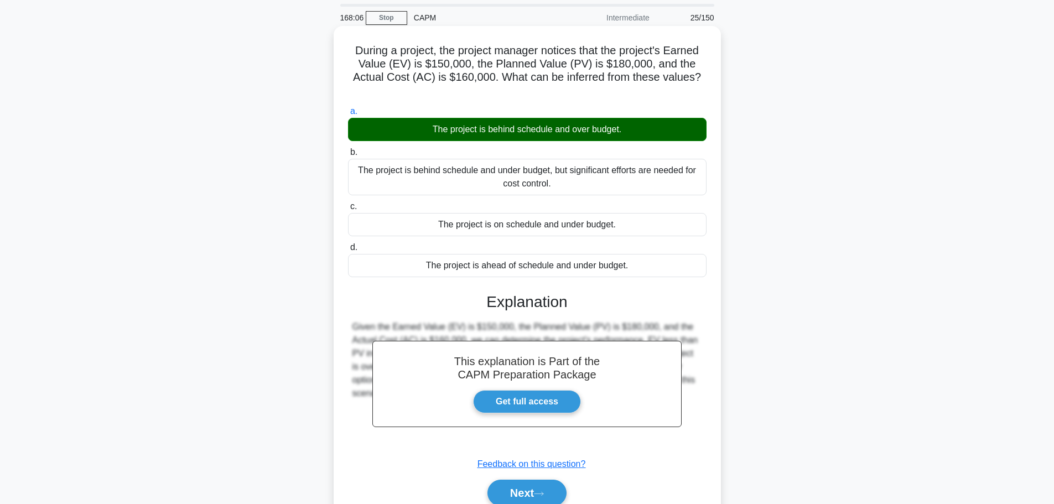
scroll to position [94, 0]
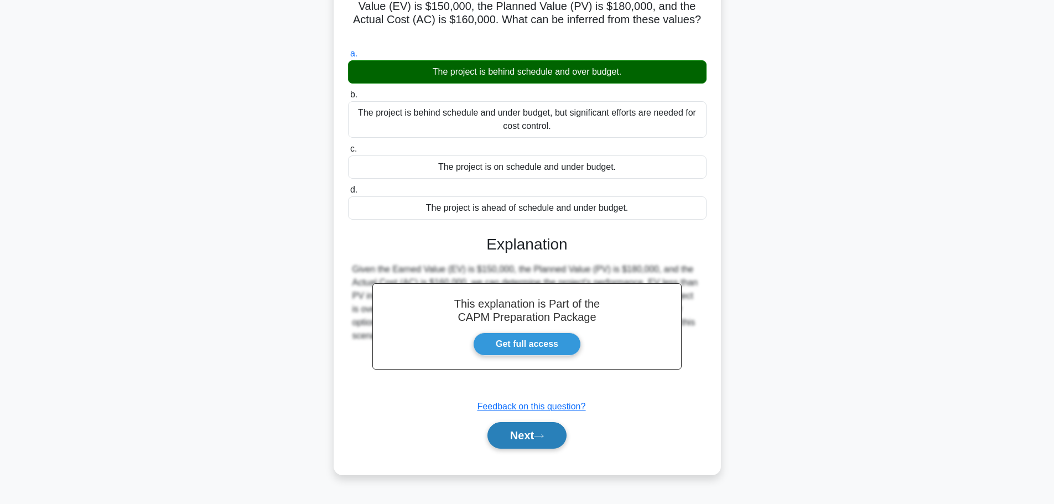
click at [535, 436] on button "Next" at bounding box center [527, 435] width 79 height 27
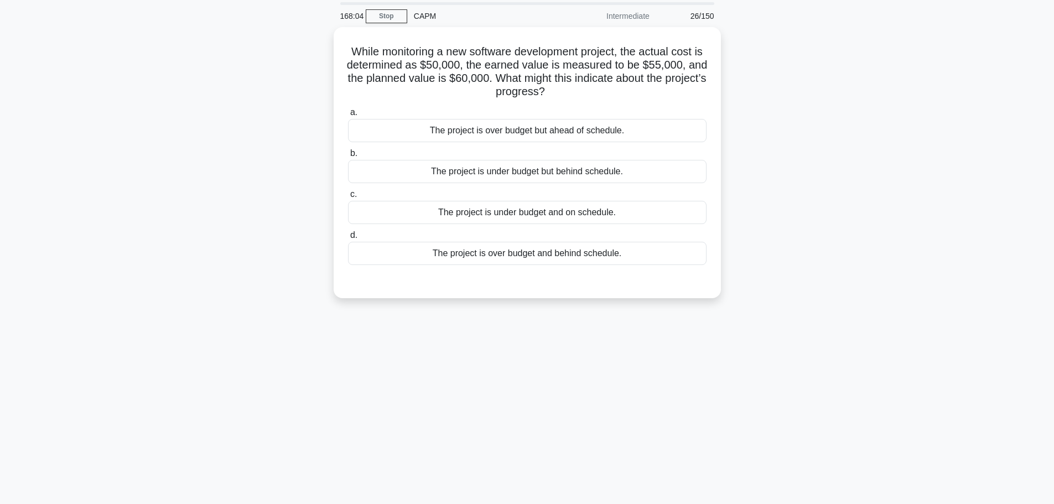
scroll to position [0, 0]
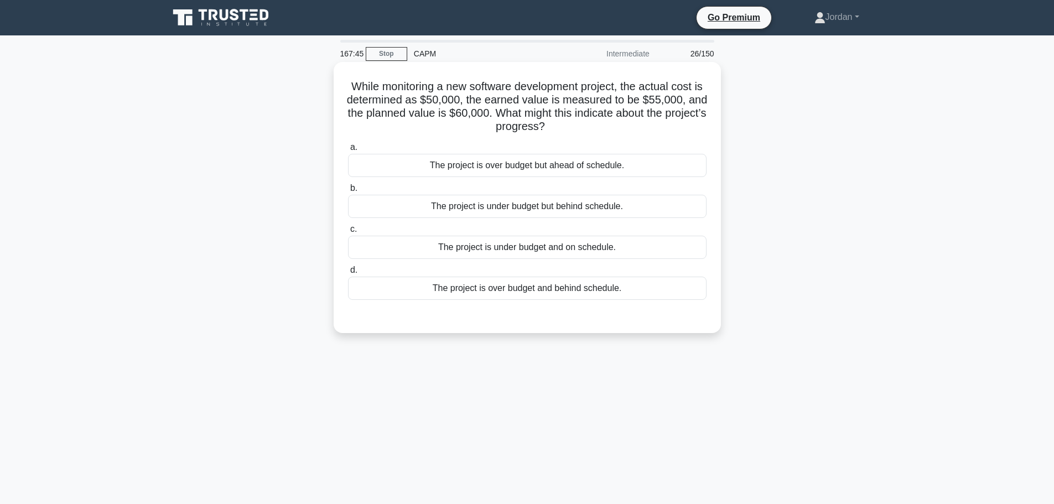
click at [514, 215] on div "The project is under budget but behind schedule." at bounding box center [527, 206] width 359 height 23
click at [348, 192] on input "b. The project is under budget but behind schedule." at bounding box center [348, 188] width 0 height 7
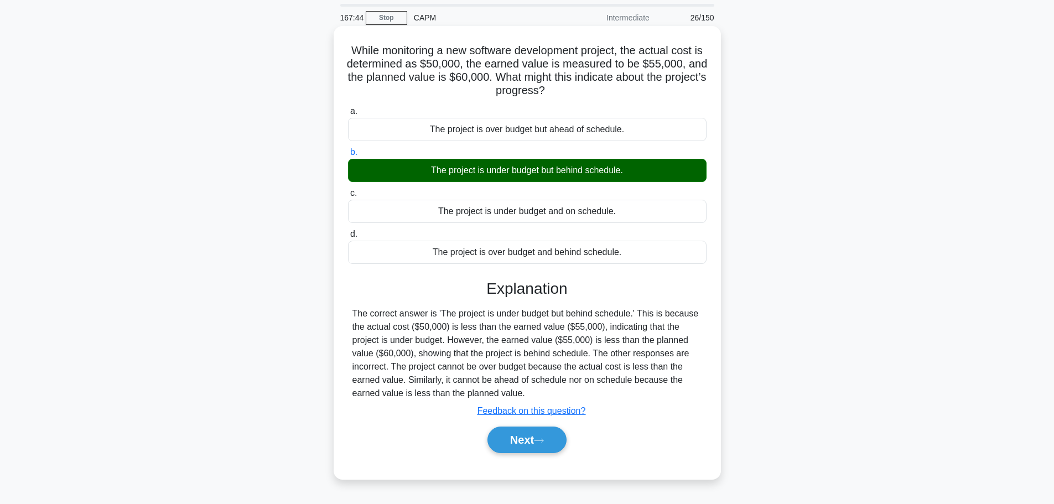
scroll to position [55, 0]
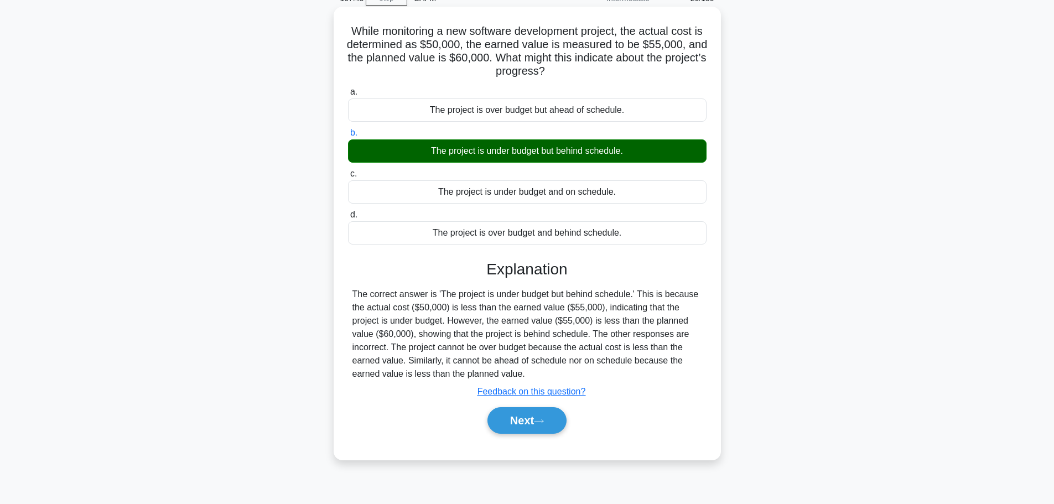
click at [513, 439] on div "a. The project is over budget but ahead of schedule. b. The project is under bu…" at bounding box center [527, 265] width 361 height 364
click at [515, 421] on button "Next" at bounding box center [527, 420] width 79 height 27
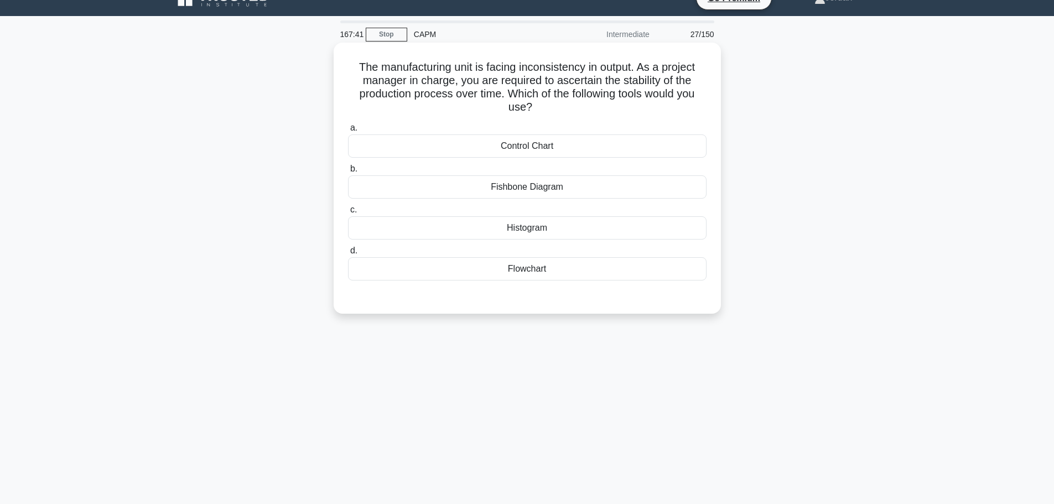
scroll to position [0, 0]
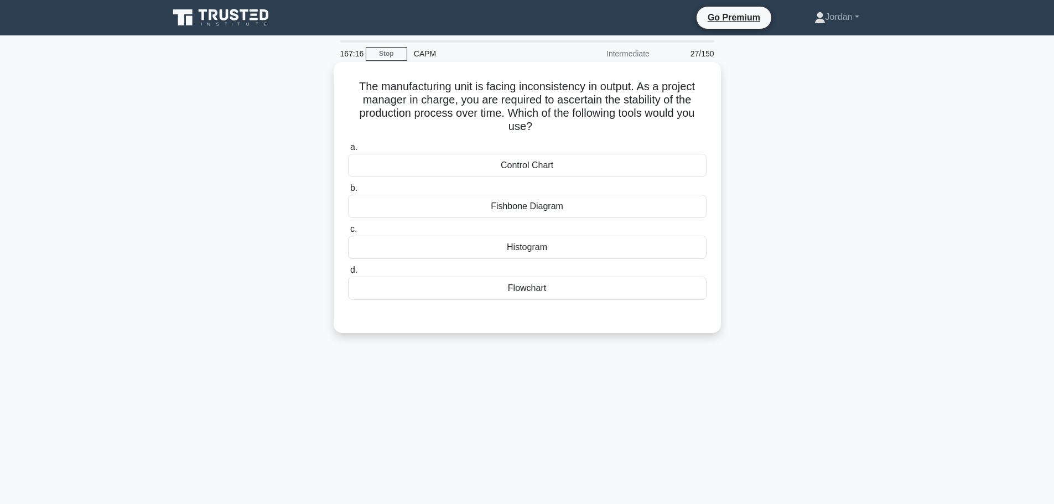
click at [529, 168] on div "Control Chart" at bounding box center [527, 165] width 359 height 23
click at [348, 151] on input "a. Control Chart" at bounding box center [348, 147] width 0 height 7
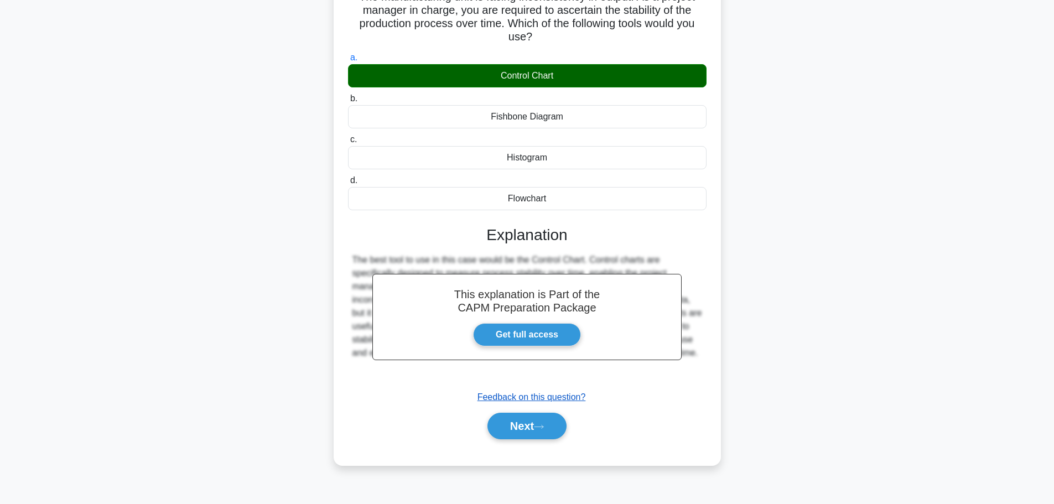
scroll to position [94, 0]
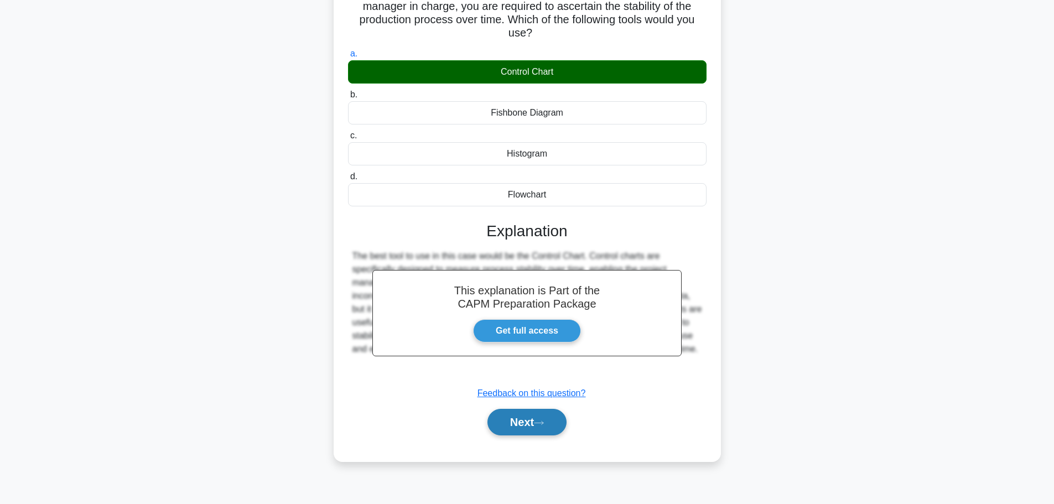
click at [542, 422] on icon at bounding box center [539, 423] width 10 height 6
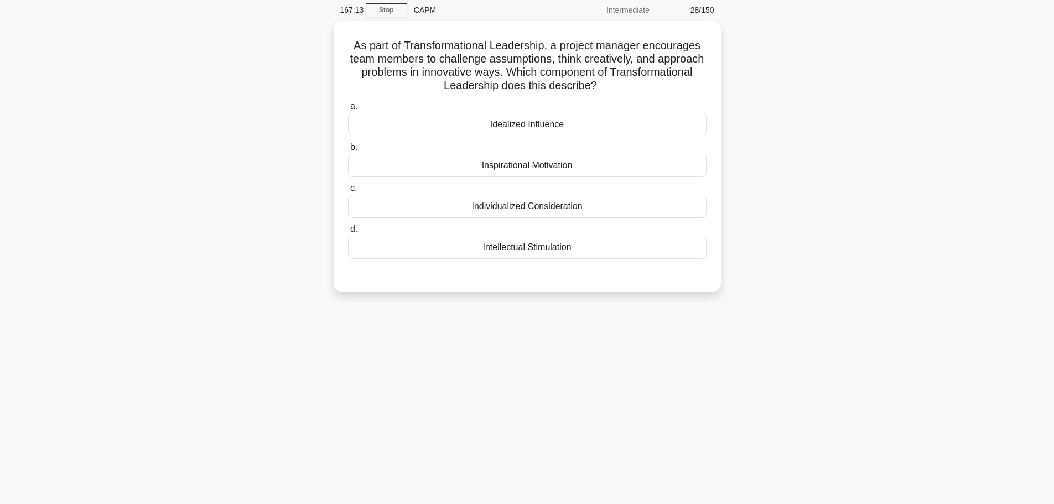
scroll to position [0, 0]
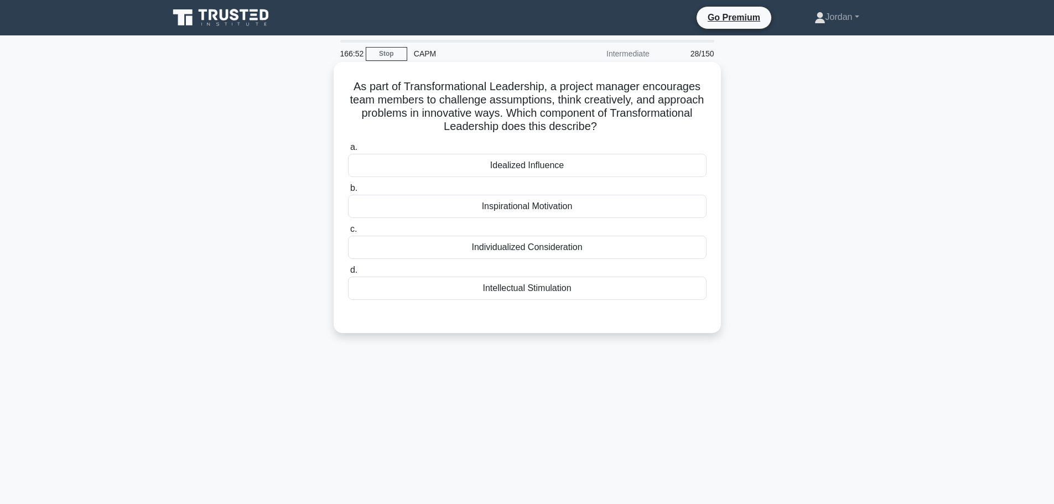
click at [552, 167] on div "Idealized Influence" at bounding box center [527, 165] width 359 height 23
click at [348, 151] on input "a. Idealized Influence" at bounding box center [348, 147] width 0 height 7
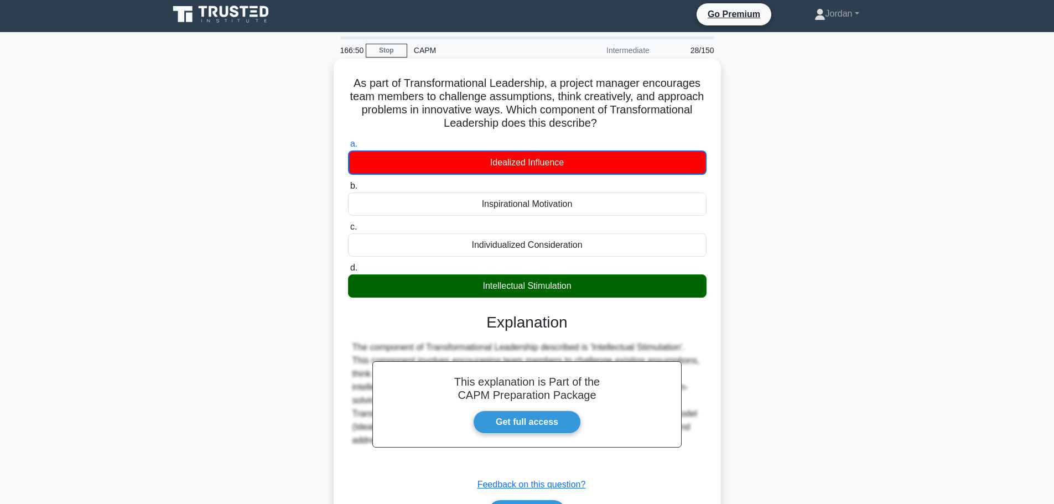
scroll to position [94, 0]
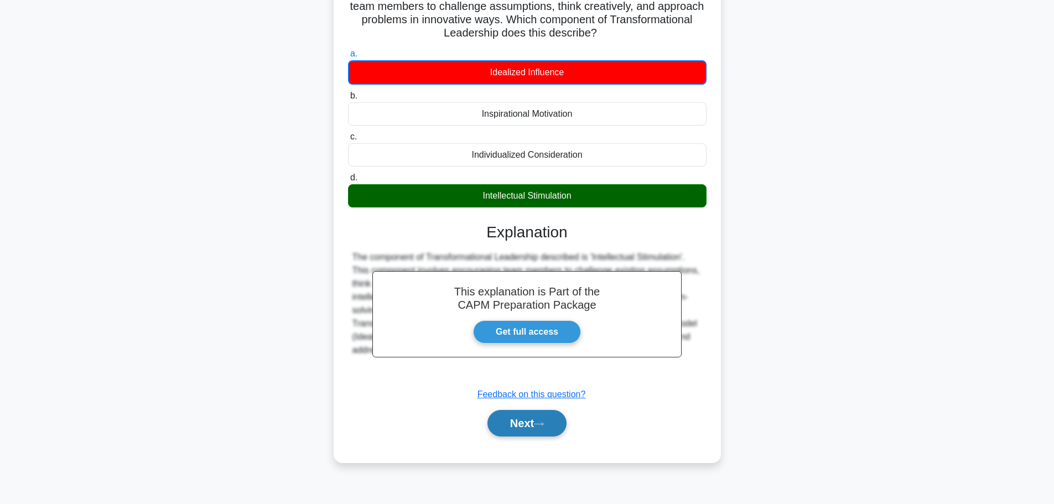
click at [544, 423] on icon at bounding box center [539, 424] width 10 height 6
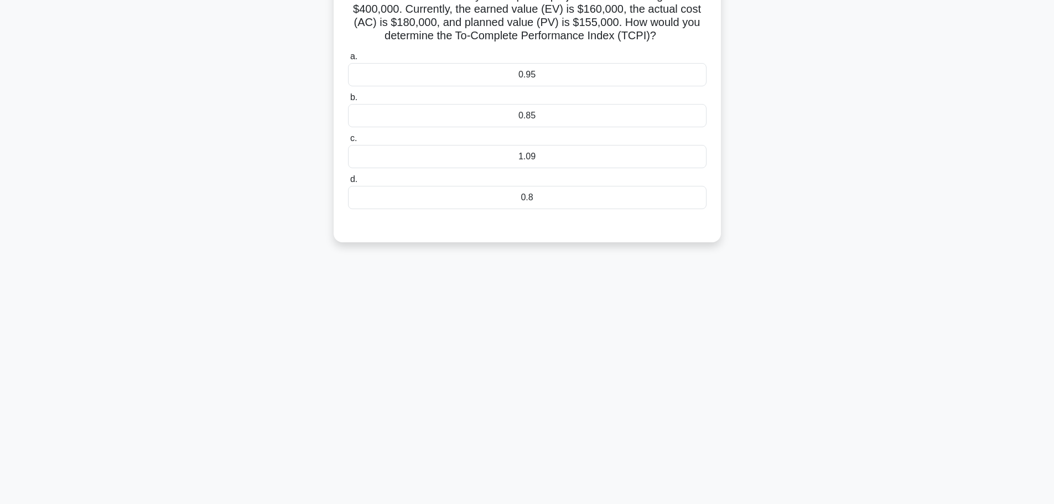
scroll to position [0, 0]
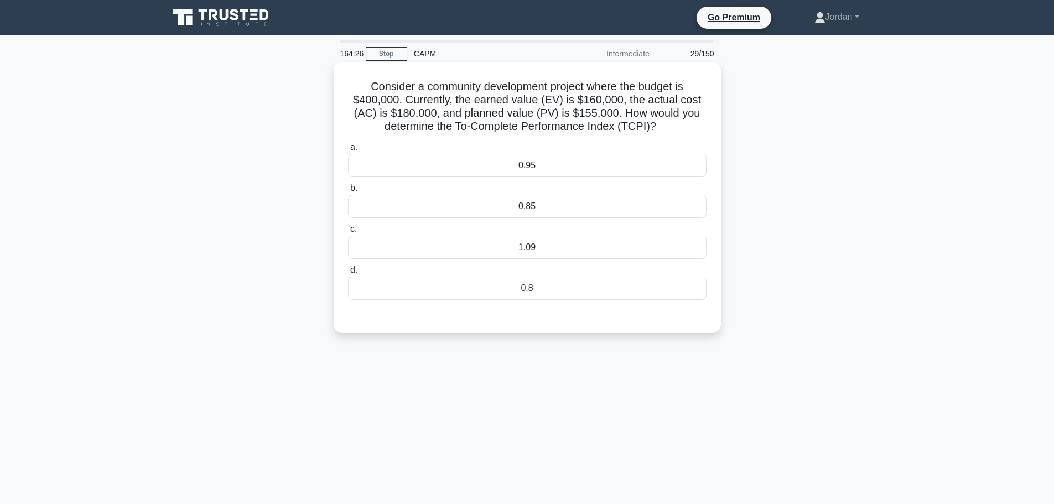
click at [476, 247] on div "1.09" at bounding box center [527, 247] width 359 height 23
click at [348, 233] on input "c. 1.09" at bounding box center [348, 229] width 0 height 7
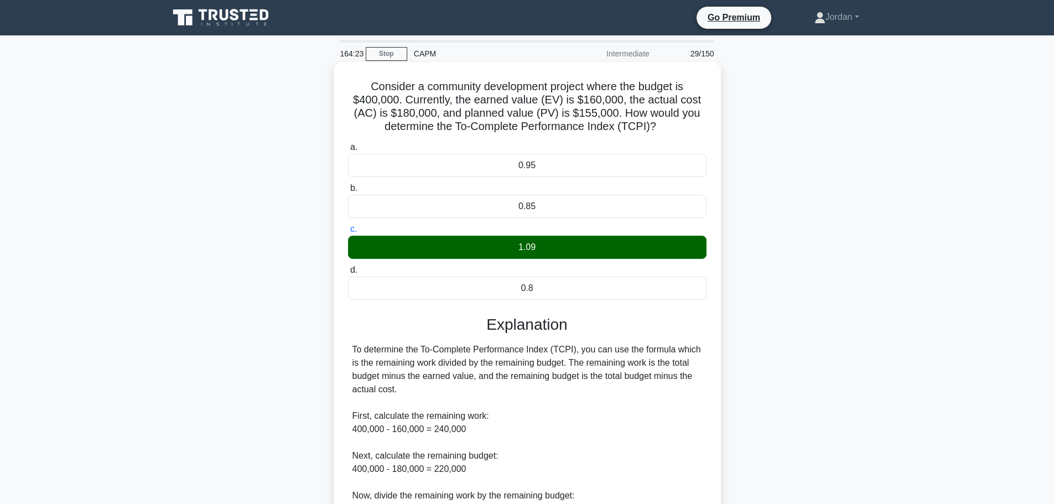
scroll to position [139, 0]
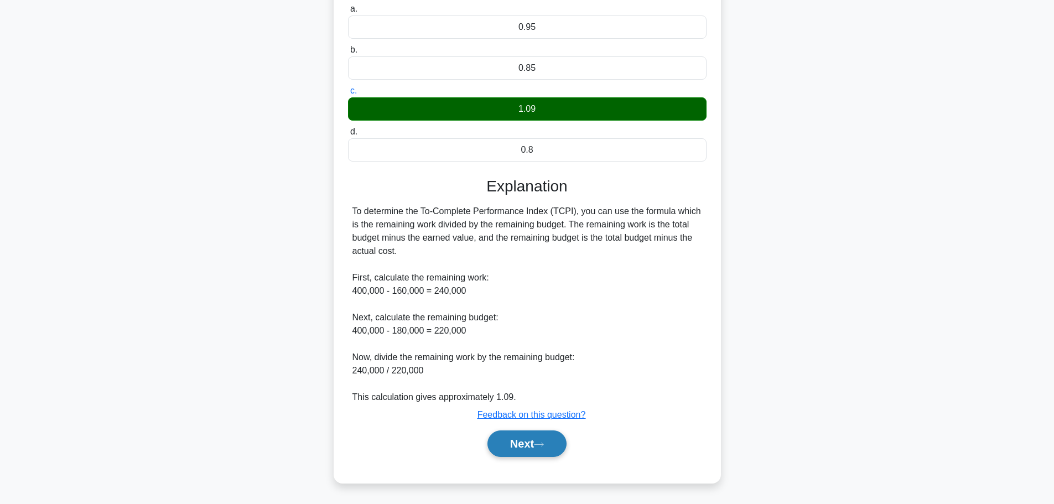
click at [516, 448] on button "Next" at bounding box center [527, 444] width 79 height 27
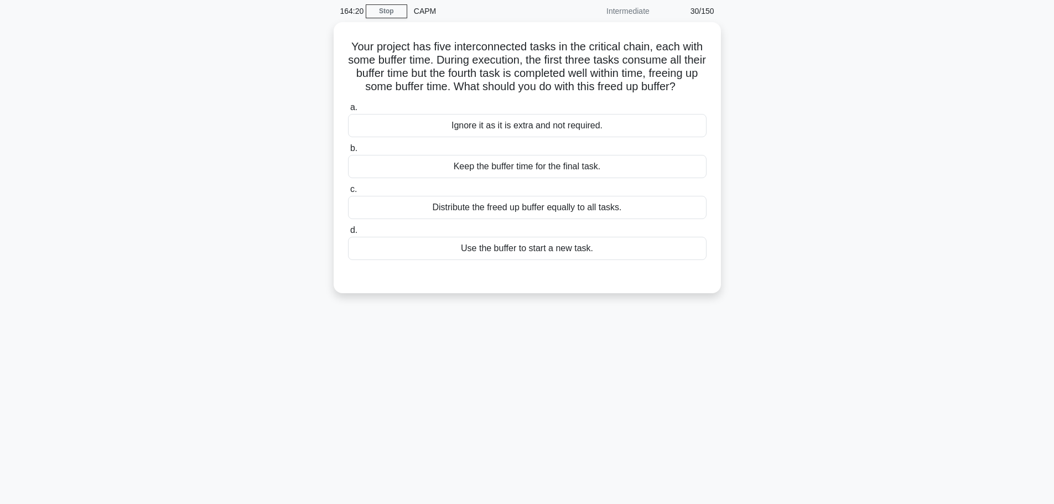
scroll to position [0, 0]
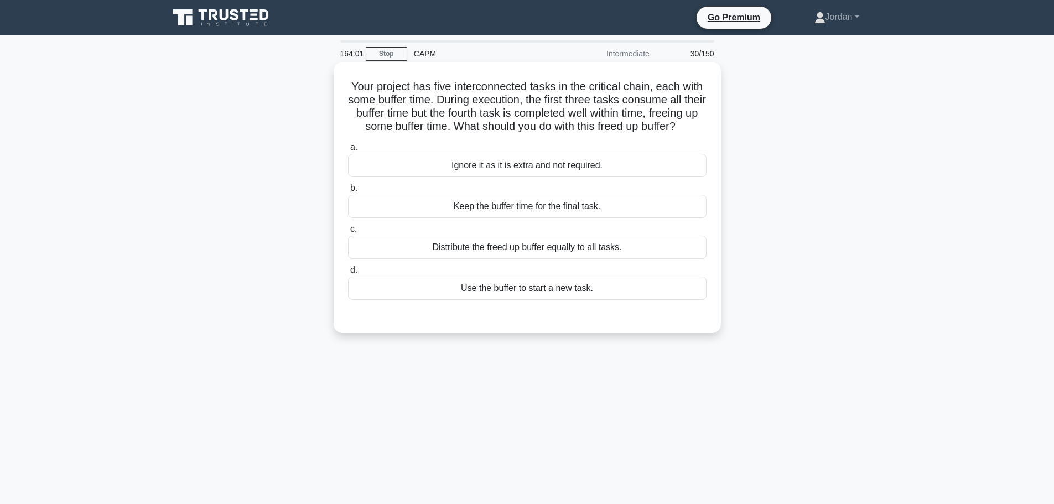
click at [533, 218] on div "Keep the buffer time for the final task." at bounding box center [527, 206] width 359 height 23
click at [348, 192] on input "b. Keep the buffer time for the final task." at bounding box center [348, 188] width 0 height 7
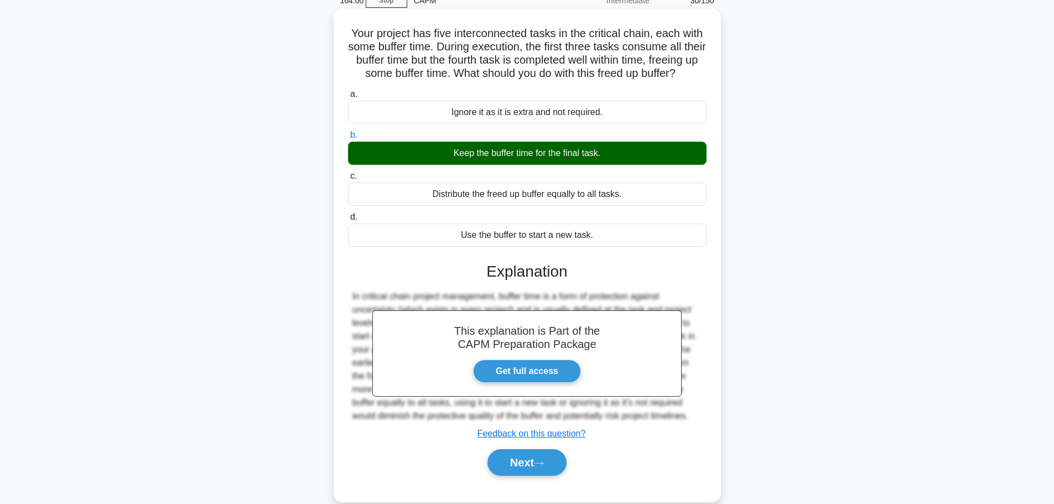
scroll to position [94, 0]
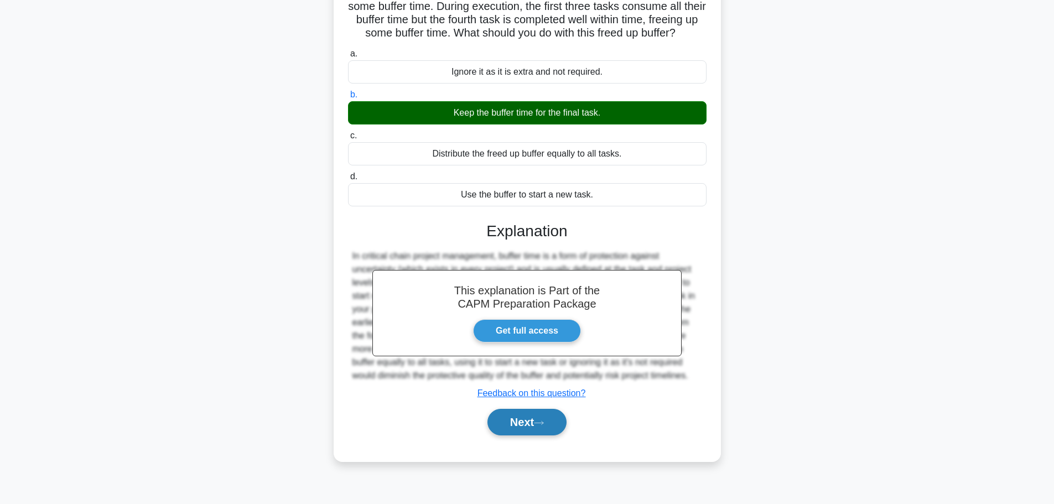
click at [537, 436] on button "Next" at bounding box center [527, 422] width 79 height 27
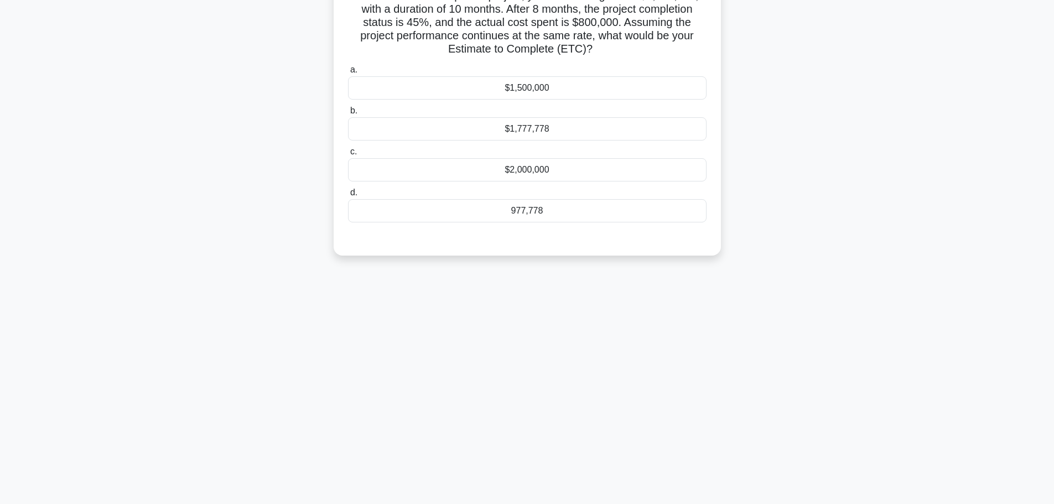
scroll to position [0, 0]
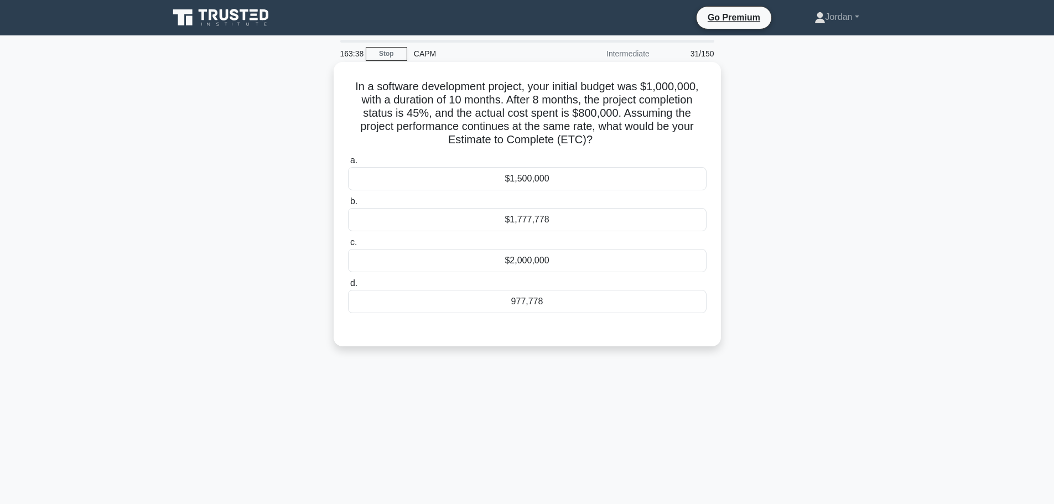
click at [426, 223] on div "$1,777,778" at bounding box center [527, 219] width 359 height 23
click at [348, 205] on input "b. $1,777,778" at bounding box center [348, 201] width 0 height 7
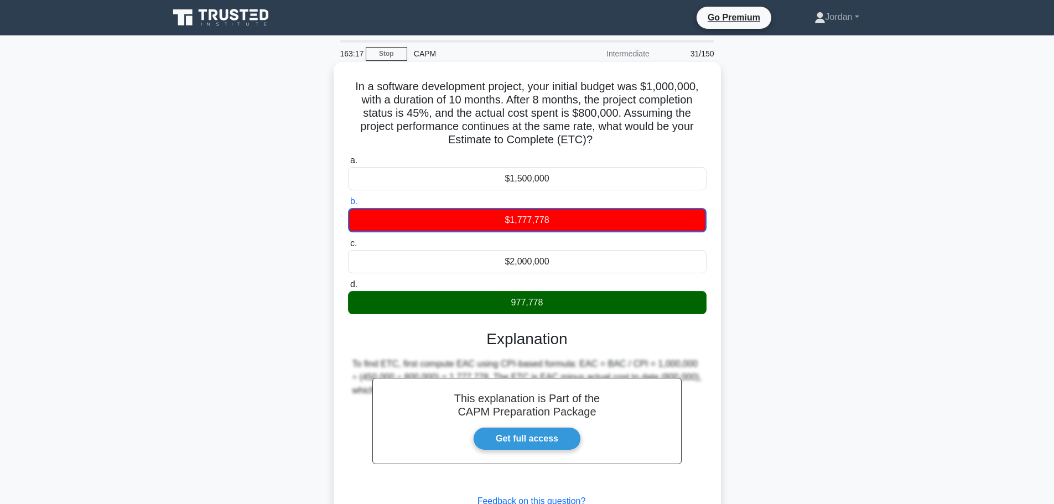
drag, startPoint x: 617, startPoint y: 137, endPoint x: 345, endPoint y: 92, distance: 275.5
click at [345, 92] on div "In a software development project, your initial budget was $1,000,000, with a d…" at bounding box center [527, 315] width 379 height 499
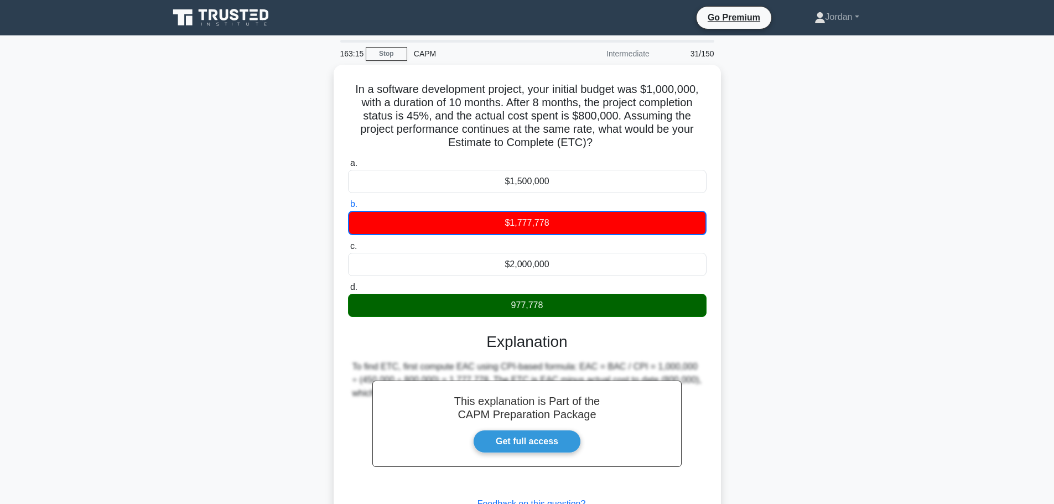
copy h5 "In a software development project, your initial budget was $1,000,000, with a d…"
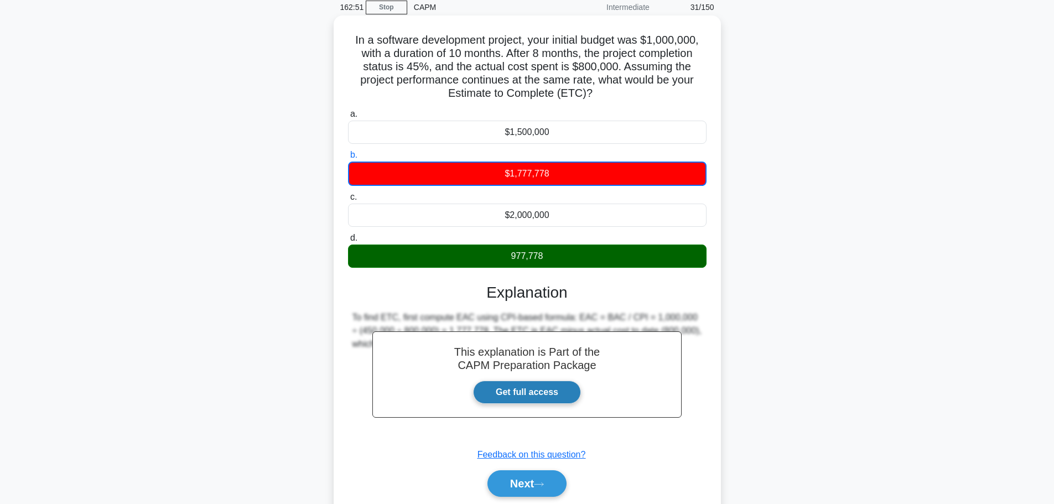
scroll to position [94, 0]
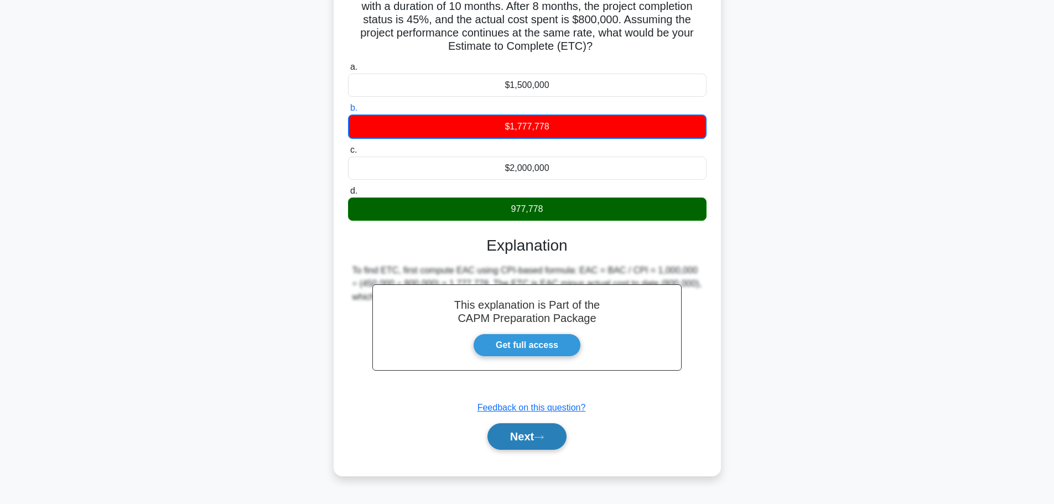
click at [539, 430] on button "Next" at bounding box center [527, 436] width 79 height 27
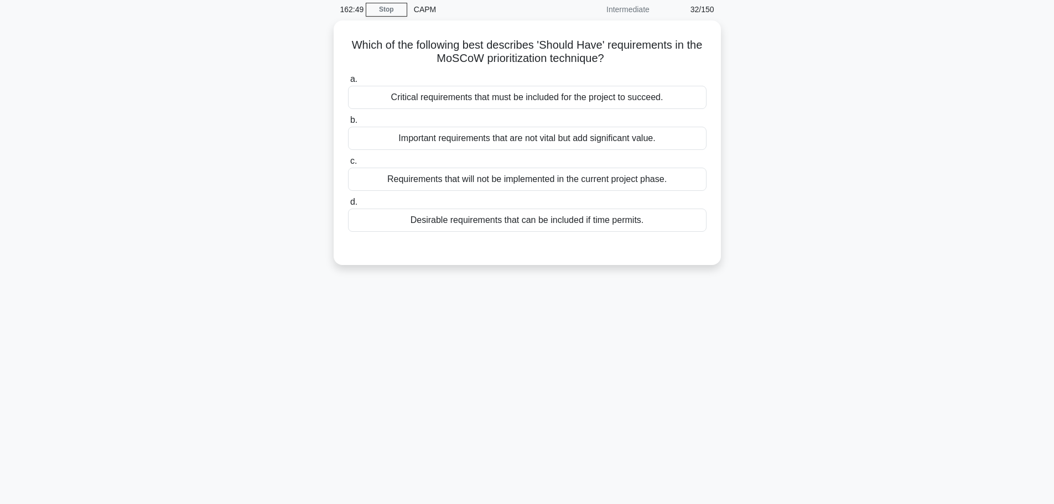
scroll to position [0, 0]
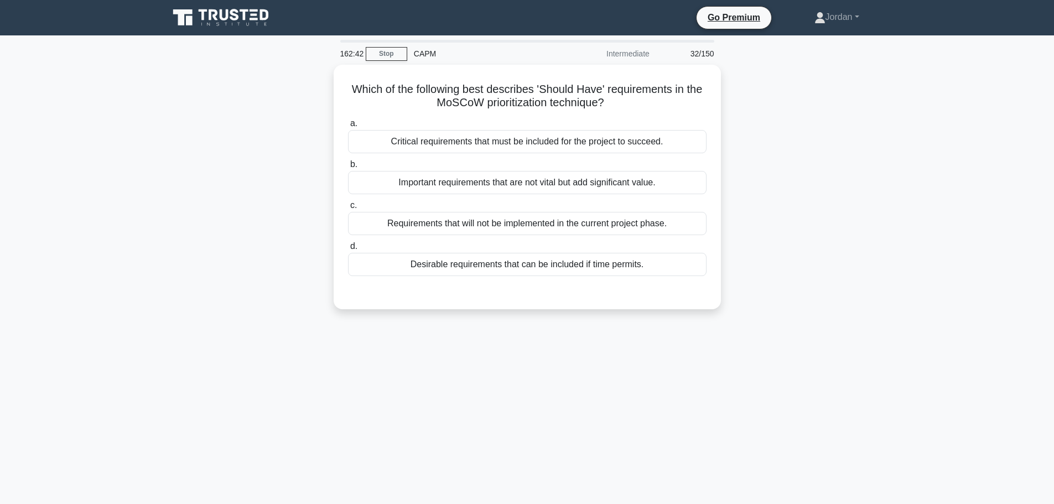
drag, startPoint x: 599, startPoint y: 96, endPoint x: 324, endPoint y: 85, distance: 275.3
click at [324, 85] on div "Which of the following best describes 'Should Have' requirements in the MoSCoW …" at bounding box center [527, 194] width 731 height 258
copy h5 "Which of the following best describes 'Should Have' requirements in the MoSCoW …"
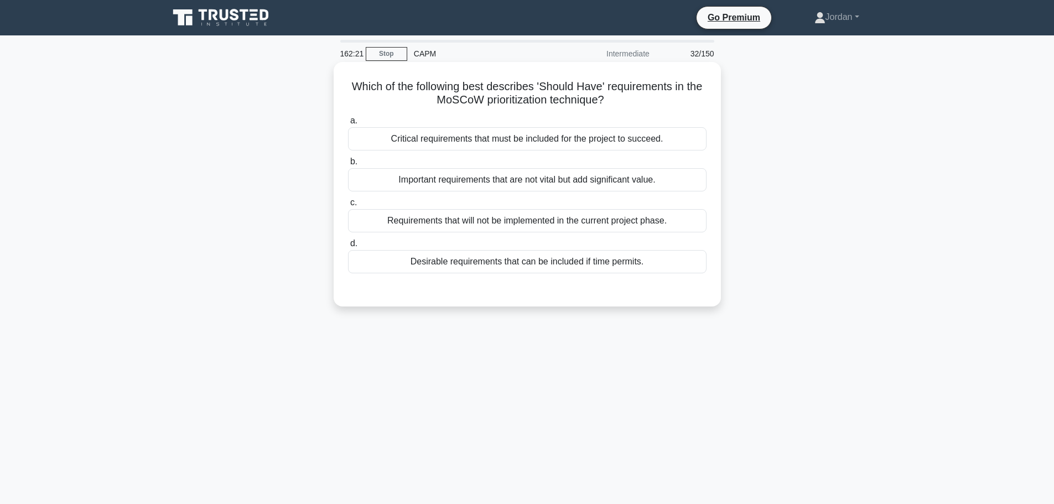
click at [497, 185] on div "Important requirements that are not vital but add significant value." at bounding box center [527, 179] width 359 height 23
click at [348, 166] on input "b. Important requirements that are not vital but add significant value." at bounding box center [348, 161] width 0 height 7
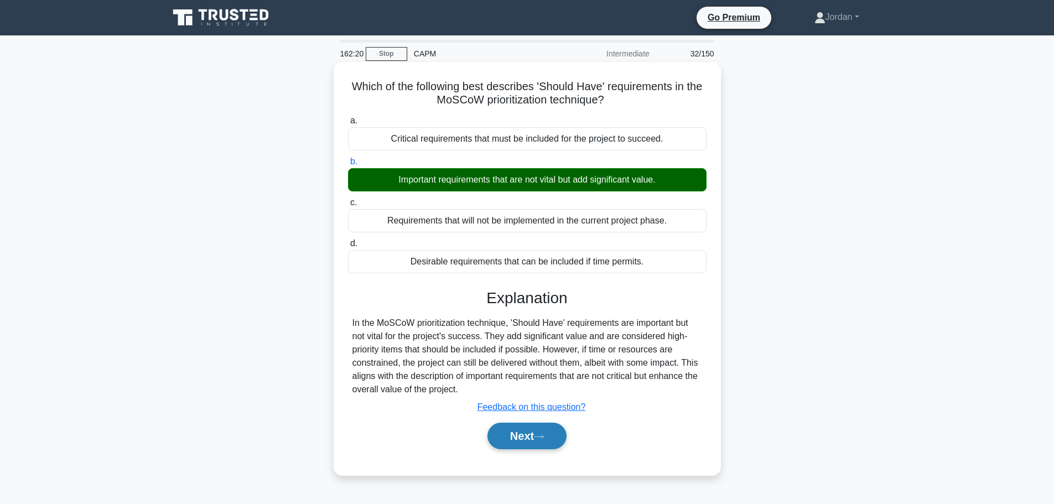
click at [528, 440] on button "Next" at bounding box center [527, 436] width 79 height 27
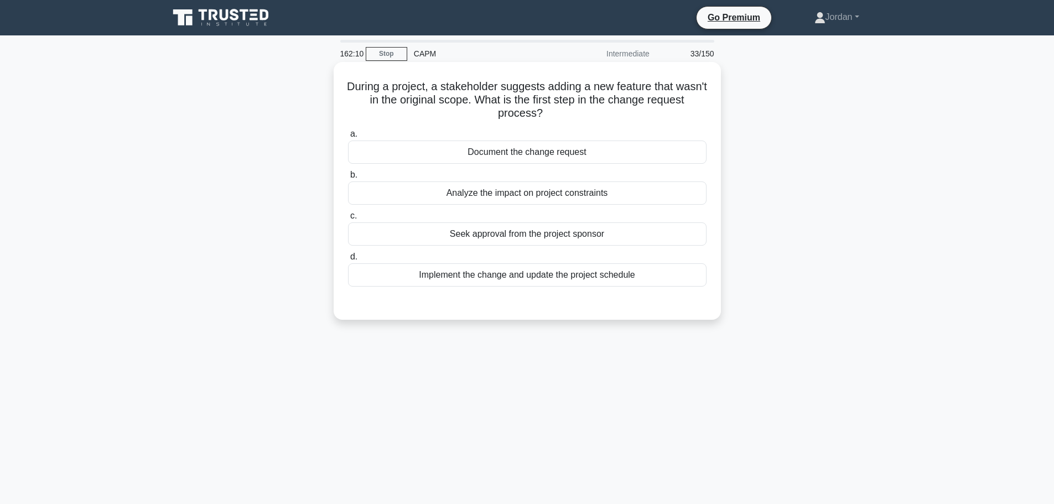
click at [498, 155] on div "Document the change request" at bounding box center [527, 152] width 359 height 23
click at [348, 138] on input "a. Document the change request" at bounding box center [348, 134] width 0 height 7
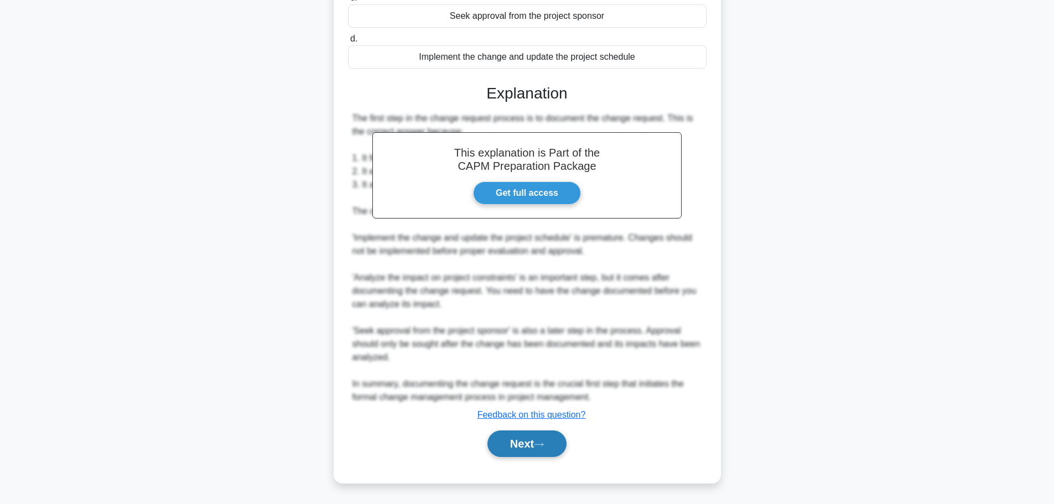
click at [540, 438] on button "Next" at bounding box center [527, 444] width 79 height 27
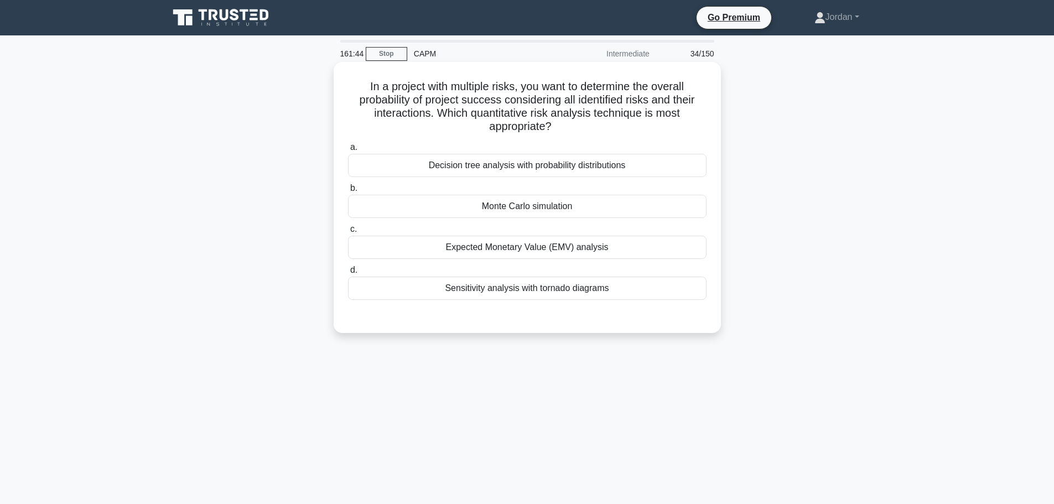
click at [462, 252] on div "Expected Monetary Value (EMV) analysis" at bounding box center [527, 247] width 359 height 23
click at [348, 233] on input "c. Expected Monetary Value (EMV) analysis" at bounding box center [348, 229] width 0 height 7
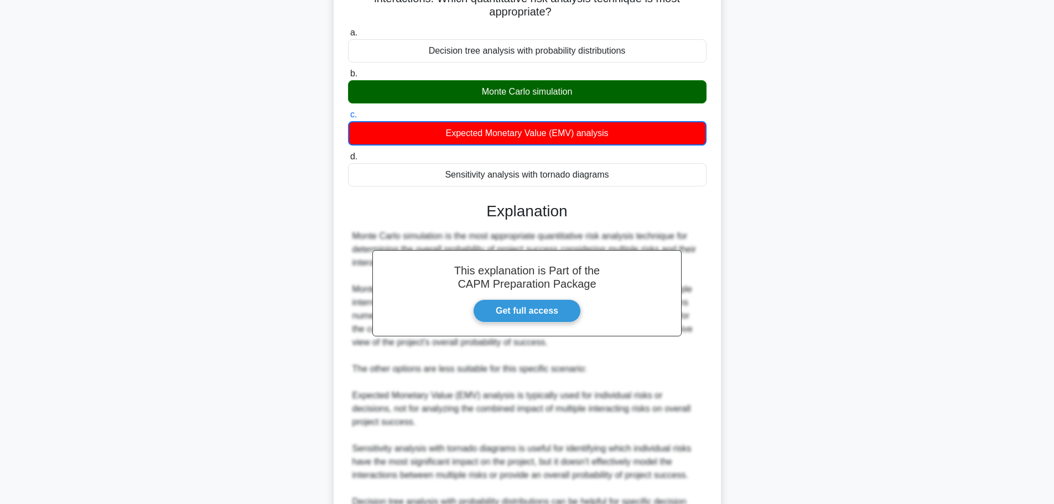
scroll to position [277, 0]
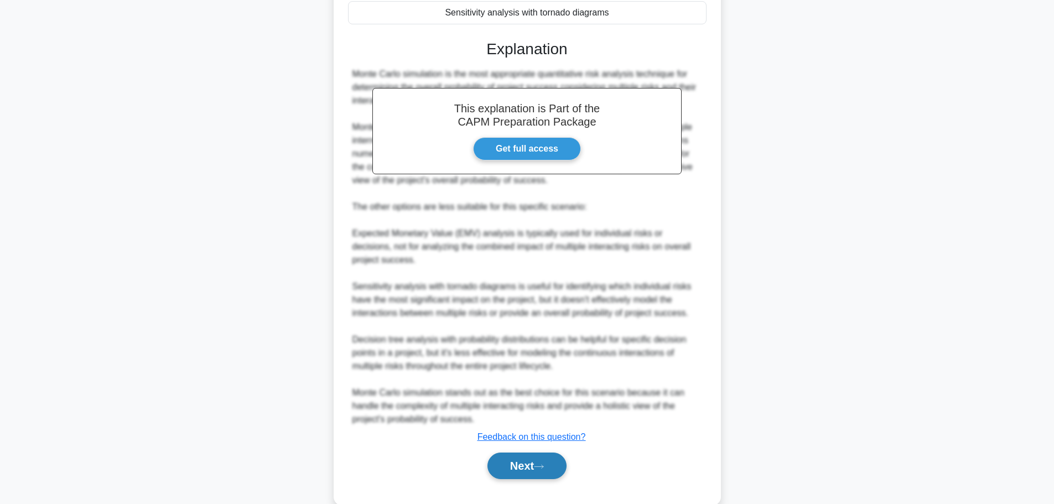
click at [502, 470] on button "Next" at bounding box center [527, 466] width 79 height 27
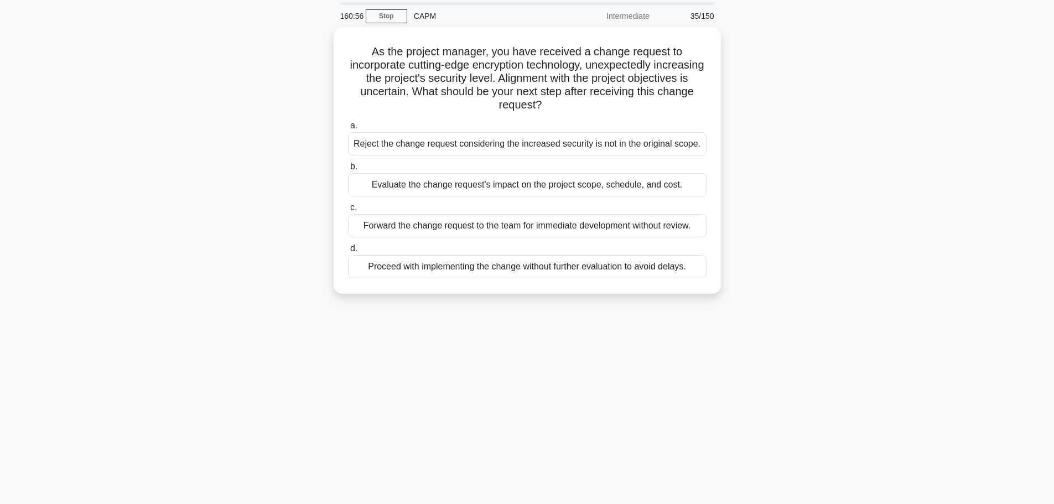
scroll to position [0, 0]
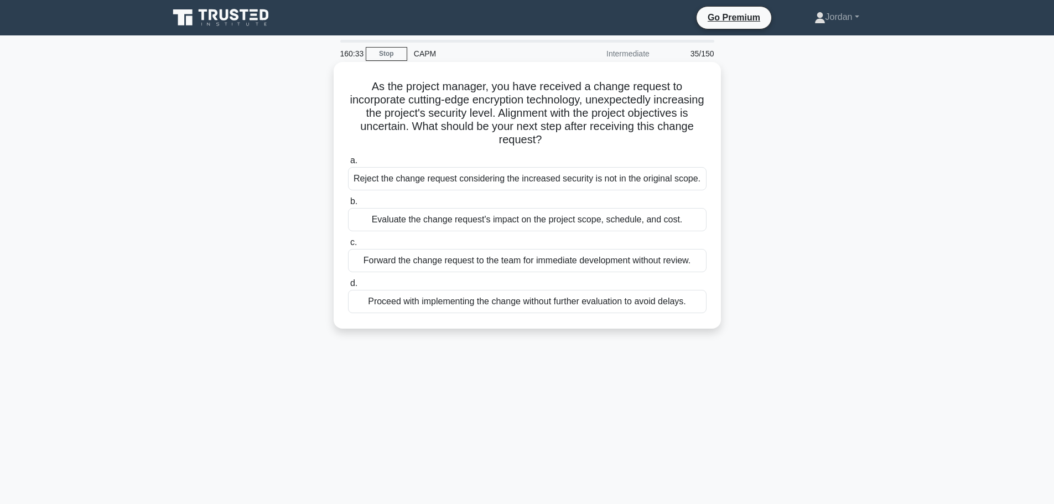
click at [503, 227] on div "Evaluate the change request's impact on the project scope, schedule, and cost." at bounding box center [527, 219] width 359 height 23
click at [348, 205] on input "b. Evaluate the change request's impact on the project scope, schedule, and cos…" at bounding box center [348, 201] width 0 height 7
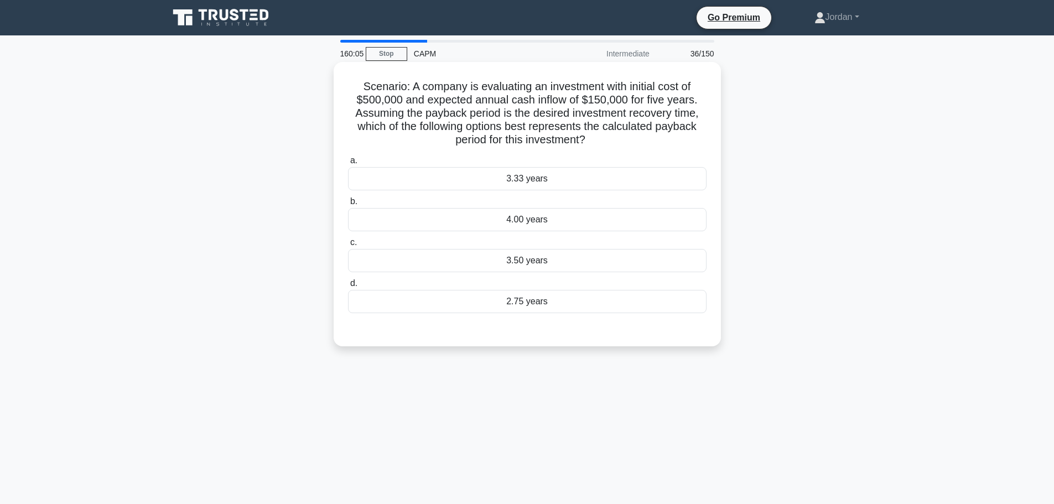
click at [537, 173] on div "3.33 years" at bounding box center [527, 178] width 359 height 23
click at [348, 164] on input "a. 3.33 years" at bounding box center [348, 160] width 0 height 7
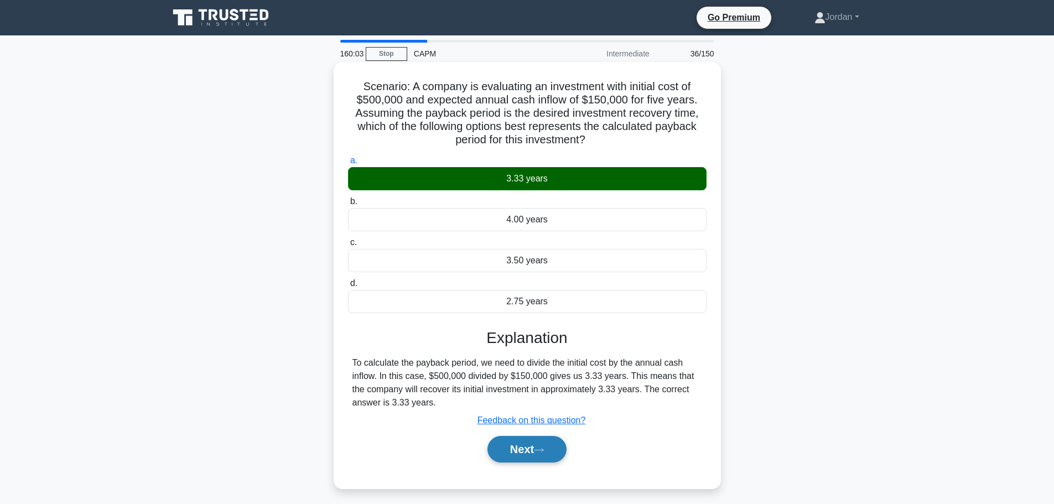
click at [535, 439] on button "Next" at bounding box center [527, 449] width 79 height 27
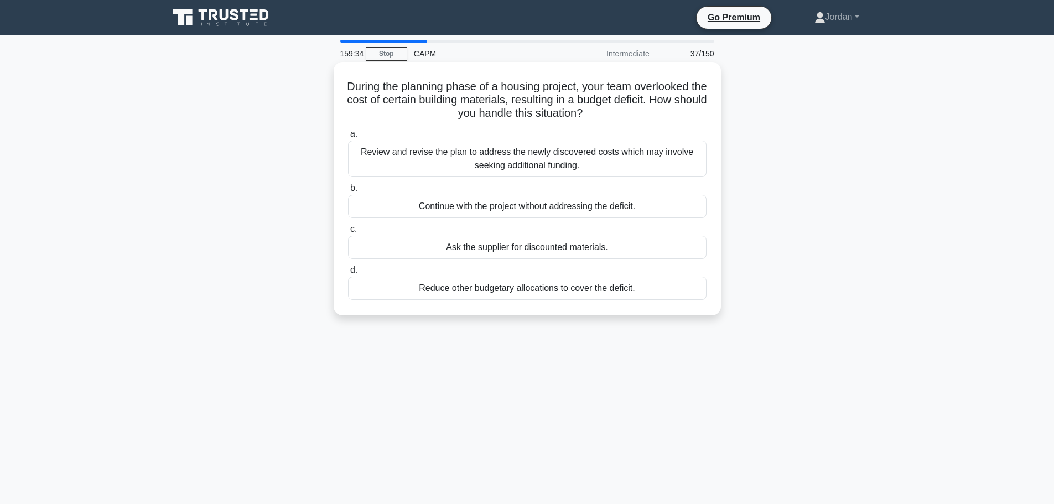
click at [493, 151] on div "Review and revise the plan to address the newly discovered costs which may invo…" at bounding box center [527, 159] width 359 height 37
click at [348, 138] on input "a. Review and revise the plan to address the newly discovered costs which may i…" at bounding box center [348, 134] width 0 height 7
click at [499, 162] on div "Review and revise the plan to address the newly discovered costs which may invo…" at bounding box center [527, 159] width 359 height 37
click at [348, 138] on input "a. Review and revise the plan to address the newly discovered costs which may i…" at bounding box center [348, 134] width 0 height 7
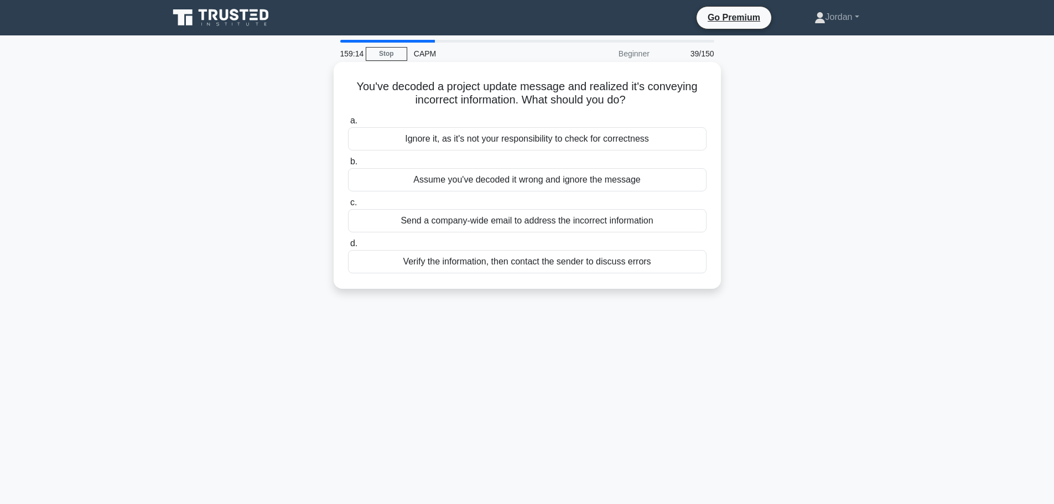
click at [556, 265] on div "Verify the information, then contact the sender to discuss errors" at bounding box center [527, 261] width 359 height 23
click at [348, 247] on input "d. Verify the information, then contact the sender to discuss errors" at bounding box center [348, 243] width 0 height 7
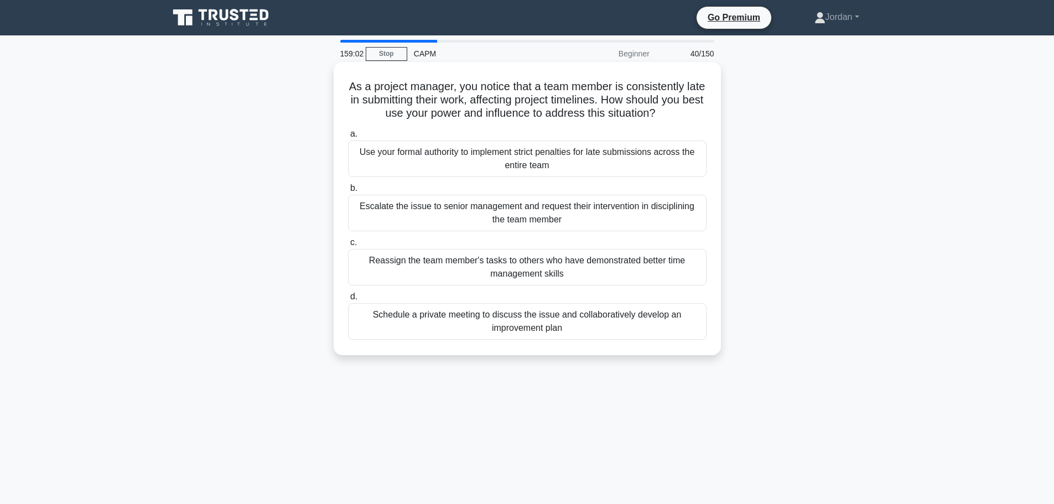
click at [516, 330] on div "Schedule a private meeting to discuss the issue and collaboratively develop an …" at bounding box center [527, 321] width 359 height 37
click at [348, 301] on input "d. Schedule a private meeting to discuss the issue and collaboratively develop …" at bounding box center [348, 296] width 0 height 7
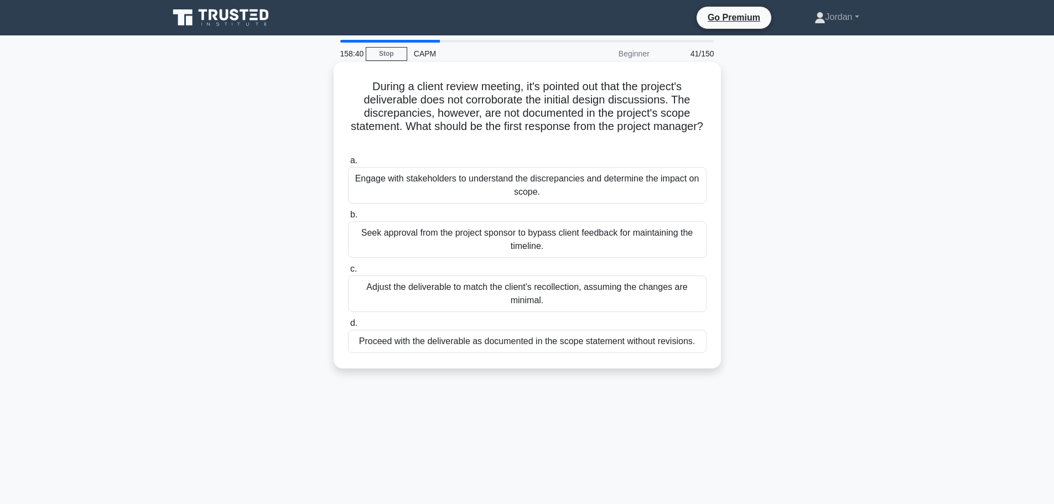
click at [483, 187] on div "Engage with stakeholders to understand the discrepancies and determine the impa…" at bounding box center [527, 185] width 359 height 37
click at [348, 164] on input "a. Engage with stakeholders to understand the discrepancies and determine the i…" at bounding box center [348, 160] width 0 height 7
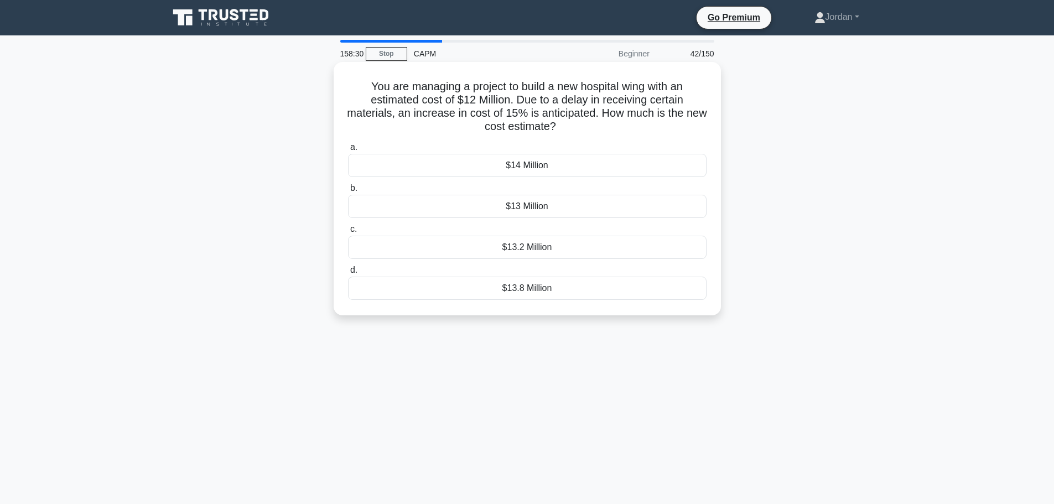
click at [499, 287] on div "$13.8 Million" at bounding box center [527, 288] width 359 height 23
click at [348, 274] on input "d. $13.8 Million" at bounding box center [348, 270] width 0 height 7
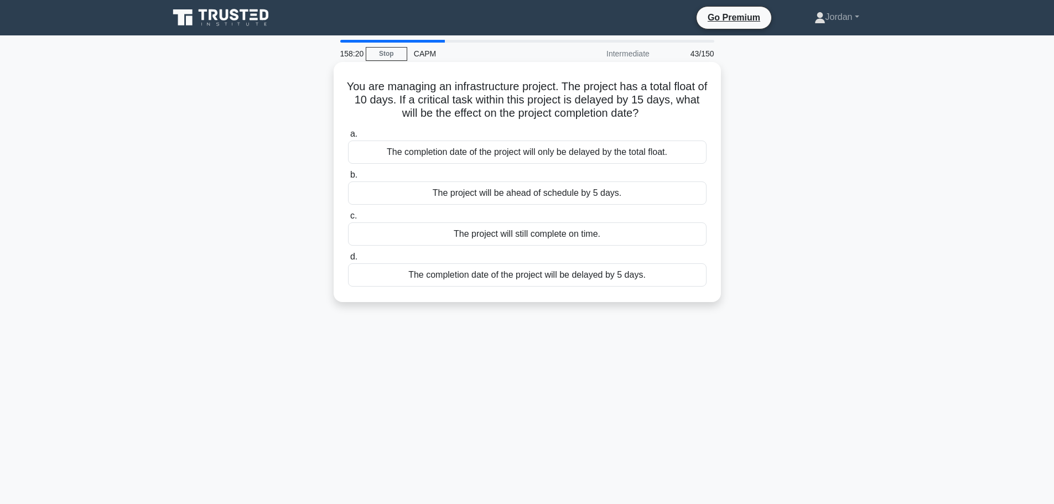
click at [532, 280] on div "The completion date of the project will be delayed by 5 days." at bounding box center [527, 274] width 359 height 23
click at [348, 261] on input "d. The completion date of the project will be delayed by 5 days." at bounding box center [348, 257] width 0 height 7
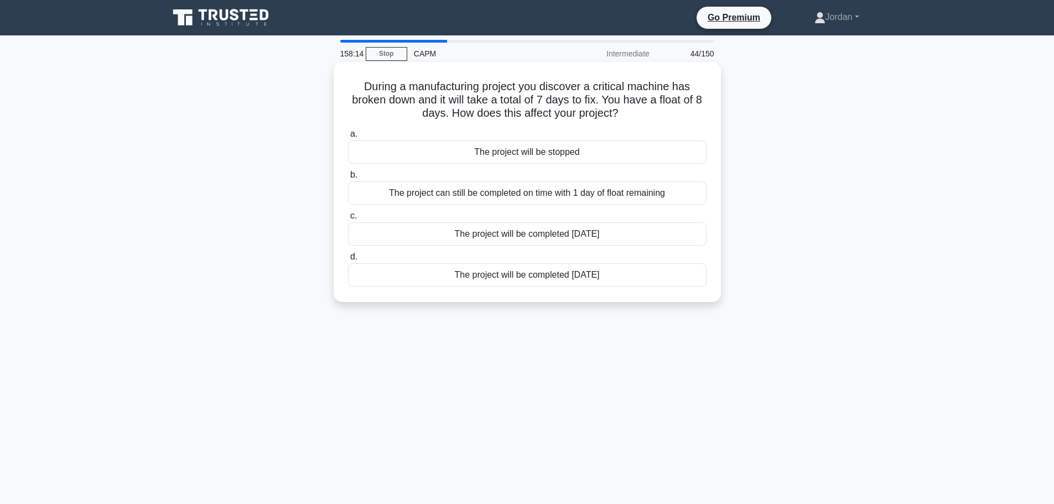
click at [606, 200] on div "The project can still be completed on time with 1 day of float remaining" at bounding box center [527, 193] width 359 height 23
click at [348, 179] on input "b. The project can still be completed on time with 1 day of float remaining" at bounding box center [348, 175] width 0 height 7
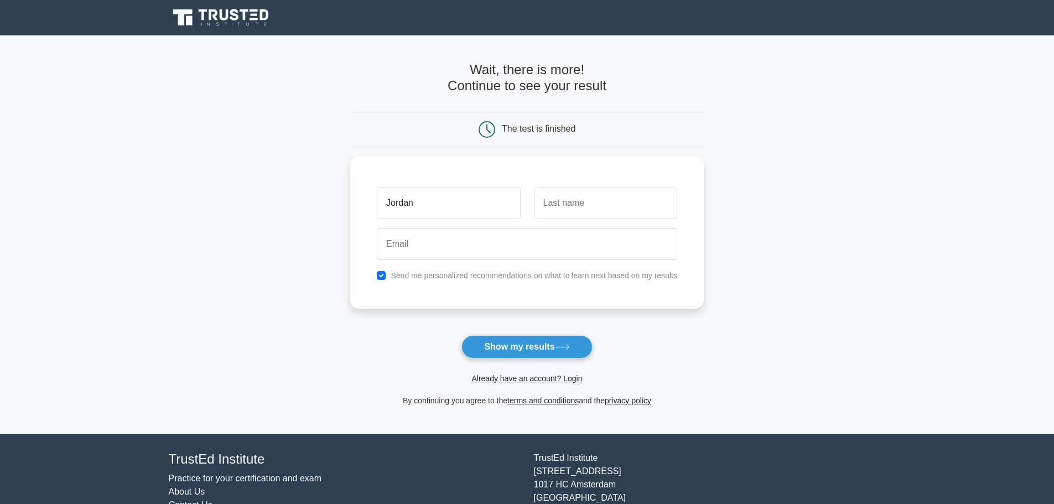
type input "Jordan"
type input "[PERSON_NAME]"
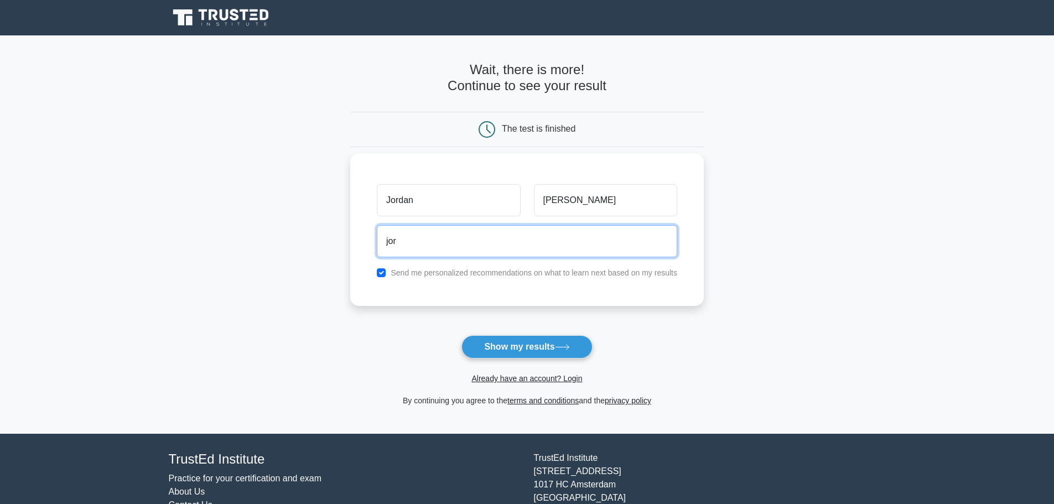
type input "[EMAIL_ADDRESS][DOMAIN_NAME]"
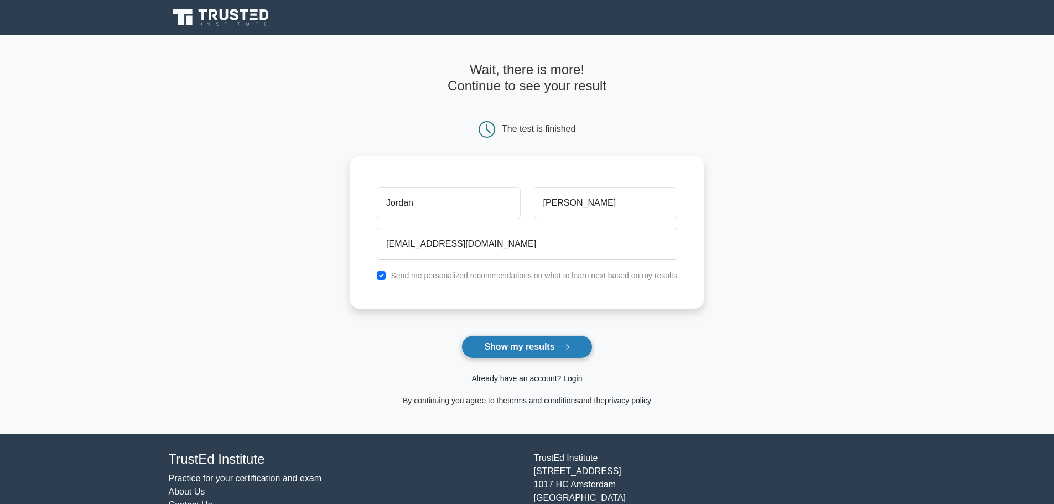
click at [544, 349] on button "Show my results" at bounding box center [527, 346] width 131 height 23
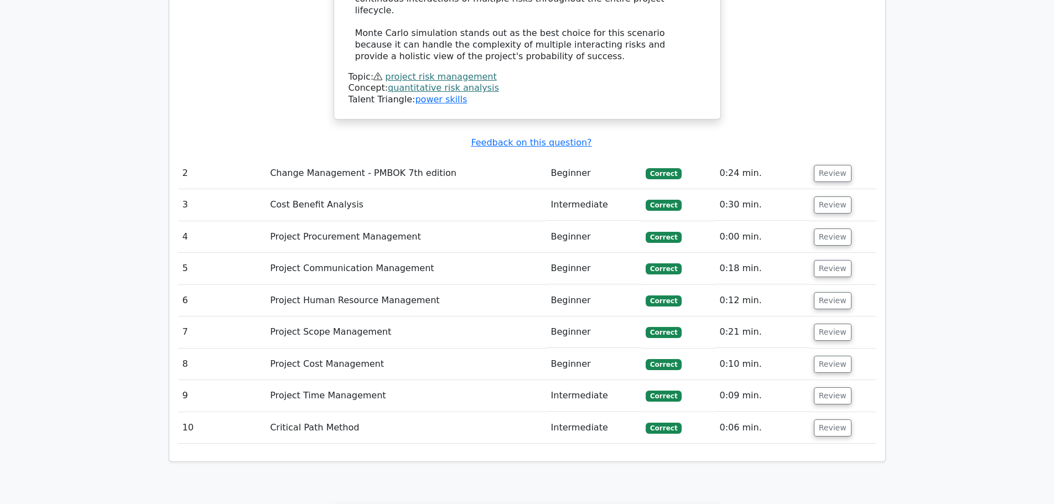
scroll to position [1993, 0]
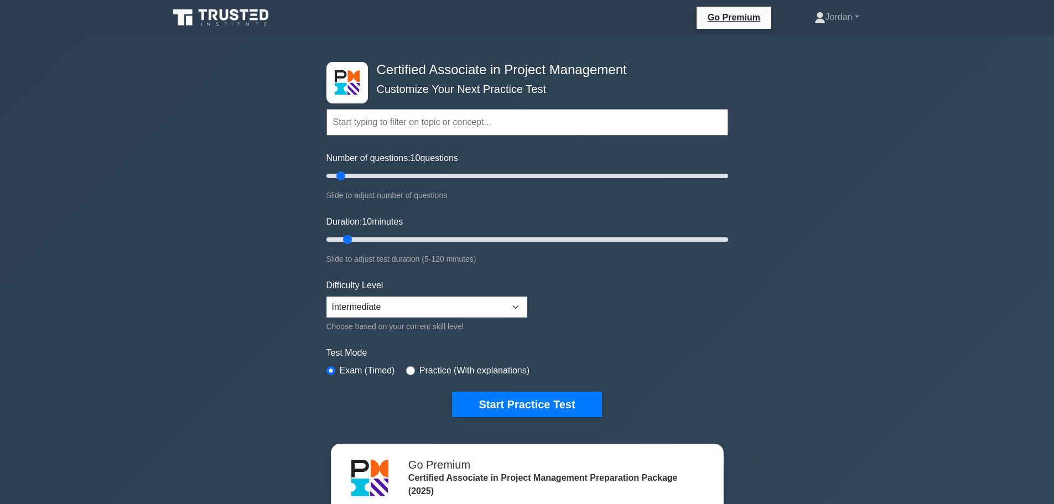
click at [390, 116] on input "text" at bounding box center [528, 122] width 402 height 27
click at [406, 370] on input "radio" at bounding box center [410, 370] width 9 height 9
radio input "true"
click at [844, 11] on link "Jordan" at bounding box center [837, 17] width 98 height 22
click at [789, 143] on div "Certified Associate in Project Management Customize Your Next Practice Test Top…" at bounding box center [527, 383] width 1054 height 696
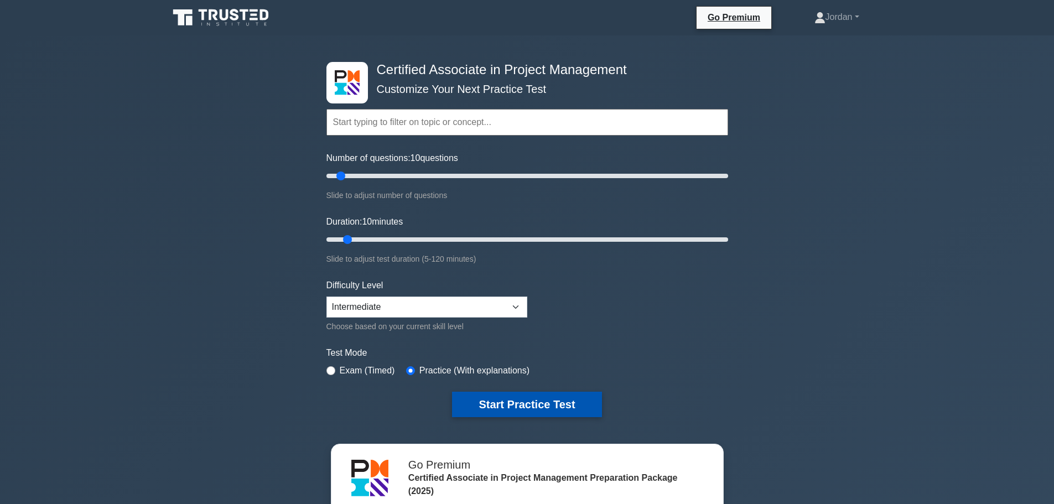
click at [492, 397] on button "Start Practice Test" at bounding box center [526, 404] width 149 height 25
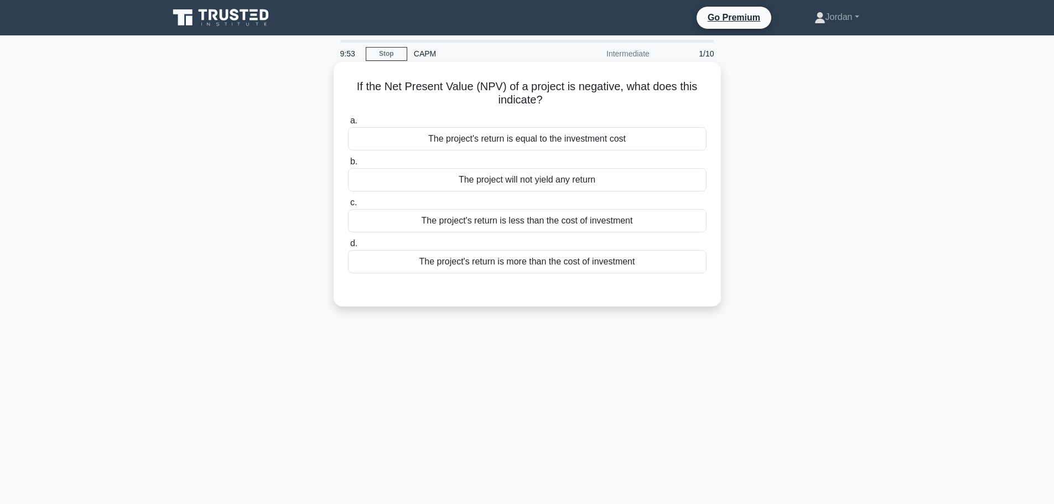
click at [528, 219] on div "The project's return is less than the cost of investment" at bounding box center [527, 220] width 359 height 23
click at [348, 206] on input "c. The project's return is less than the cost of investment" at bounding box center [348, 202] width 0 height 7
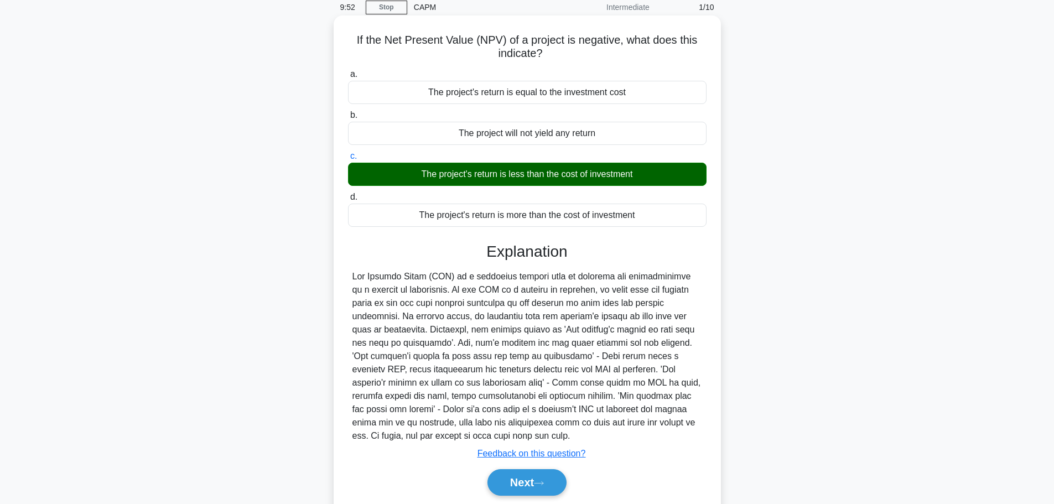
scroll to position [94, 0]
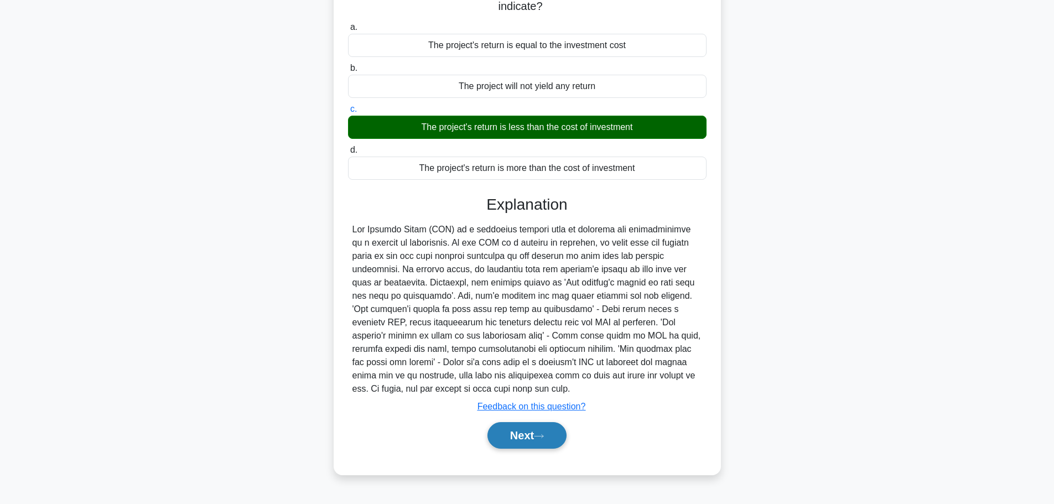
click at [534, 425] on button "Next" at bounding box center [527, 435] width 79 height 27
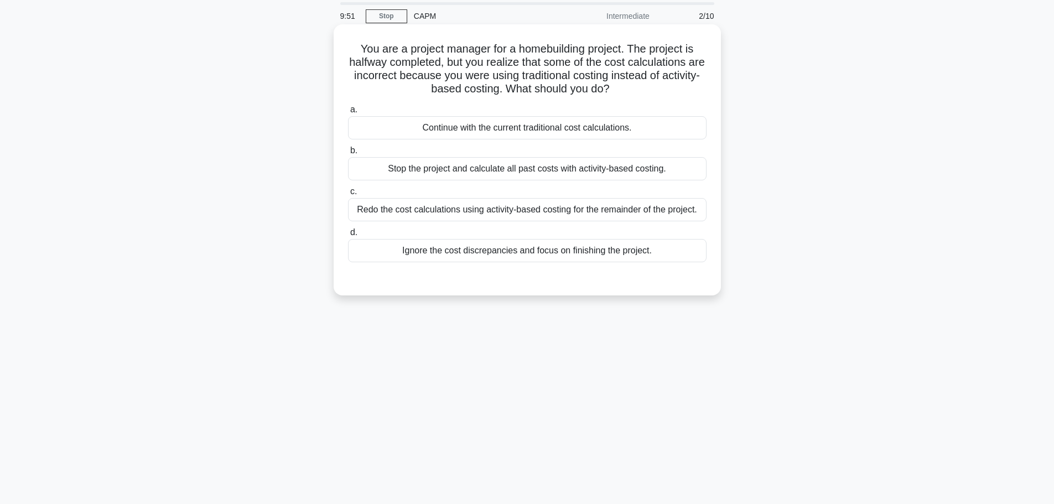
scroll to position [0, 0]
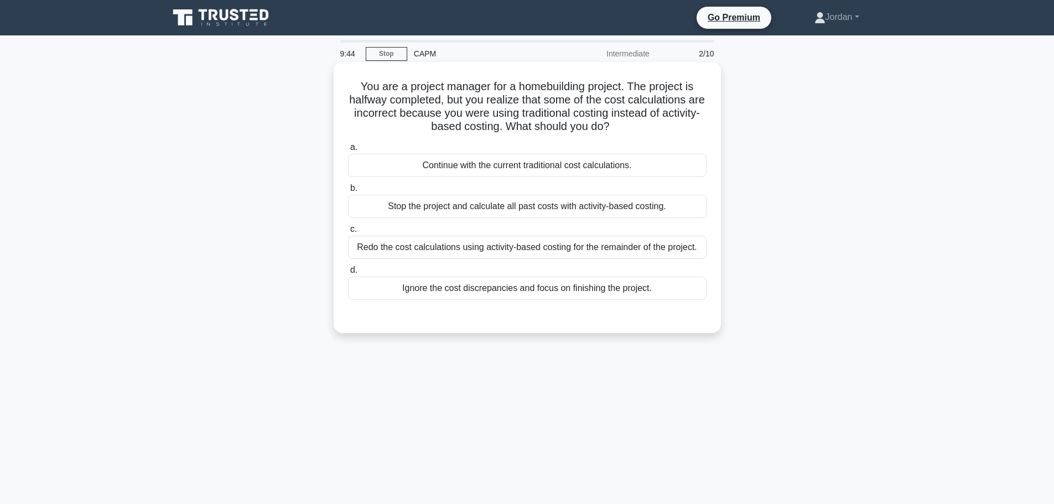
click at [487, 251] on div "Redo the cost calculations using activity-based costing for the remainder of th…" at bounding box center [527, 247] width 359 height 23
click at [348, 233] on input "c. Redo the cost calculations using activity-based costing for the remainder of…" at bounding box center [348, 229] width 0 height 7
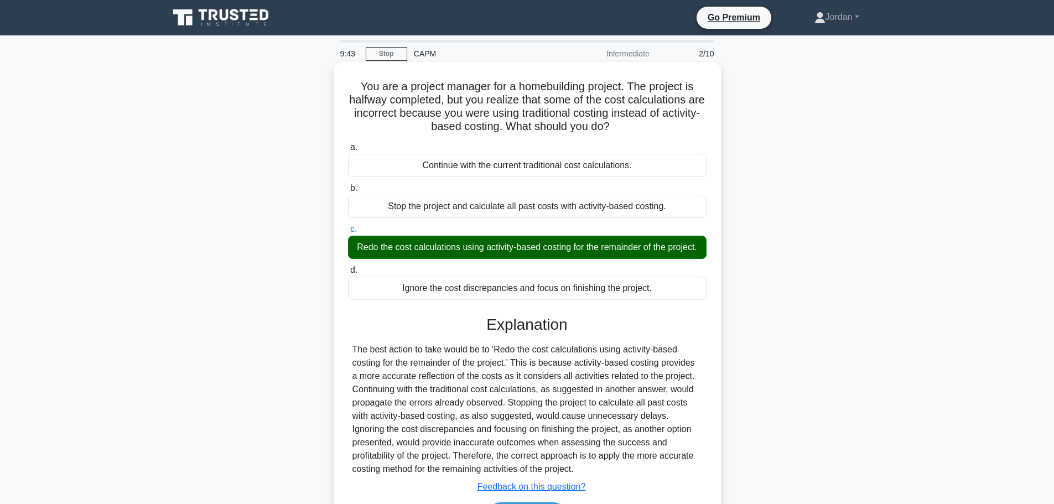
scroll to position [55, 0]
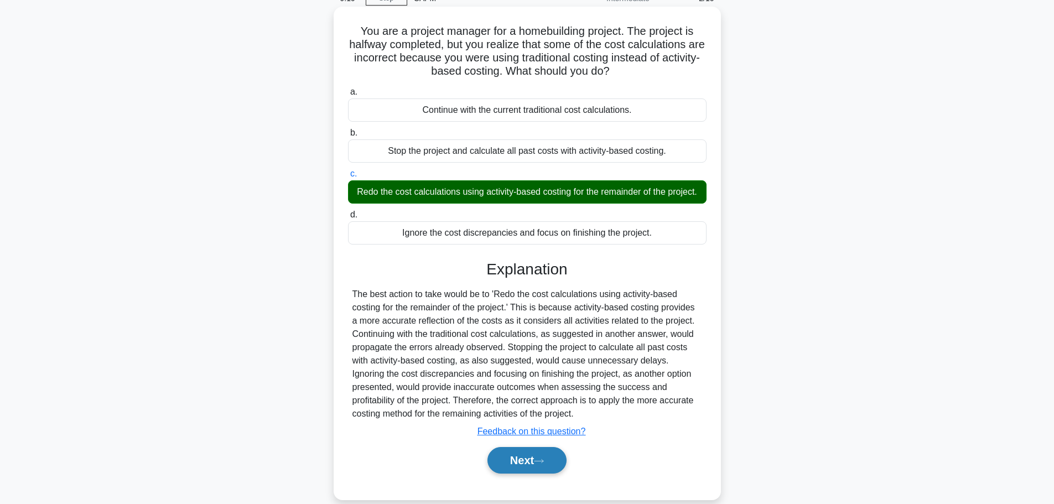
click at [528, 466] on button "Next" at bounding box center [527, 460] width 79 height 27
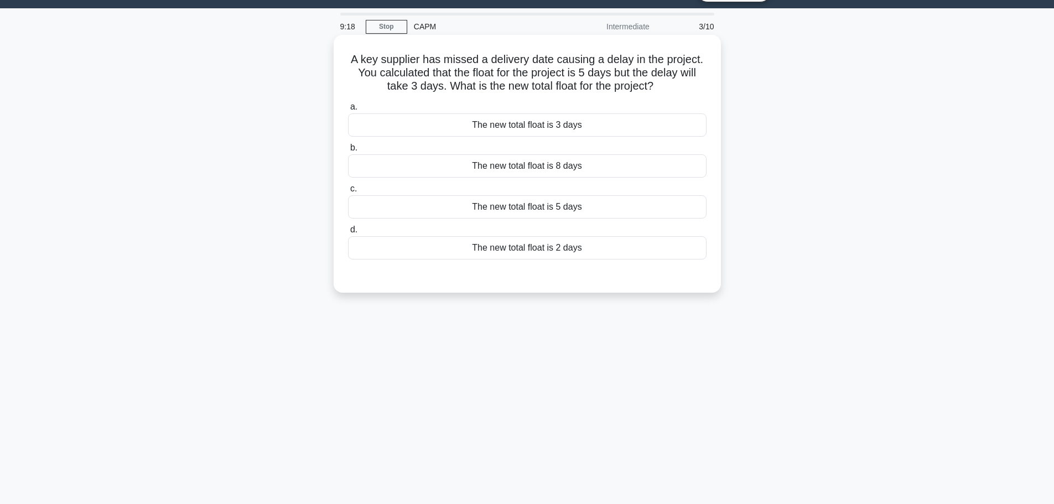
scroll to position [0, 0]
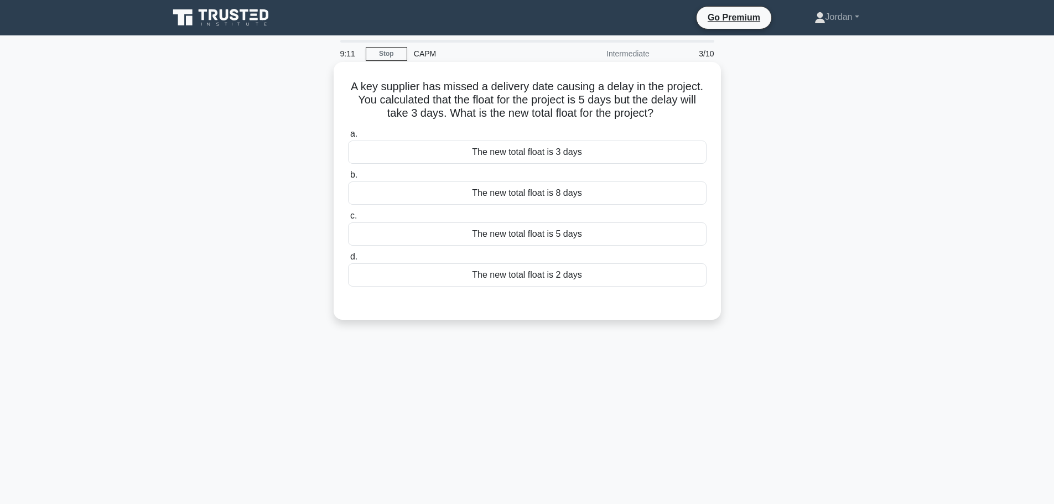
click at [513, 275] on div "The new total float is 2 days" at bounding box center [527, 274] width 359 height 23
click at [348, 261] on input "d. The new total float is 2 days" at bounding box center [348, 257] width 0 height 7
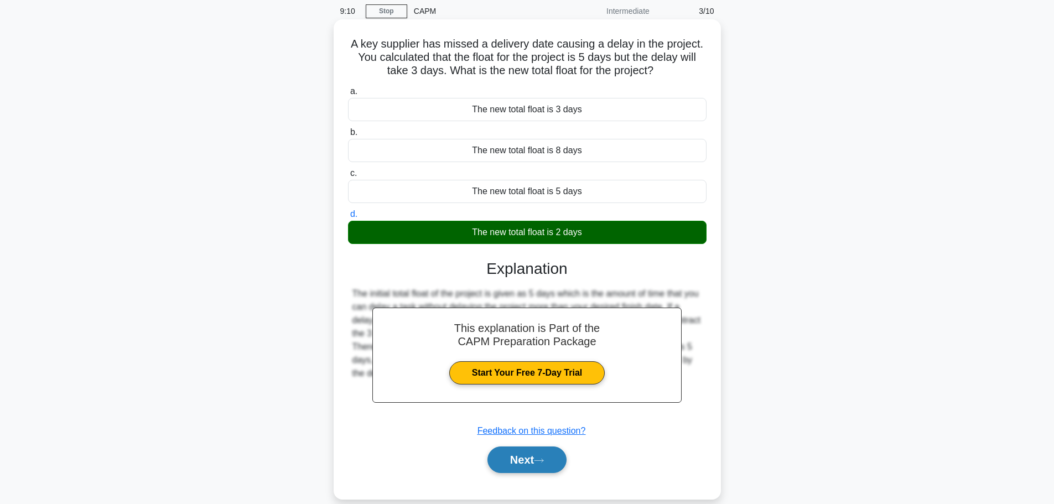
scroll to position [94, 0]
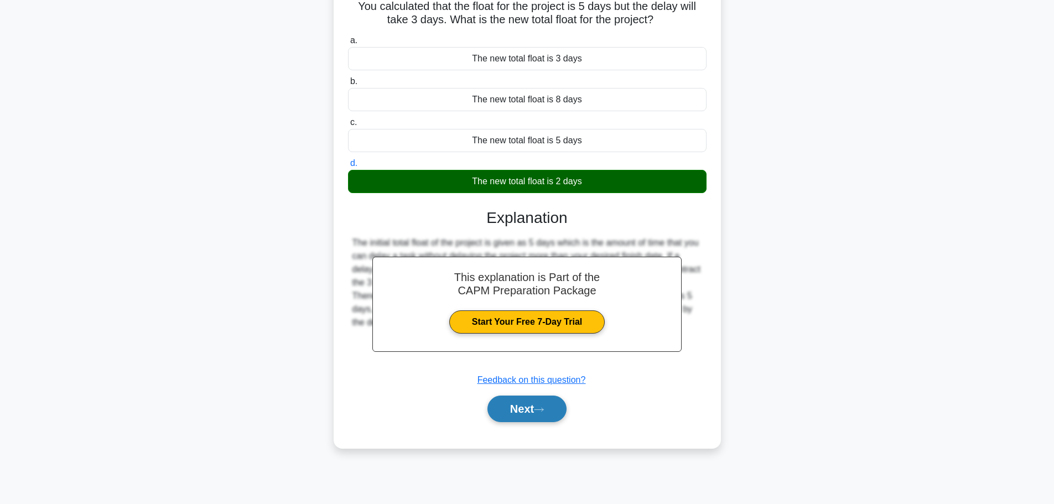
click at [541, 415] on button "Next" at bounding box center [527, 409] width 79 height 27
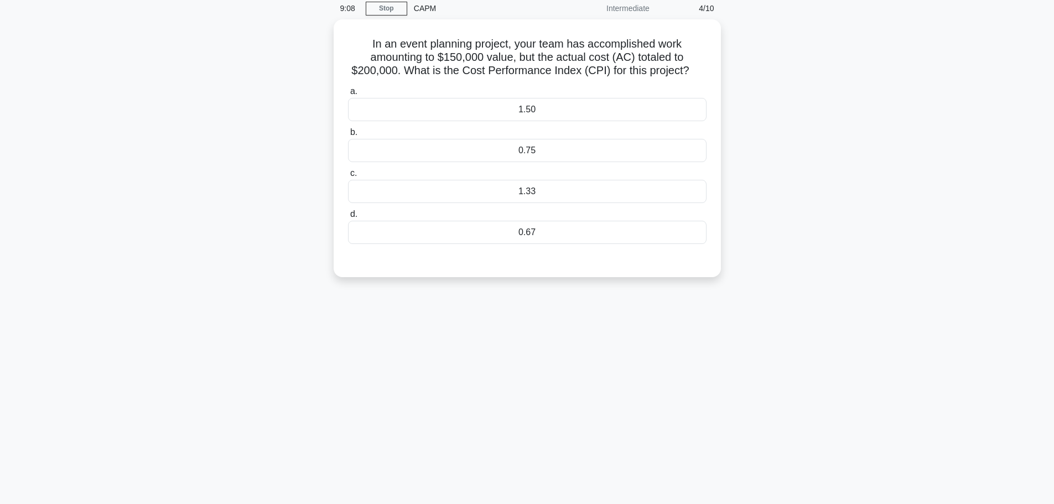
scroll to position [0, 0]
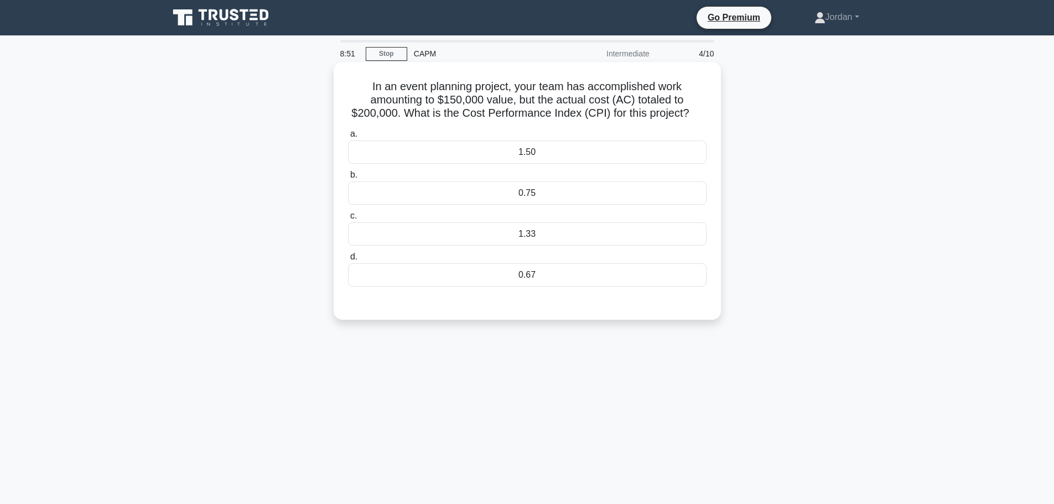
click at [416, 201] on div "0.75" at bounding box center [527, 193] width 359 height 23
click at [348, 179] on input "b. 0.75" at bounding box center [348, 175] width 0 height 7
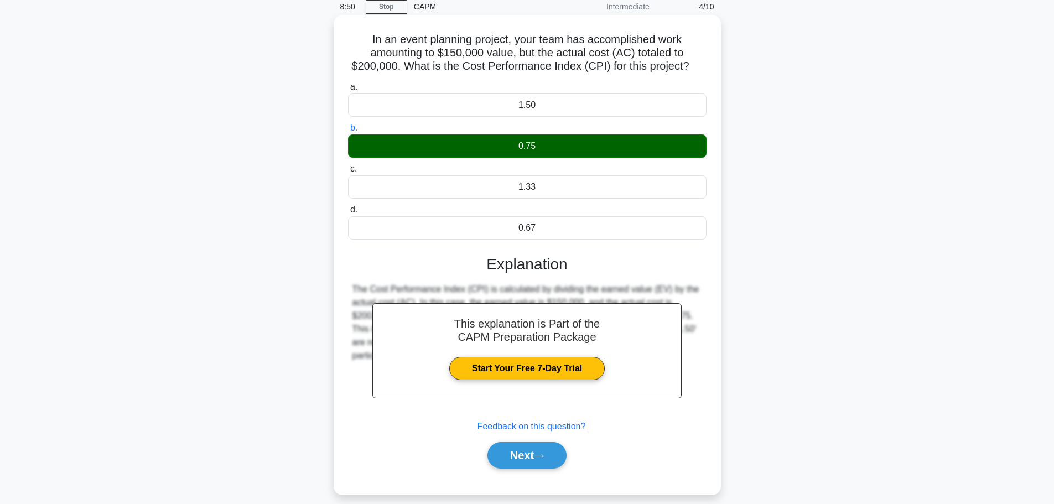
scroll to position [94, 0]
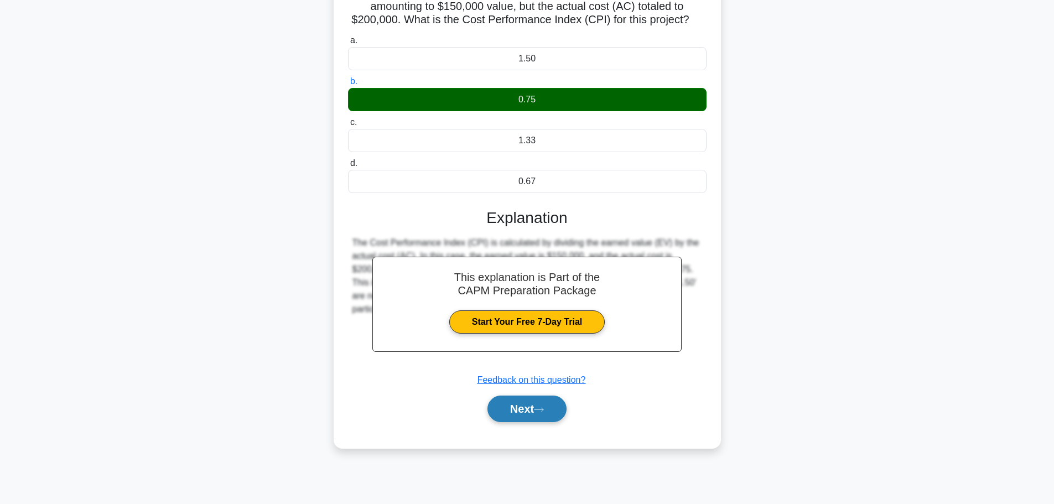
click at [536, 410] on button "Next" at bounding box center [527, 409] width 79 height 27
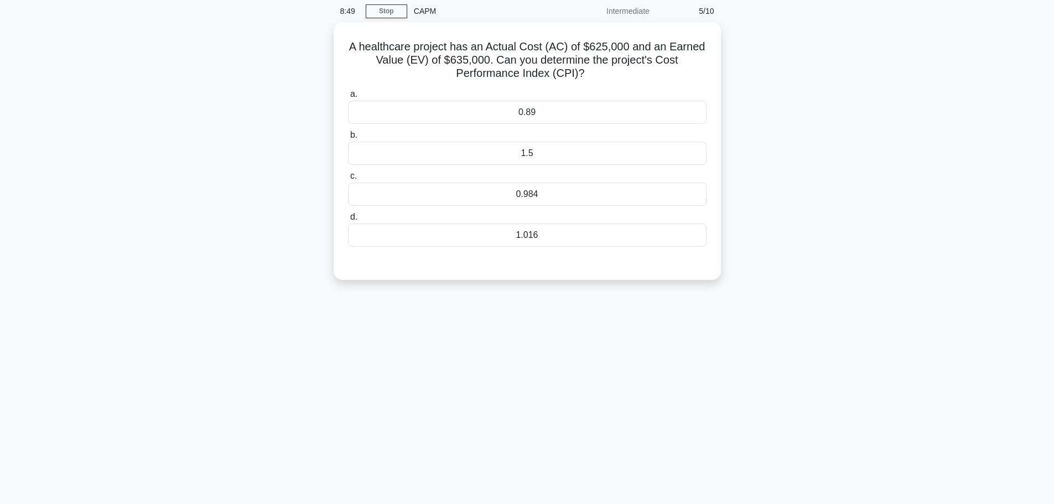
scroll to position [0, 0]
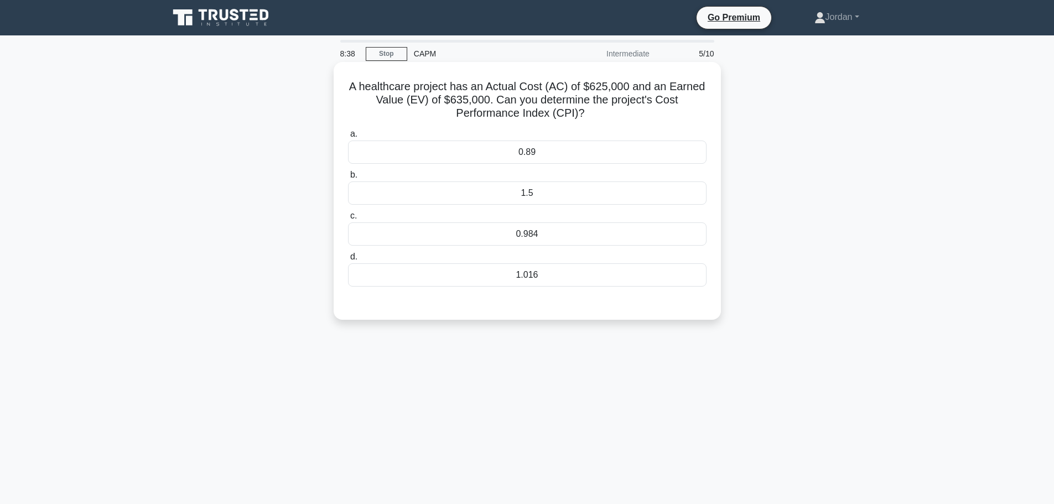
click at [435, 280] on div "1.016" at bounding box center [527, 274] width 359 height 23
click at [348, 261] on input "d. 1.016" at bounding box center [348, 257] width 0 height 7
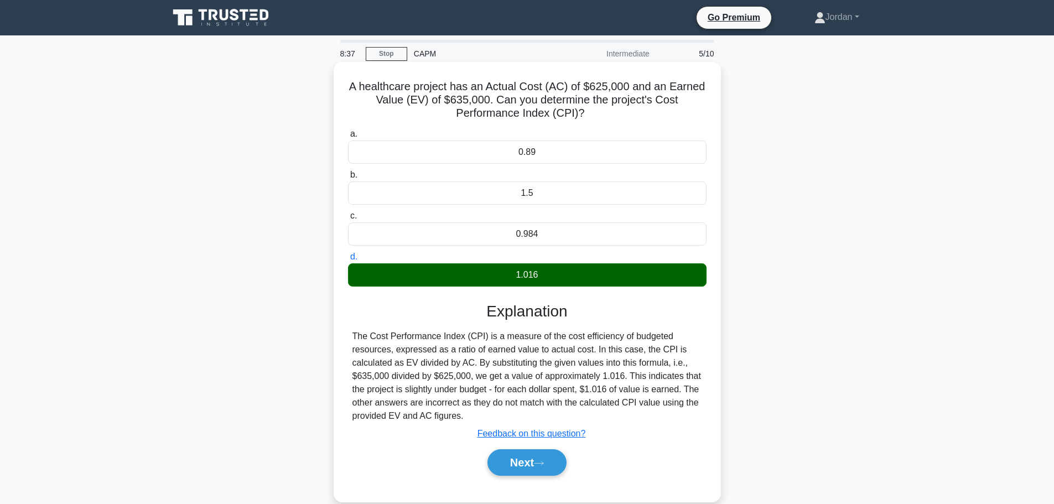
scroll to position [94, 0]
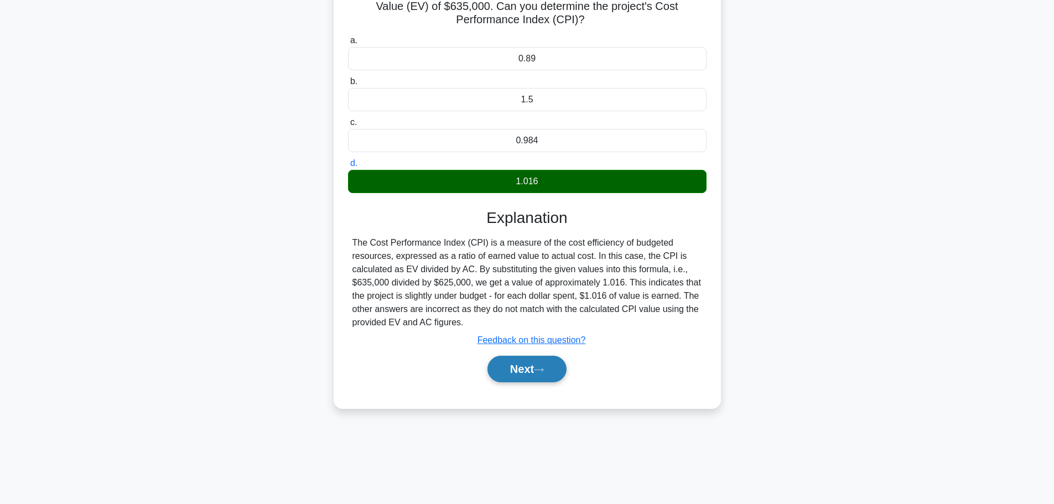
click at [494, 371] on button "Next" at bounding box center [527, 369] width 79 height 27
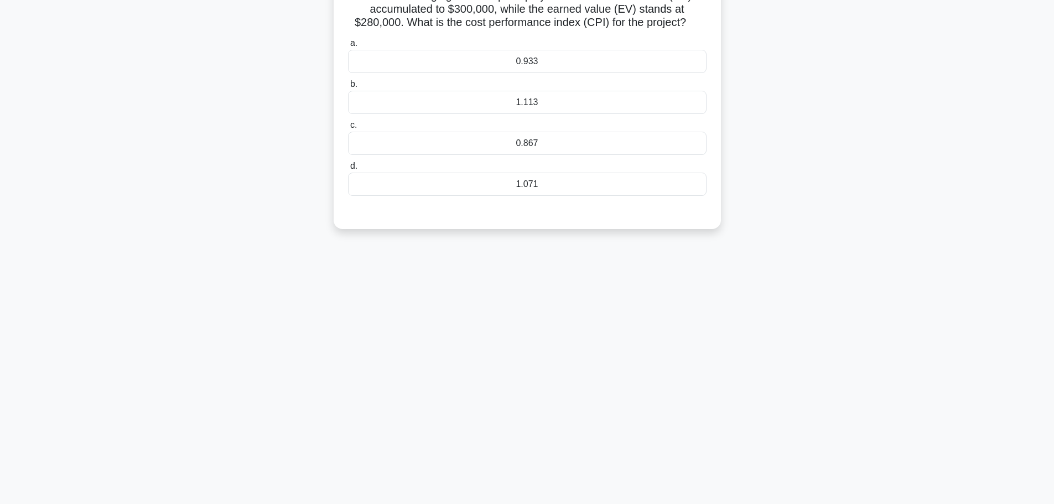
scroll to position [0, 0]
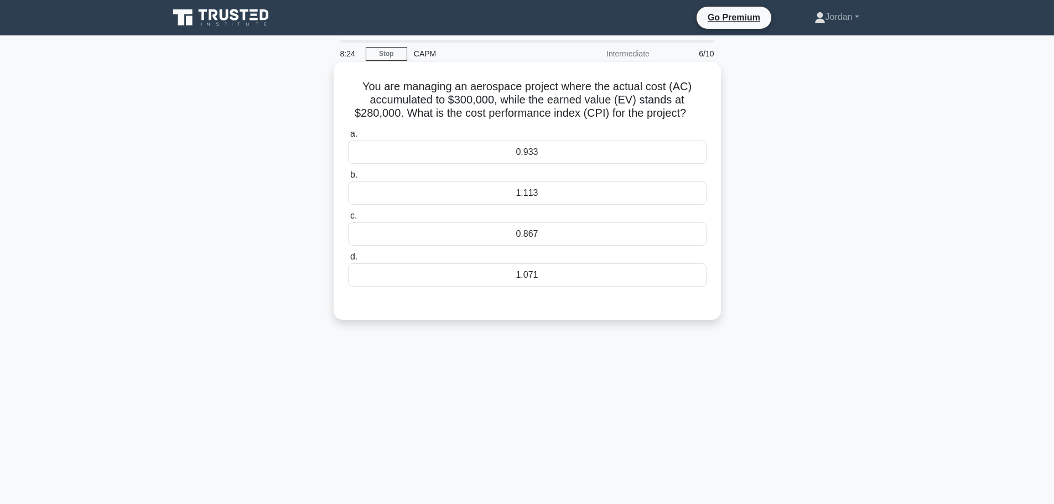
click at [499, 149] on div "0.933" at bounding box center [527, 152] width 359 height 23
click at [348, 138] on input "a. 0.933" at bounding box center [348, 134] width 0 height 7
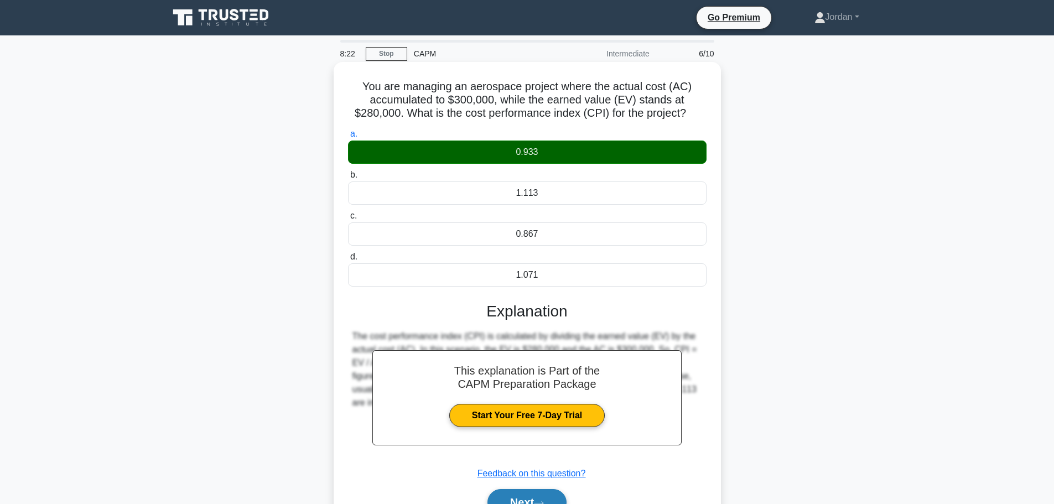
click at [498, 495] on button "Next" at bounding box center [527, 502] width 79 height 27
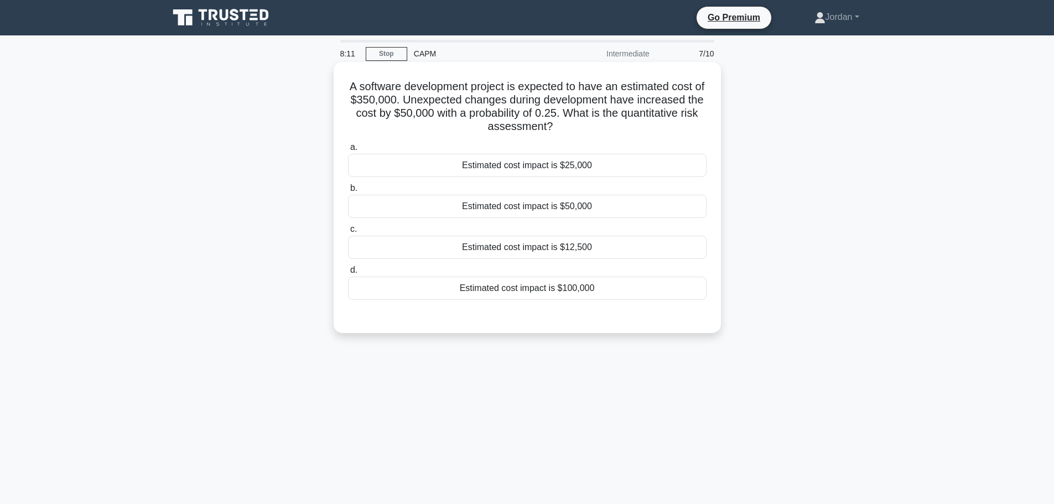
click at [472, 250] on div "Estimated cost impact is $12,500" at bounding box center [527, 247] width 359 height 23
click at [348, 233] on input "c. Estimated cost impact is $12,500" at bounding box center [348, 229] width 0 height 7
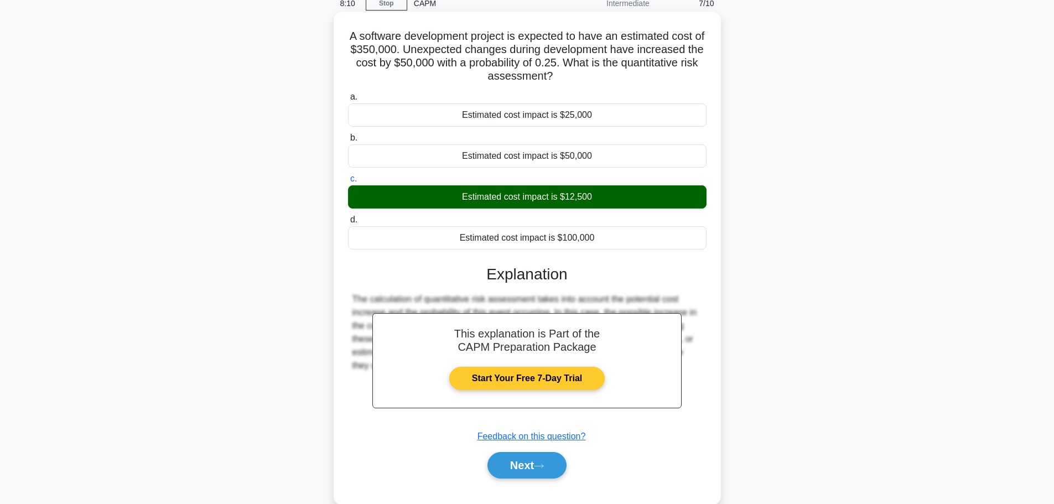
scroll to position [94, 0]
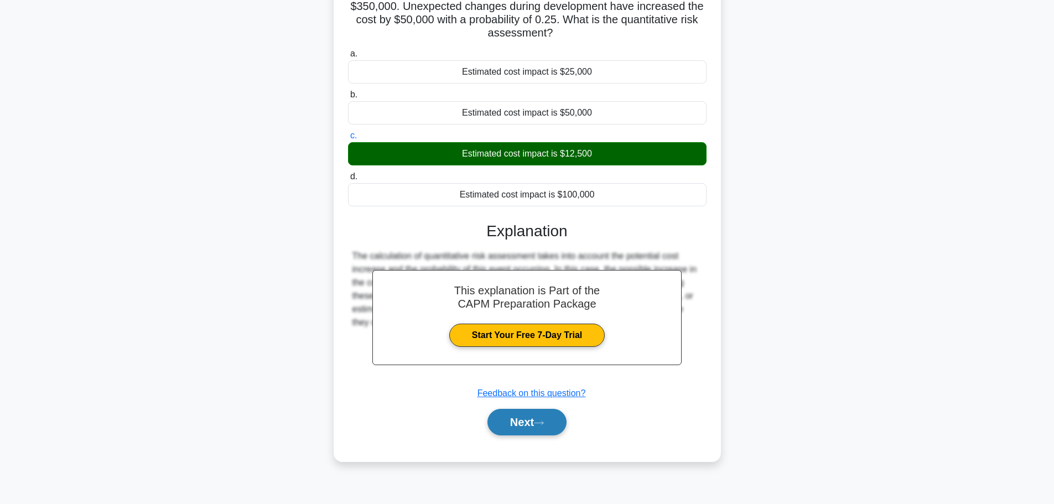
click at [499, 417] on button "Next" at bounding box center [527, 422] width 79 height 27
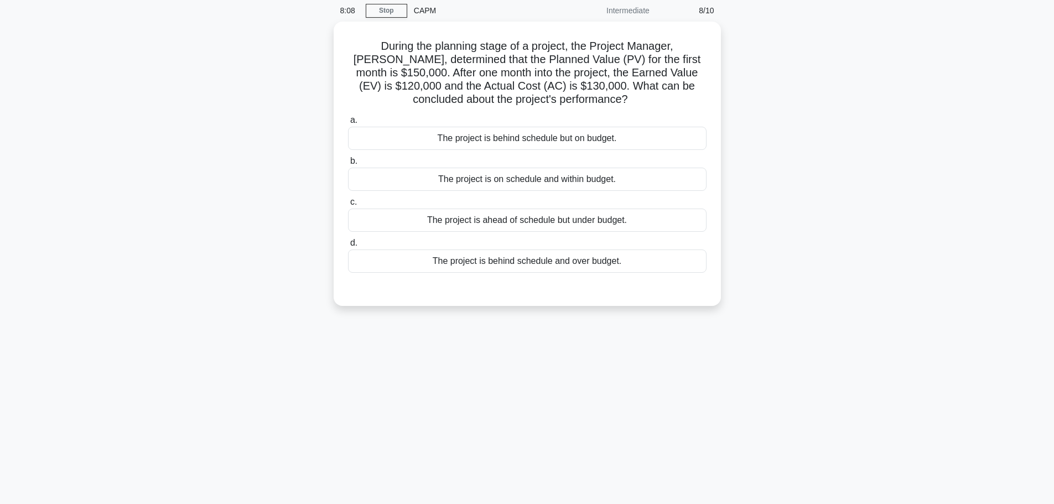
scroll to position [0, 0]
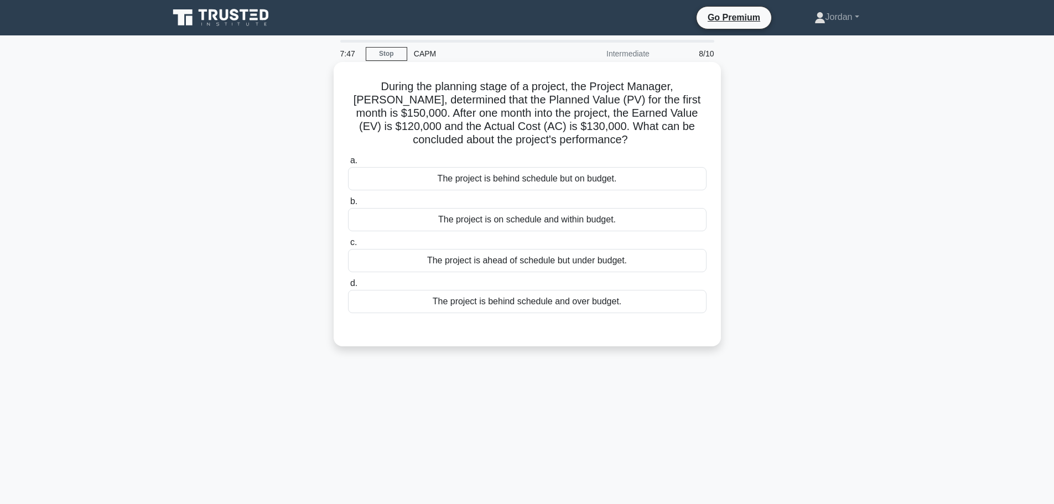
click at [519, 307] on div "The project is behind schedule and over budget." at bounding box center [527, 301] width 359 height 23
click at [348, 287] on input "d. The project is behind schedule and over budget." at bounding box center [348, 283] width 0 height 7
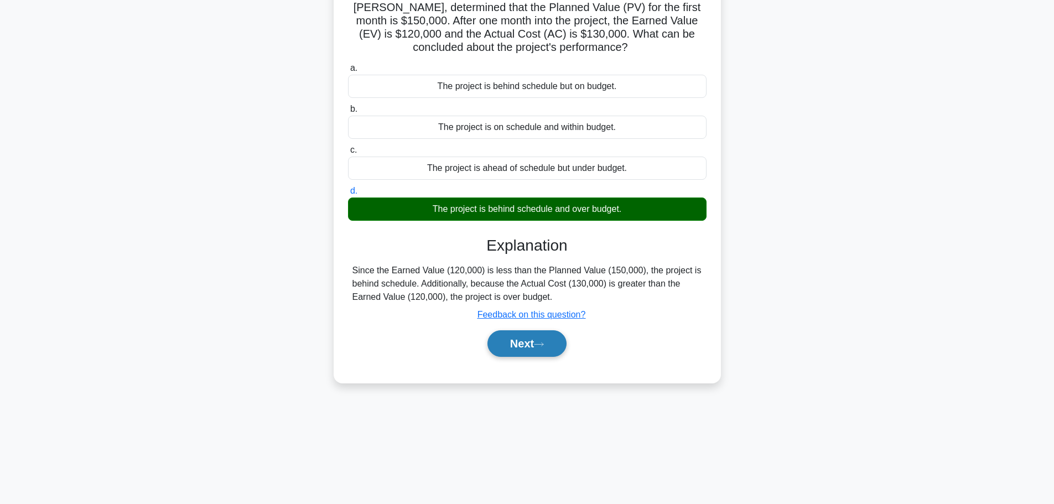
scroll to position [94, 0]
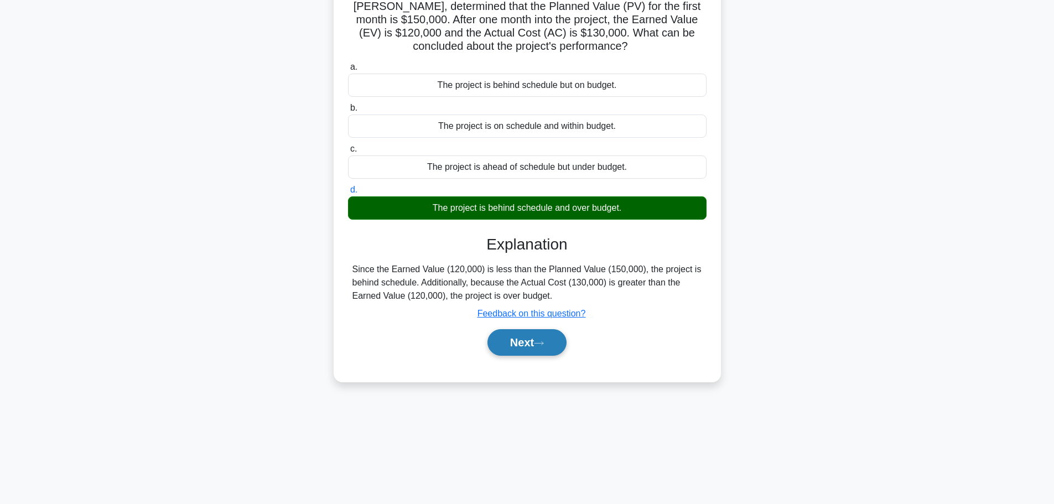
click at [526, 349] on button "Next" at bounding box center [527, 342] width 79 height 27
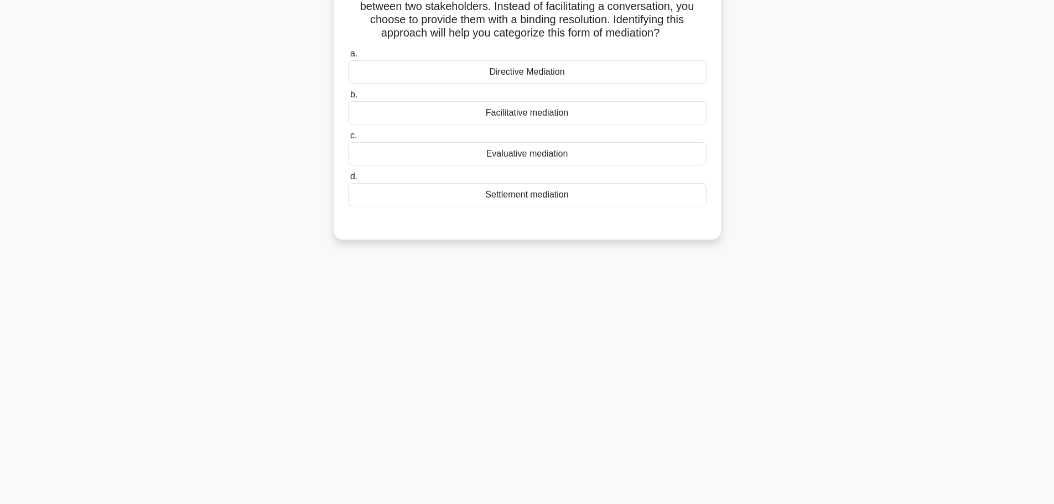
scroll to position [0, 0]
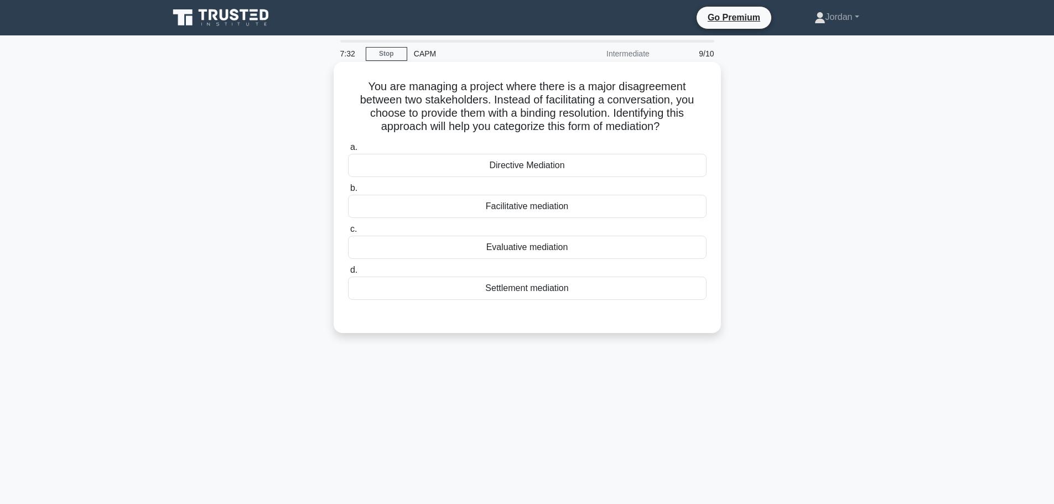
click at [432, 176] on div "Directive Mediation" at bounding box center [527, 165] width 359 height 23
click at [348, 151] on input "a. Directive Mediation" at bounding box center [348, 147] width 0 height 7
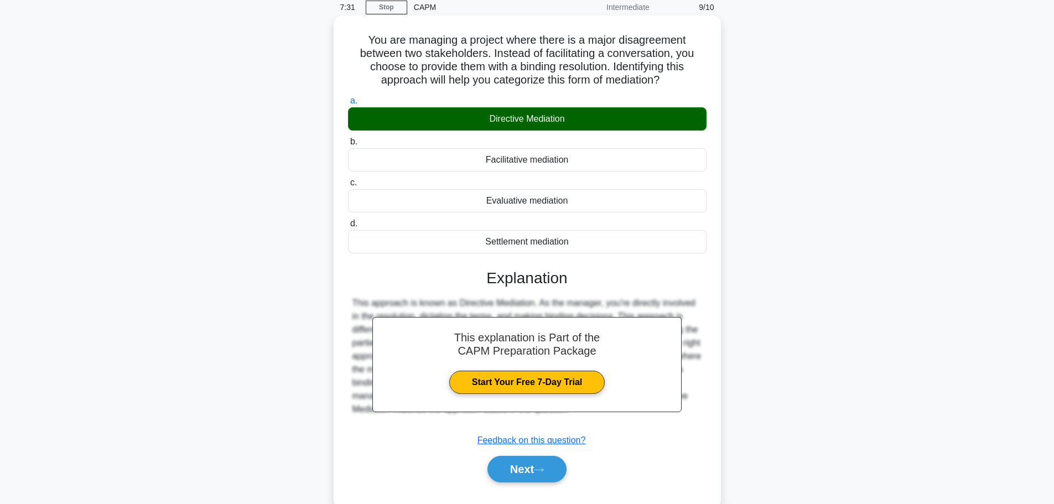
scroll to position [94, 0]
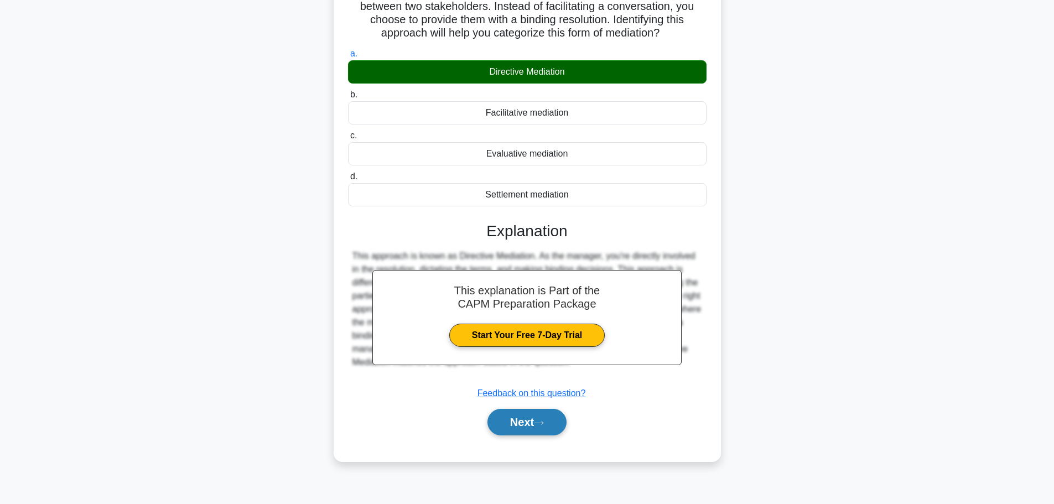
click at [499, 421] on button "Next" at bounding box center [527, 422] width 79 height 27
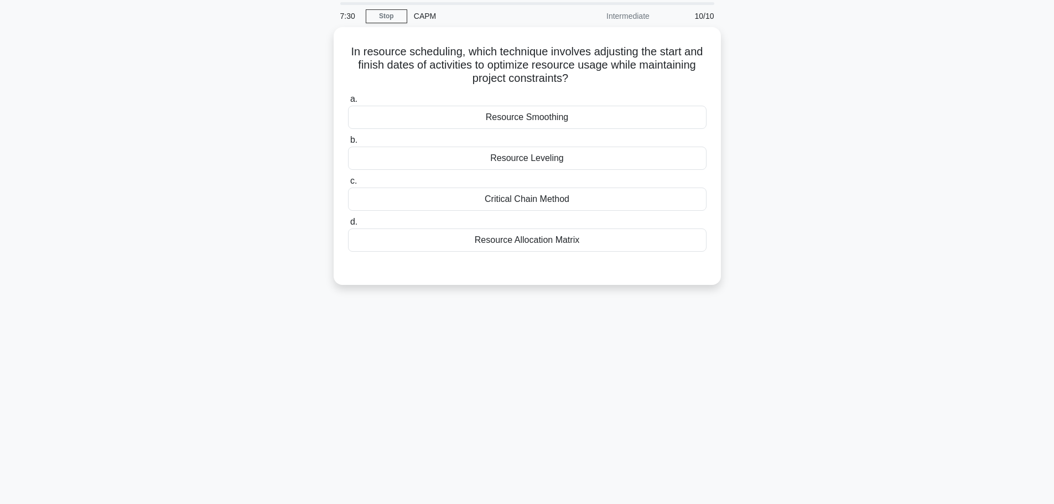
scroll to position [0, 0]
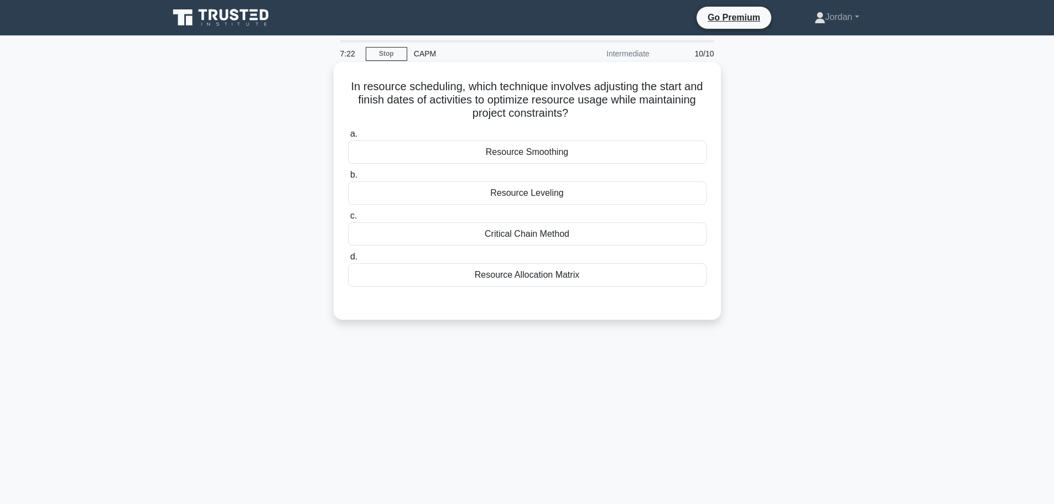
click at [545, 158] on div "Resource Smoothing" at bounding box center [527, 152] width 359 height 23
click at [348, 138] on input "a. Resource Smoothing" at bounding box center [348, 134] width 0 height 7
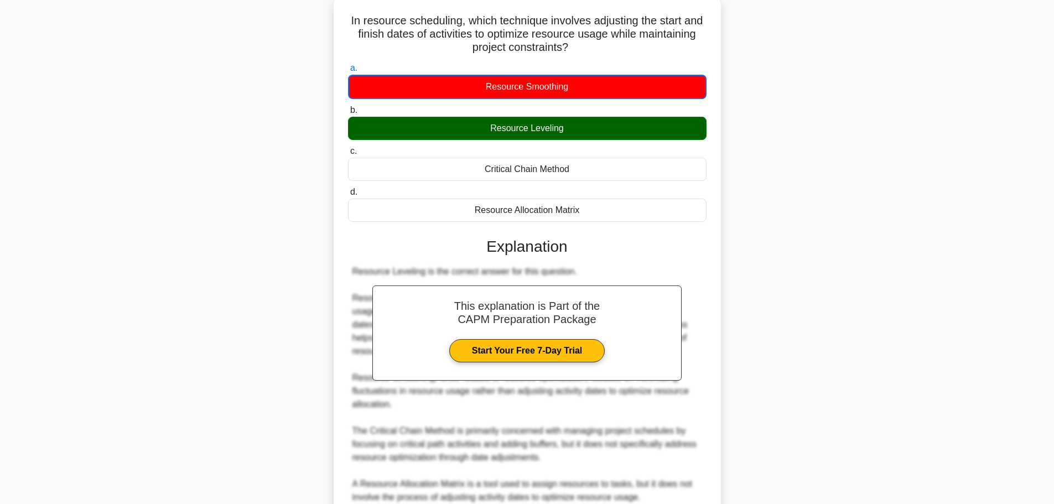
scroll to position [166, 0]
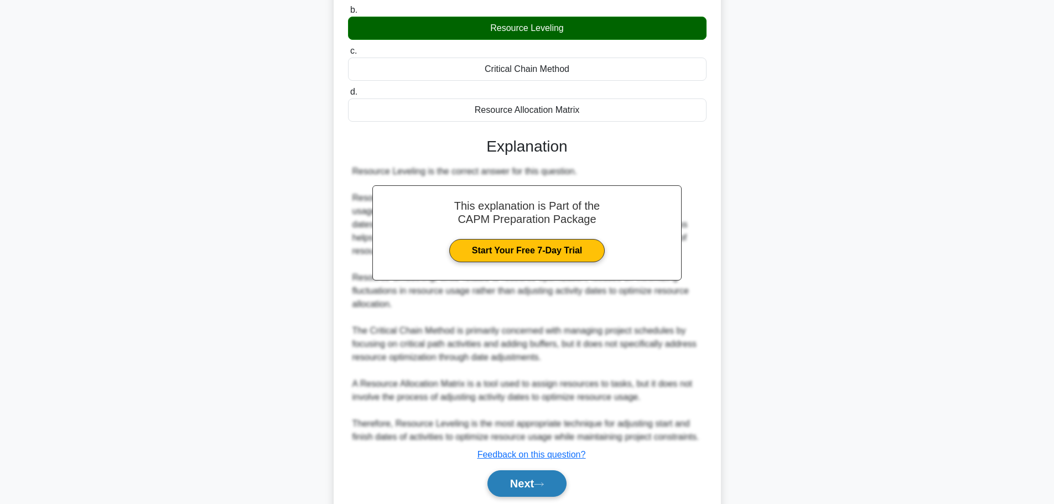
click at [521, 479] on button "Next" at bounding box center [527, 483] width 79 height 27
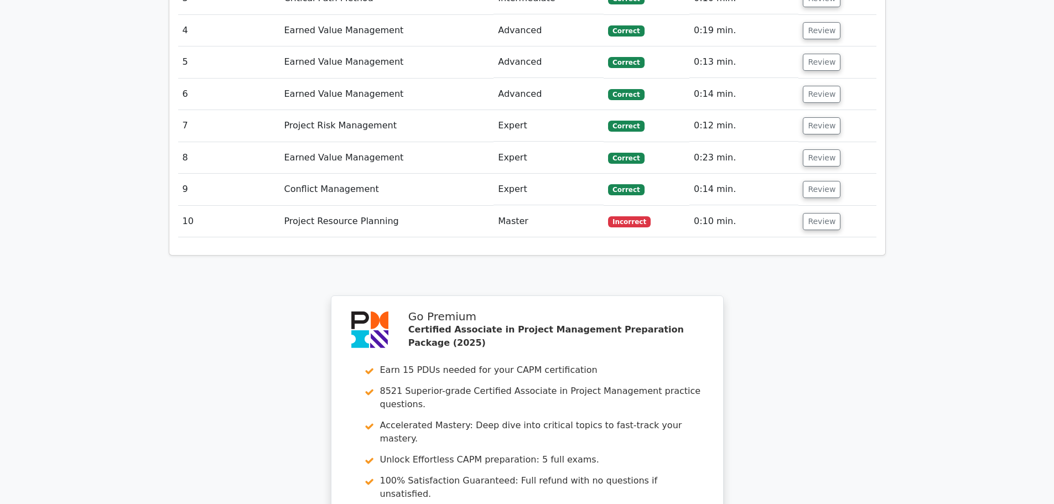
scroll to position [1605, 0]
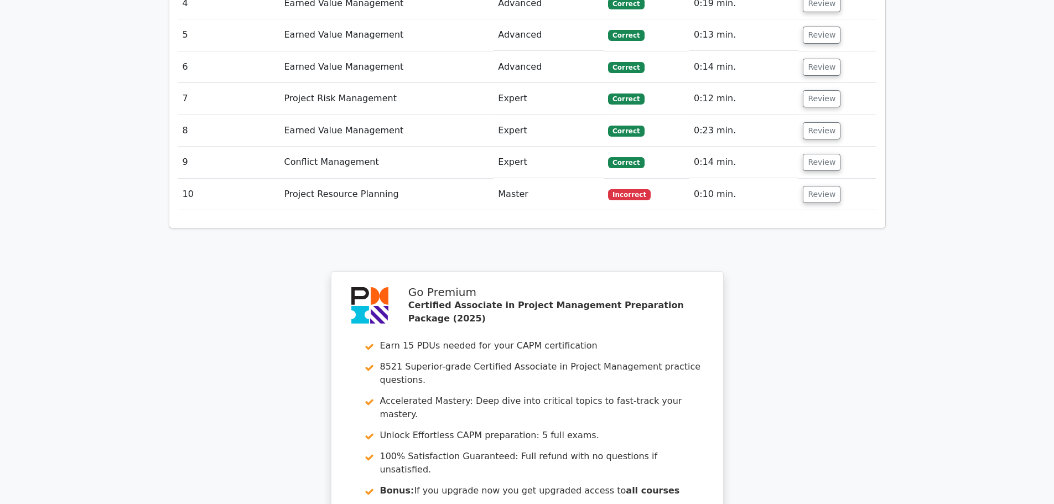
click at [441, 179] on td "Project Resource Planning" at bounding box center [387, 195] width 214 height 32
click at [805, 186] on button "Review" at bounding box center [822, 194] width 38 height 17
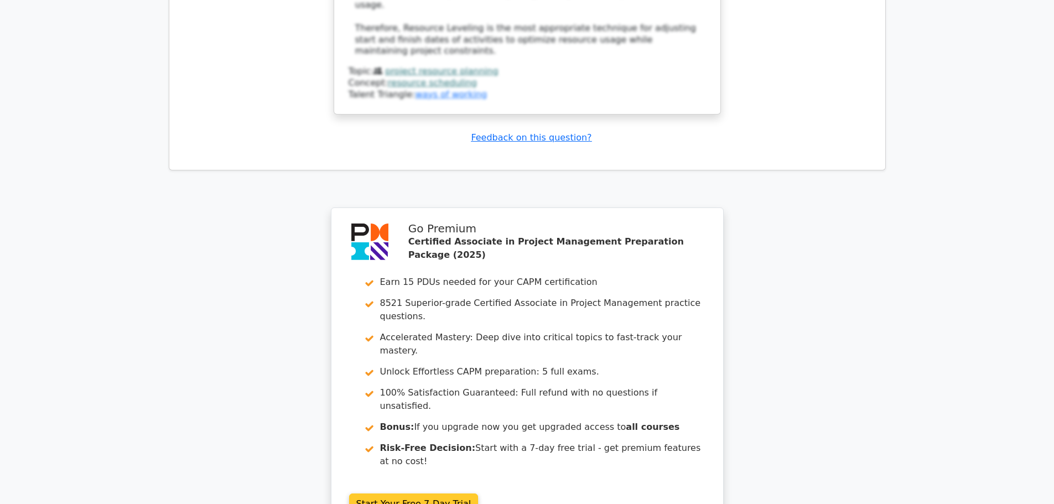
scroll to position [2397, 0]
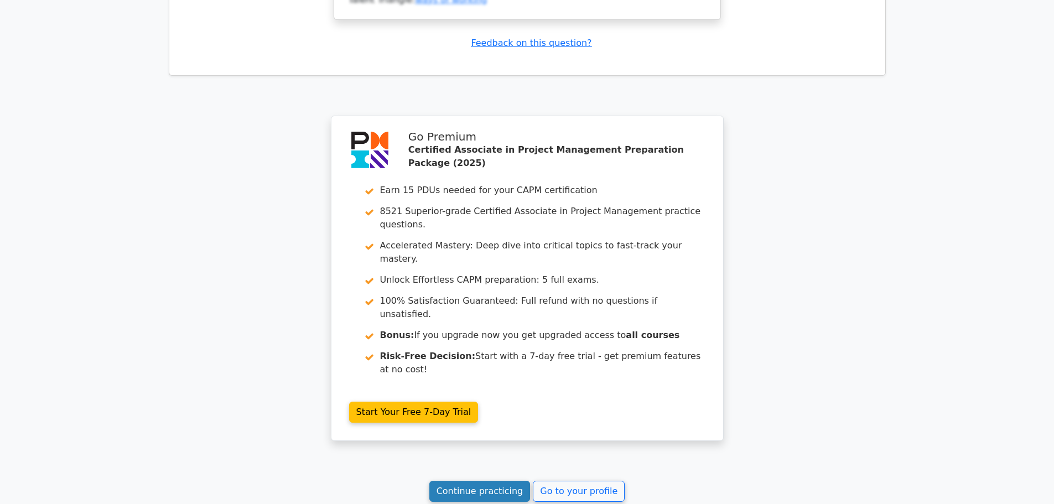
click at [482, 481] on link "Continue practicing" at bounding box center [480, 491] width 101 height 21
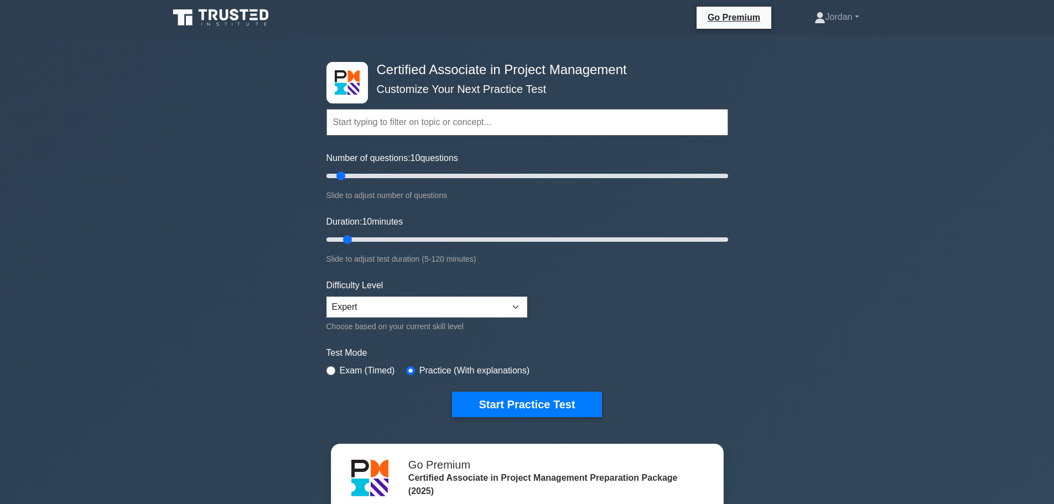
click at [398, 124] on input "text" at bounding box center [528, 122] width 402 height 27
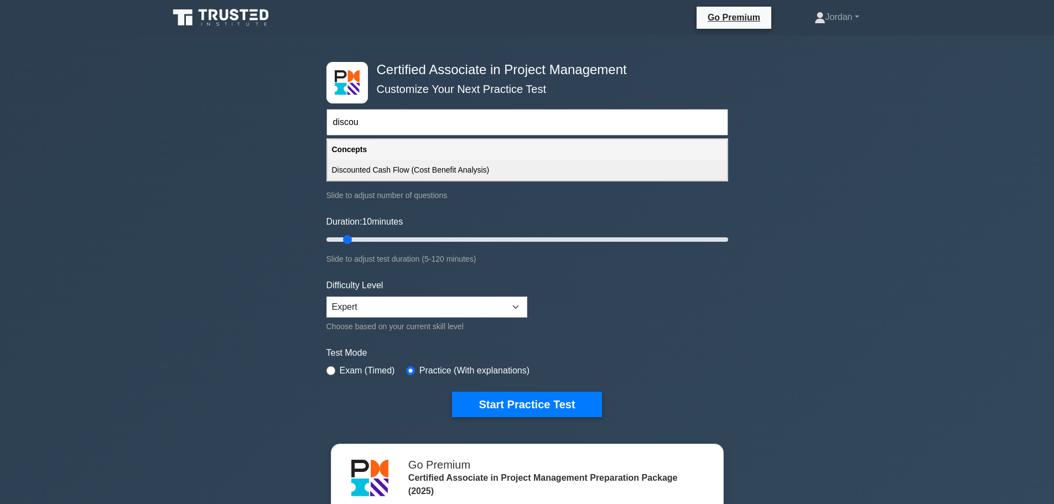
click at [387, 174] on div "Discounted Cash Flow (Cost Benefit Analysis)" at bounding box center [528, 170] width 400 height 20
type input "Discounted Cash Flow (Cost Benefit Analysis)"
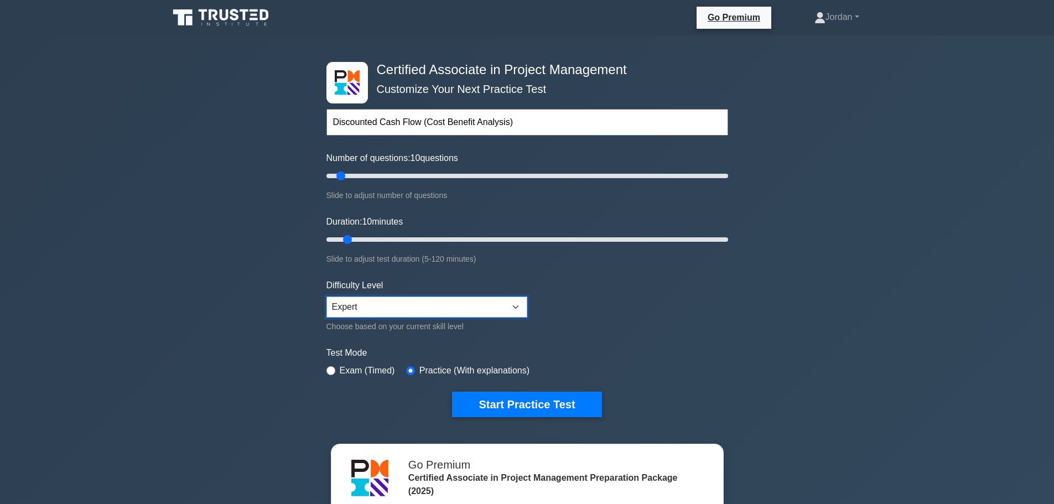
click at [398, 311] on select "Beginner Intermediate Expert" at bounding box center [427, 307] width 201 height 21
select select "intermediate"
click at [327, 297] on select "Beginner Intermediate Expert" at bounding box center [427, 307] width 201 height 21
click at [382, 123] on input "text" at bounding box center [528, 122] width 402 height 27
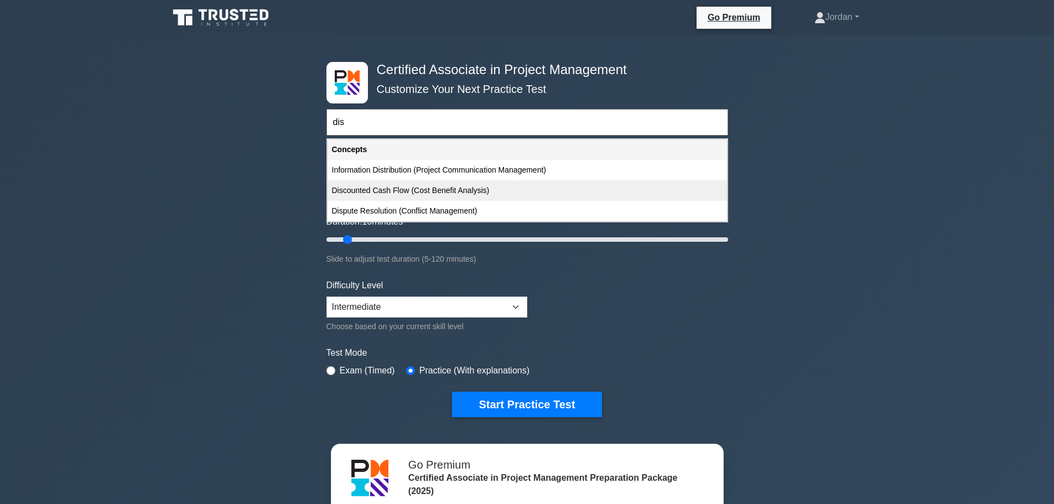
click at [421, 190] on div "Discounted Cash Flow (Cost Benefit Analysis)" at bounding box center [528, 190] width 400 height 20
type input "Discounted Cash Flow (Cost Benefit Analysis)"
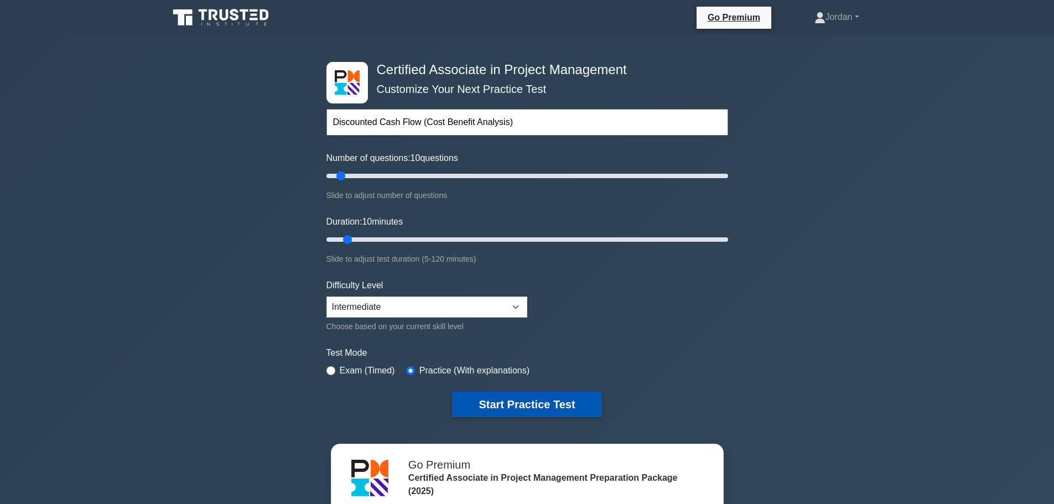
click at [484, 405] on button "Start Practice Test" at bounding box center [526, 404] width 149 height 25
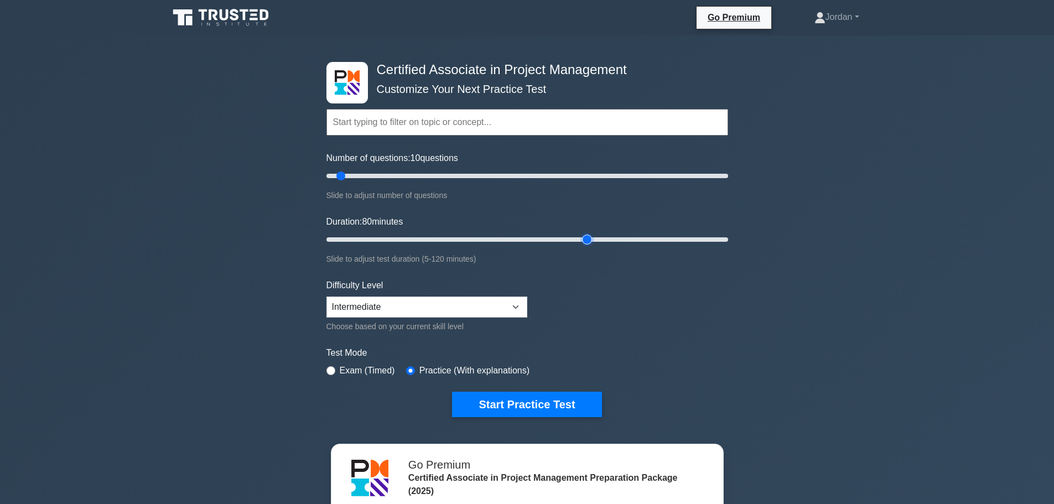
drag, startPoint x: 350, startPoint y: 240, endPoint x: 587, endPoint y: 234, distance: 237.0
type input "80"
click at [587, 234] on input "Duration: 80 minutes" at bounding box center [528, 239] width 402 height 13
click at [416, 126] on input "text" at bounding box center [528, 122] width 402 height 27
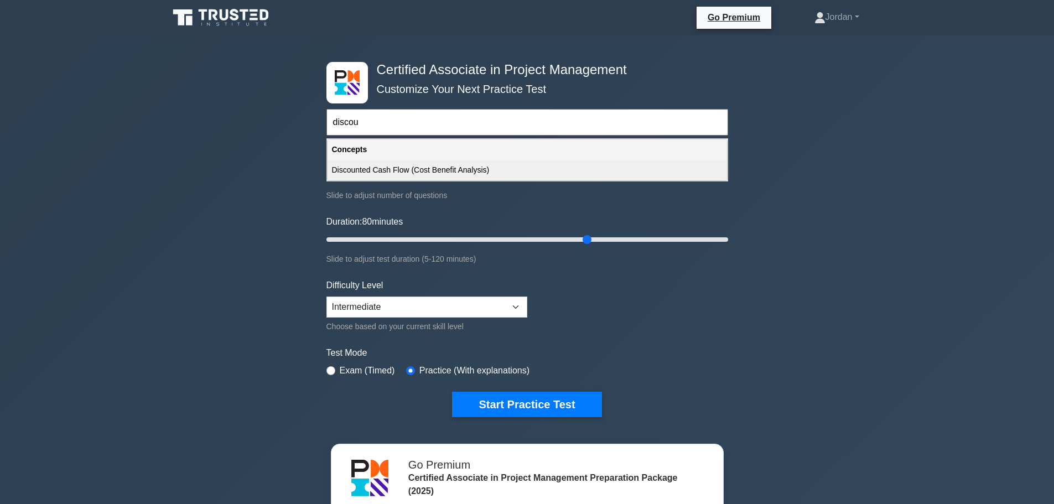
click at [410, 174] on div "Discounted Cash Flow (Cost Benefit Analysis)" at bounding box center [528, 170] width 400 height 20
type input "Discounted Cash Flow (Cost Benefit Analysis)"
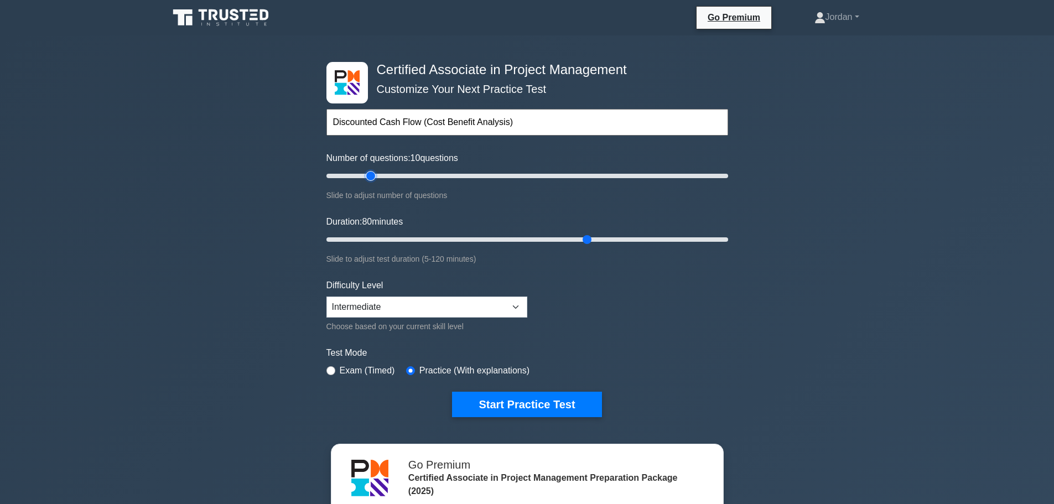
type input "25"
click at [366, 179] on input "Number of questions: 10 questions" at bounding box center [528, 175] width 402 height 13
drag, startPoint x: 366, startPoint y: 178, endPoint x: 358, endPoint y: 175, distance: 8.8
type input "20"
click at [358, 175] on input "Number of questions: 20 questions" at bounding box center [528, 175] width 402 height 13
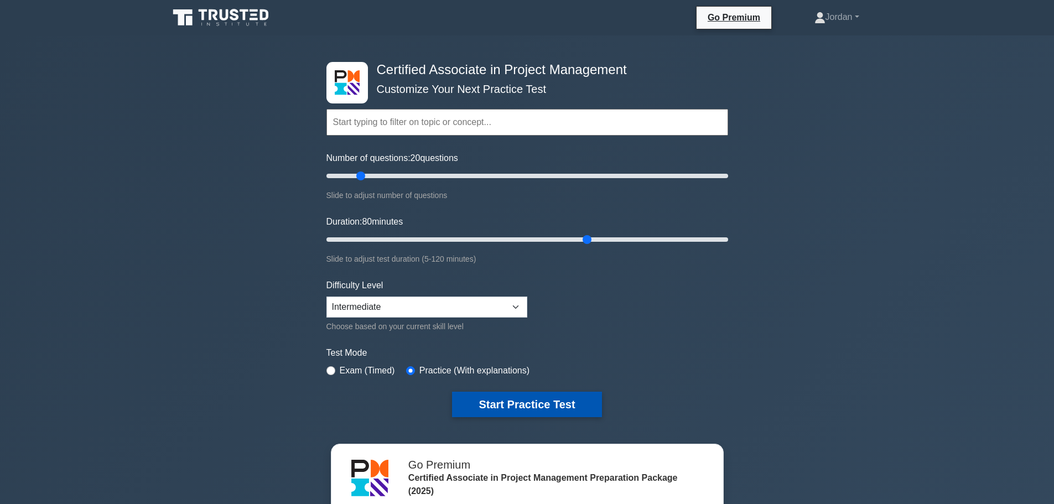
click at [510, 408] on button "Start Practice Test" at bounding box center [526, 404] width 149 height 25
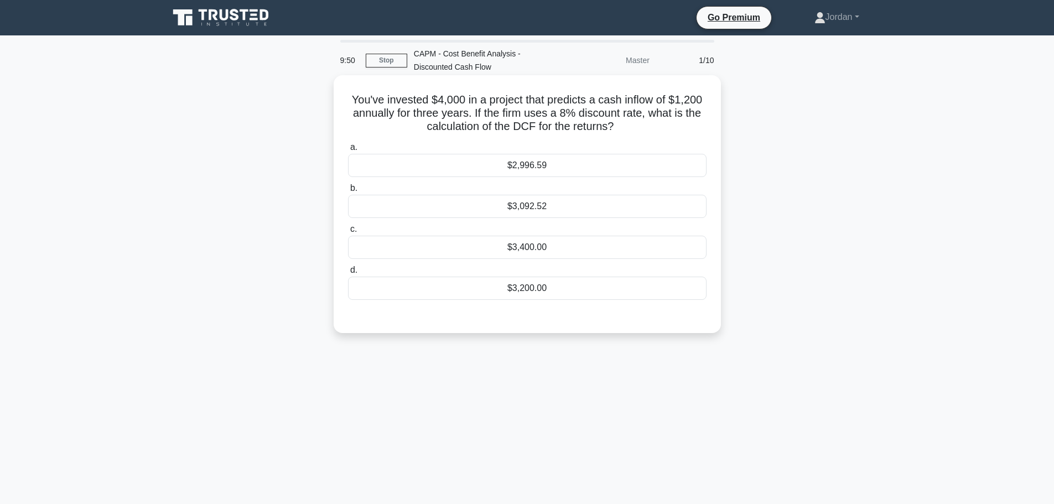
drag, startPoint x: 621, startPoint y: 128, endPoint x: 343, endPoint y: 97, distance: 279.7
click at [343, 97] on div "You've invested $4,000 in a project that predicts a cash inflow of $1,200 annua…" at bounding box center [527, 204] width 379 height 249
copy h5 "You've invested $4,000 in a project that predicts a cash inflow of $1,200 annua…"
click at [539, 206] on div "$3,092.52" at bounding box center [527, 206] width 359 height 23
click at [348, 192] on input "b. $3,092.52" at bounding box center [348, 188] width 0 height 7
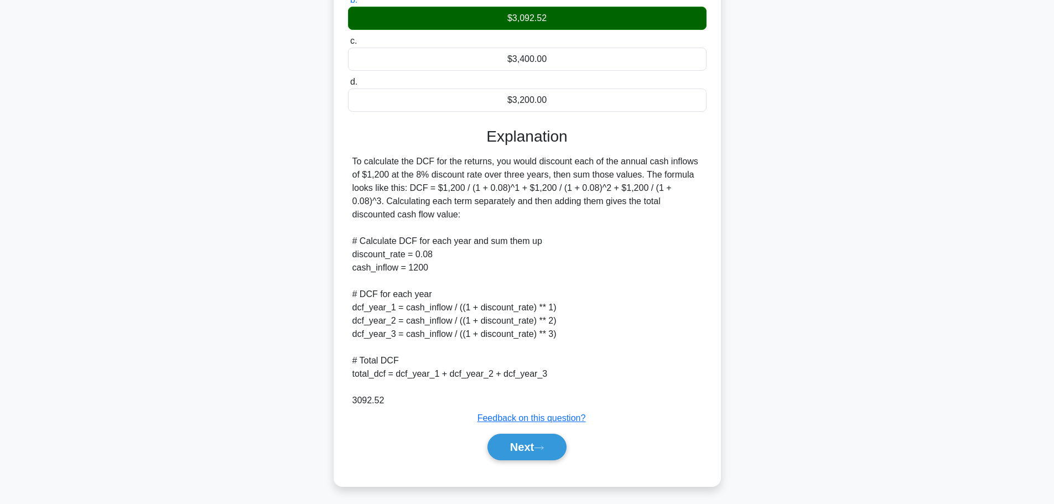
scroll to position [192, 0]
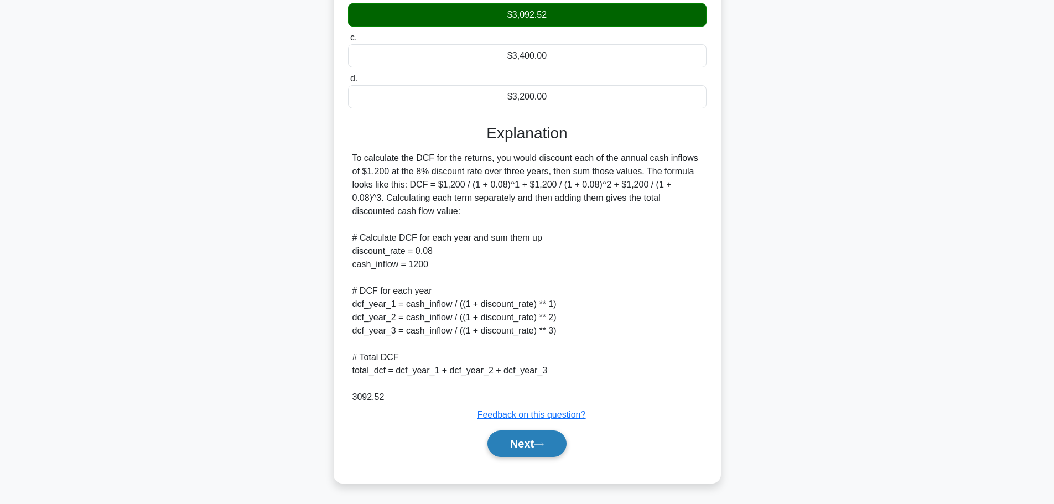
click at [519, 449] on button "Next" at bounding box center [527, 444] width 79 height 27
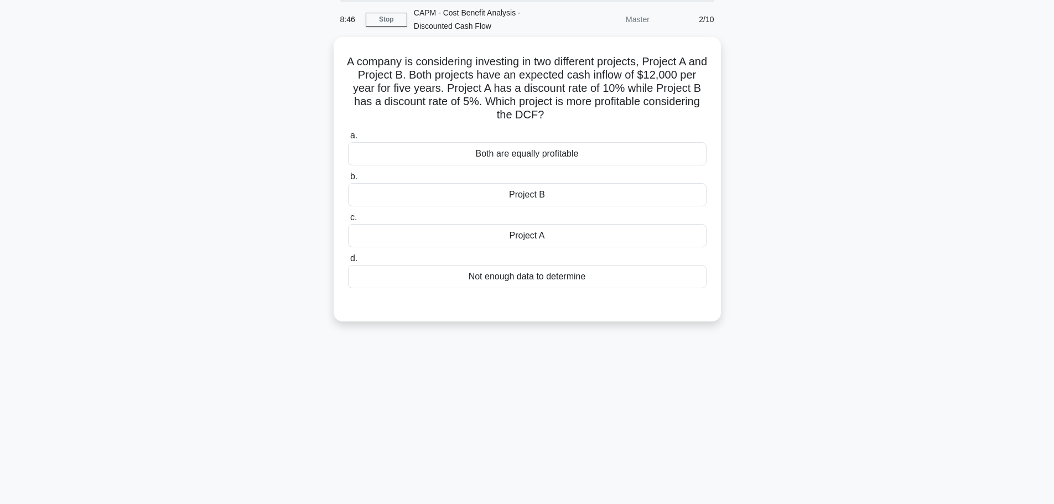
scroll to position [0, 0]
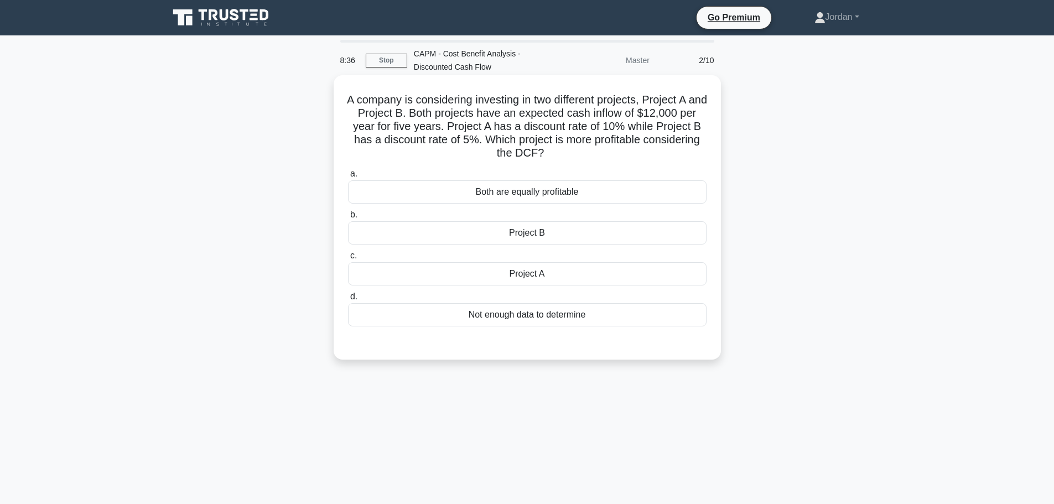
click at [544, 232] on div "Project B" at bounding box center [527, 232] width 359 height 23
click at [348, 219] on input "b. Project B" at bounding box center [348, 214] width 0 height 7
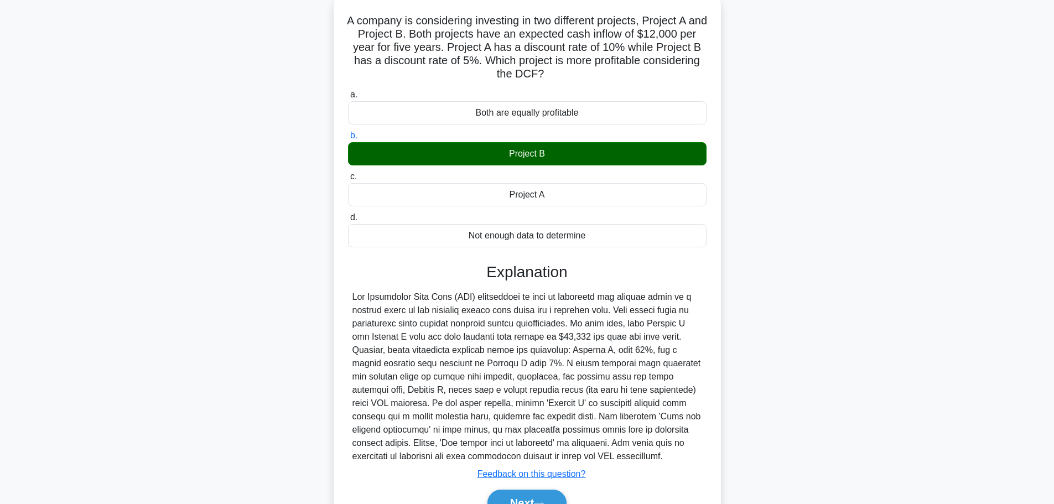
scroll to position [139, 0]
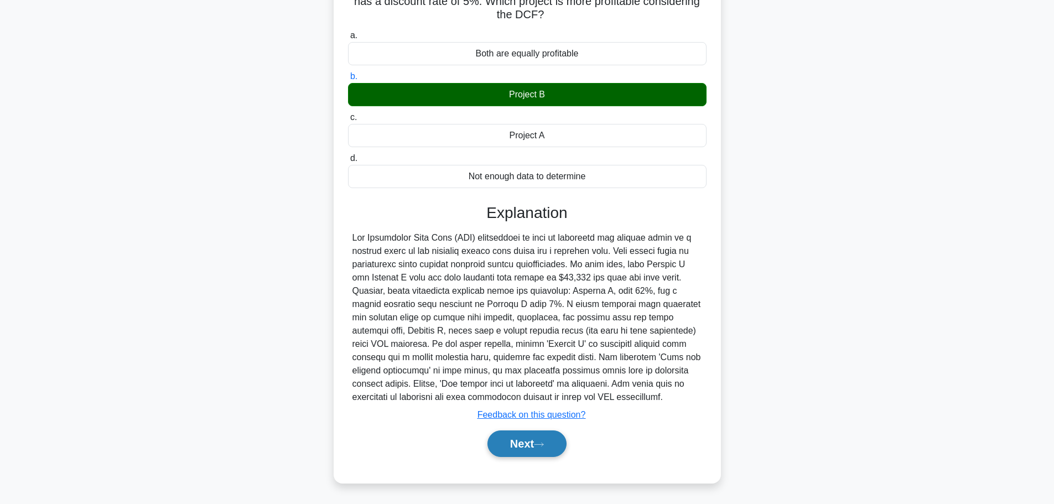
click at [515, 451] on button "Next" at bounding box center [527, 444] width 79 height 27
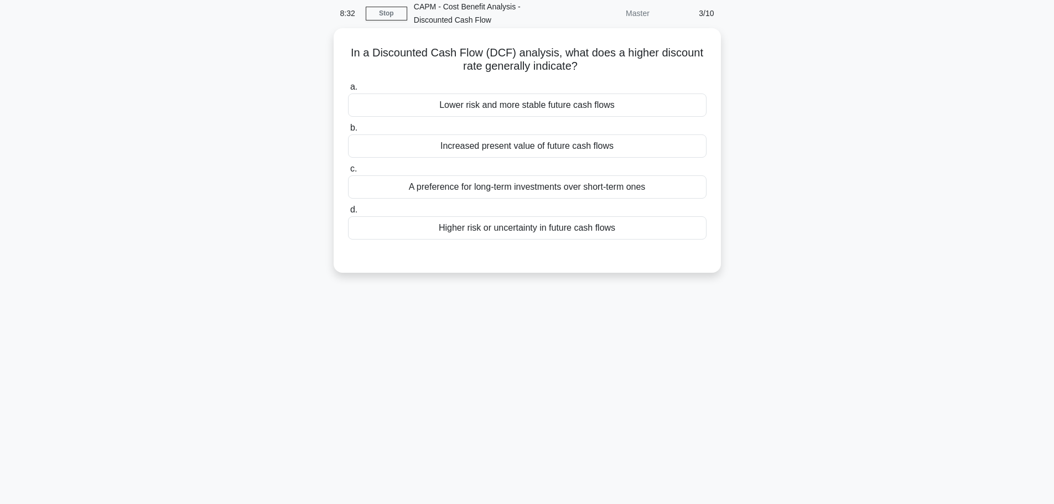
scroll to position [0, 0]
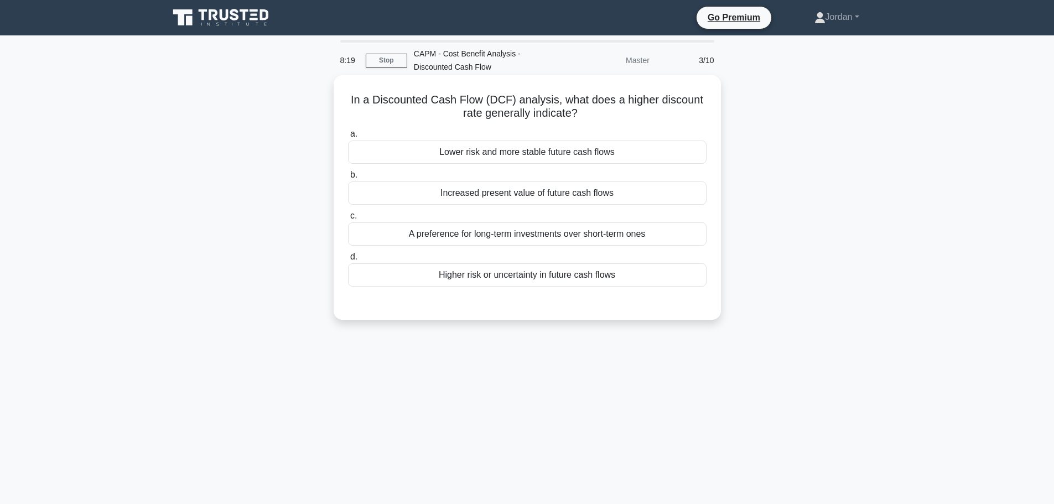
click at [493, 281] on div "Higher risk or uncertainty in future cash flows" at bounding box center [527, 274] width 359 height 23
click at [348, 261] on input "d. Higher risk or uncertainty in future cash flows" at bounding box center [348, 257] width 0 height 7
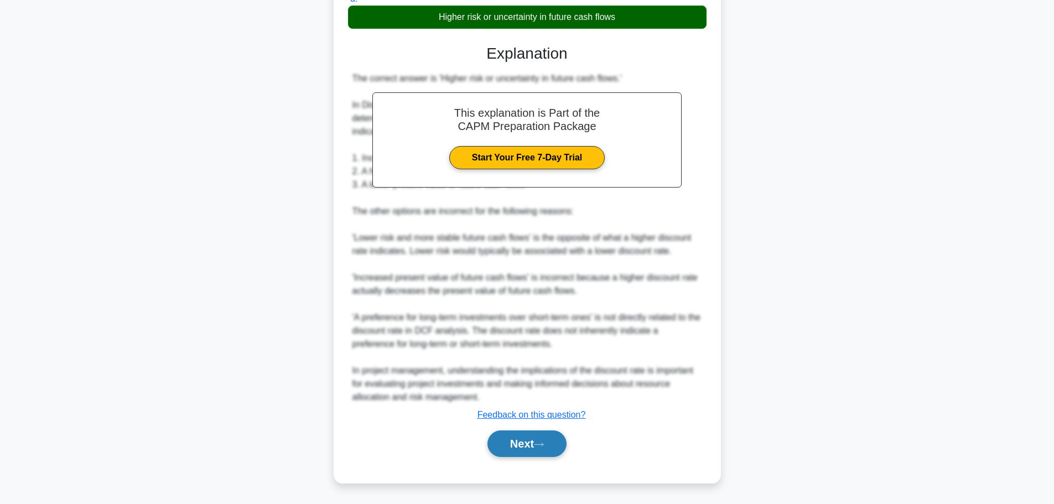
click at [514, 449] on button "Next" at bounding box center [527, 444] width 79 height 27
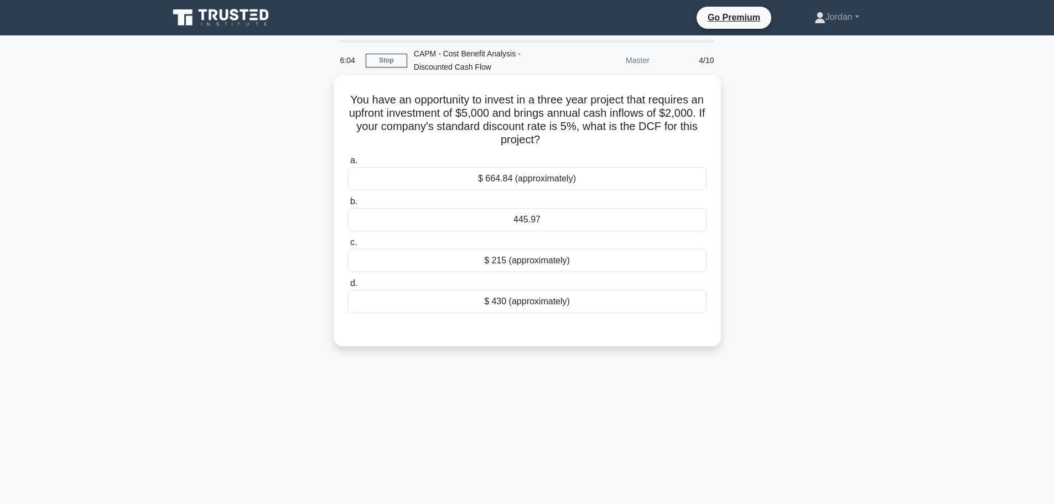
click at [539, 179] on div "$ 664.84 (approximately)" at bounding box center [527, 178] width 359 height 23
click at [348, 164] on input "a. $ 664.84 (approximately)" at bounding box center [348, 160] width 0 height 7
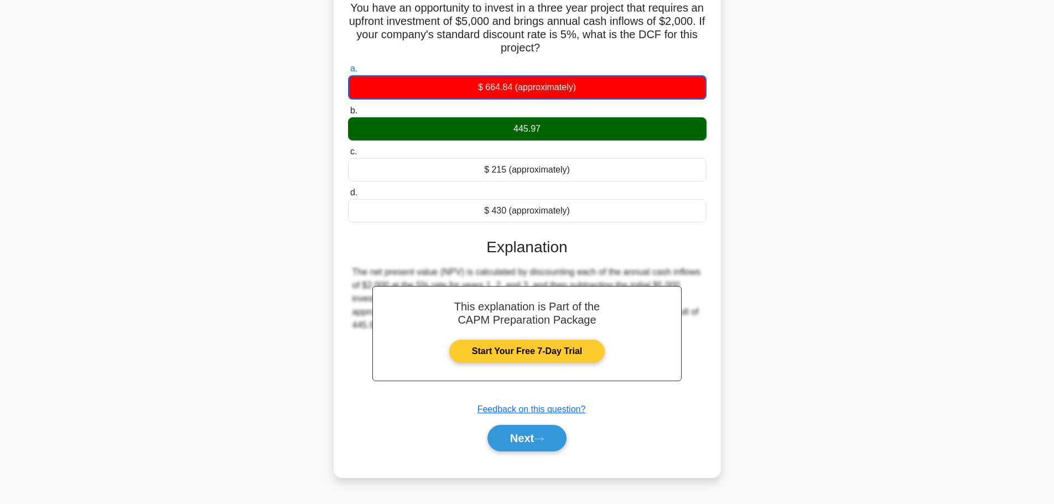
scroll to position [94, 0]
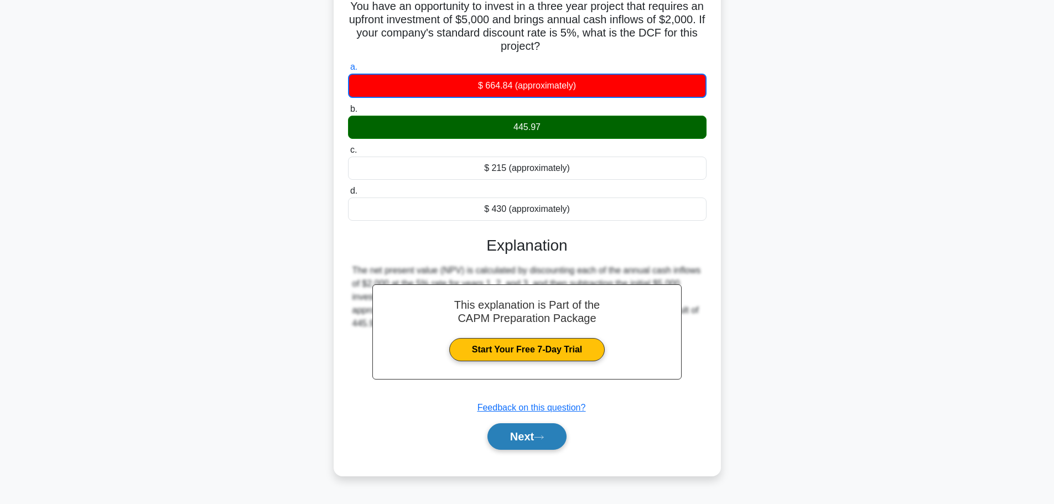
click at [522, 441] on button "Next" at bounding box center [527, 436] width 79 height 27
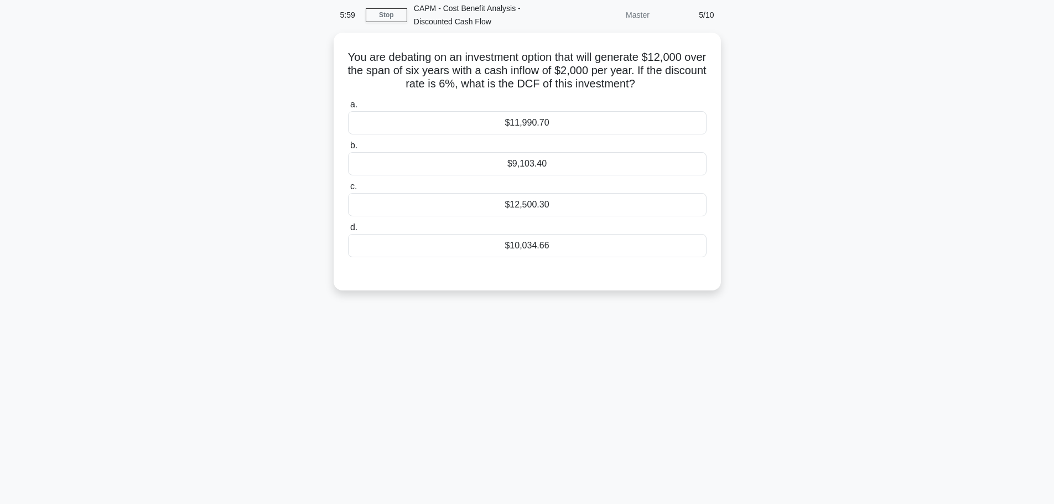
scroll to position [0, 0]
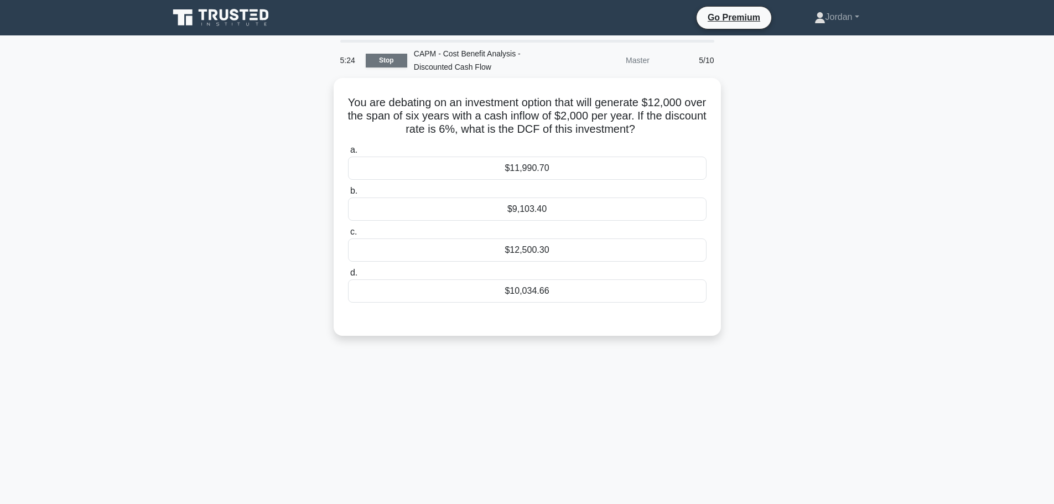
click at [396, 60] on link "Stop" at bounding box center [387, 61] width 42 height 14
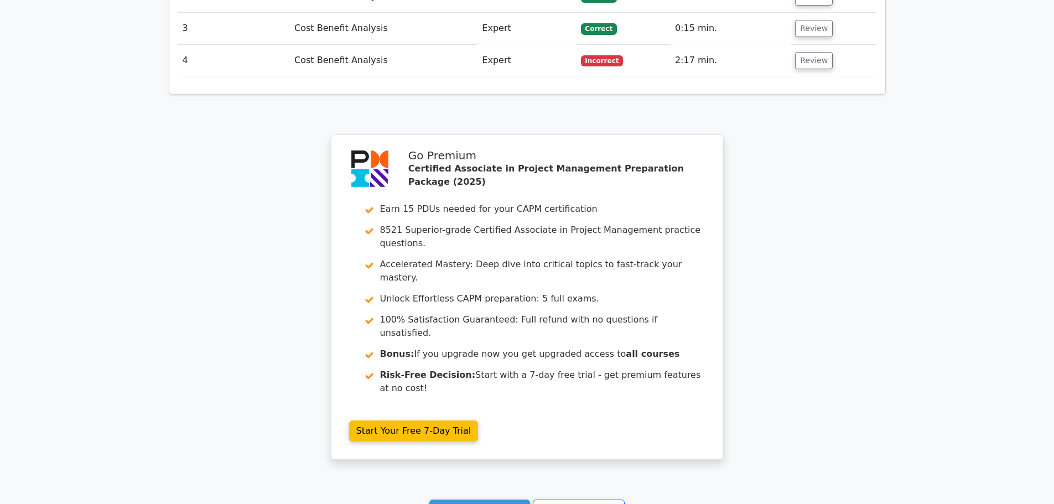
scroll to position [1601, 0]
